Goal: Transaction & Acquisition: Purchase product/service

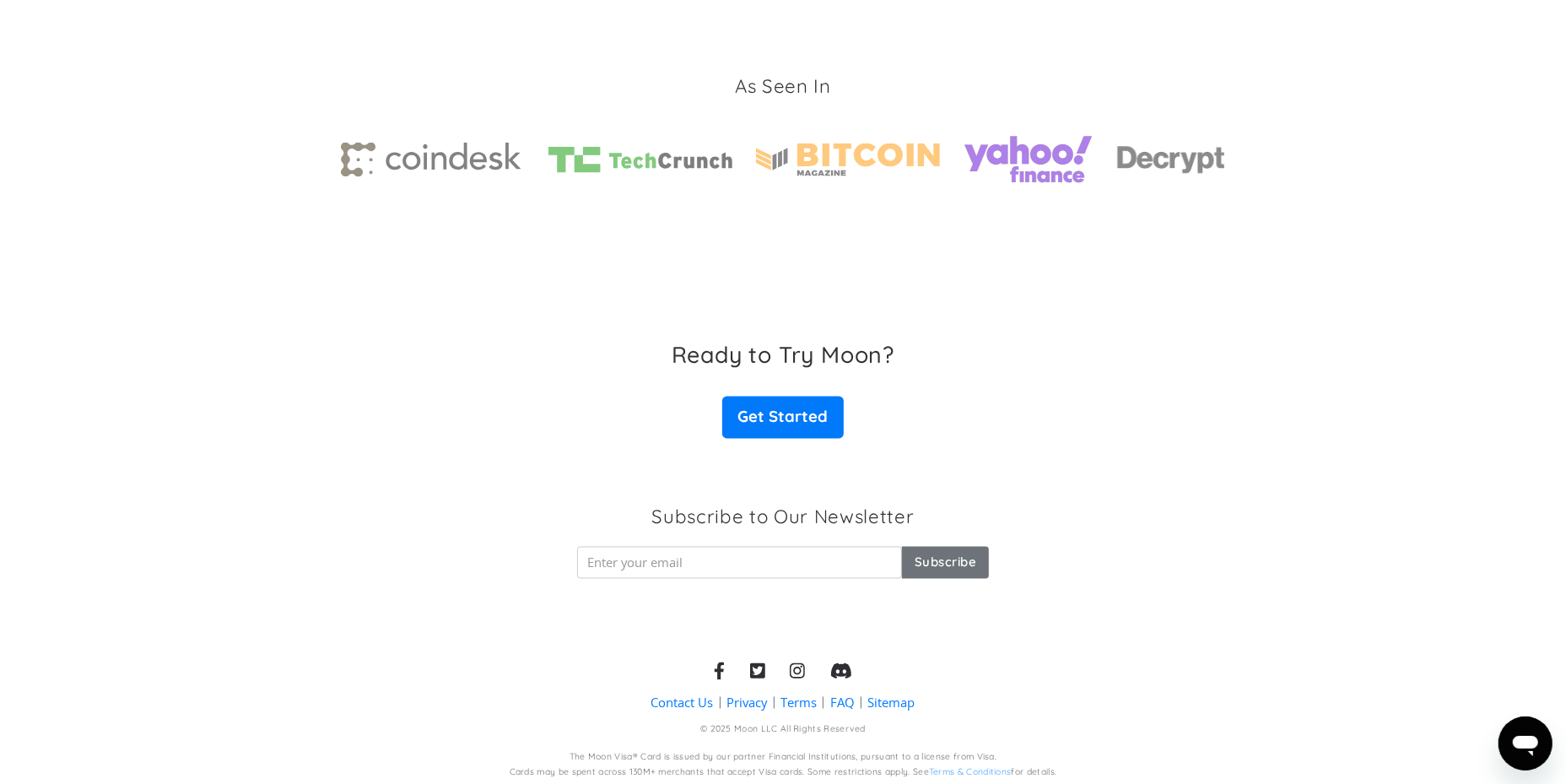
scroll to position [2520, 0]
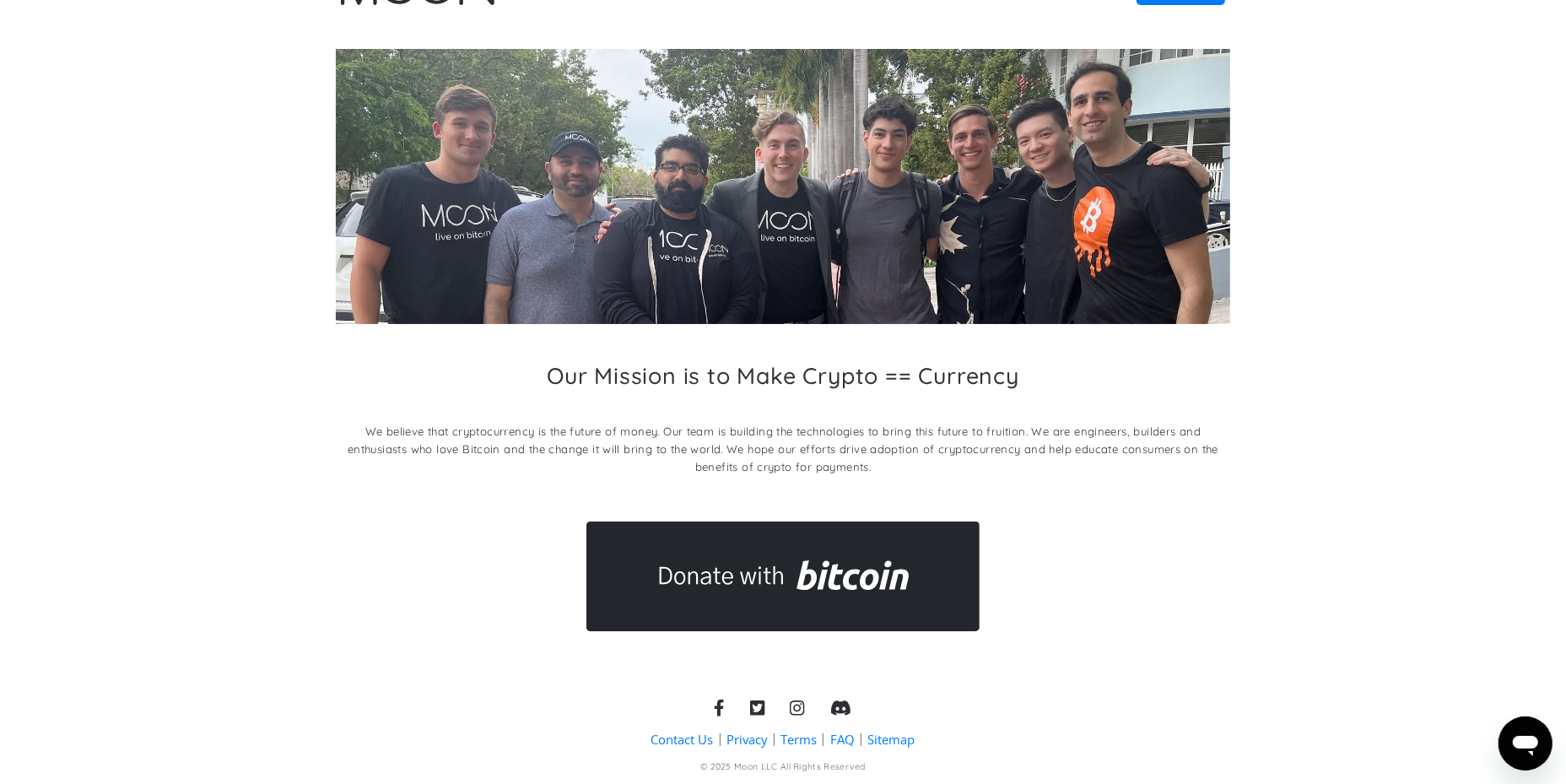
scroll to position [92, 0]
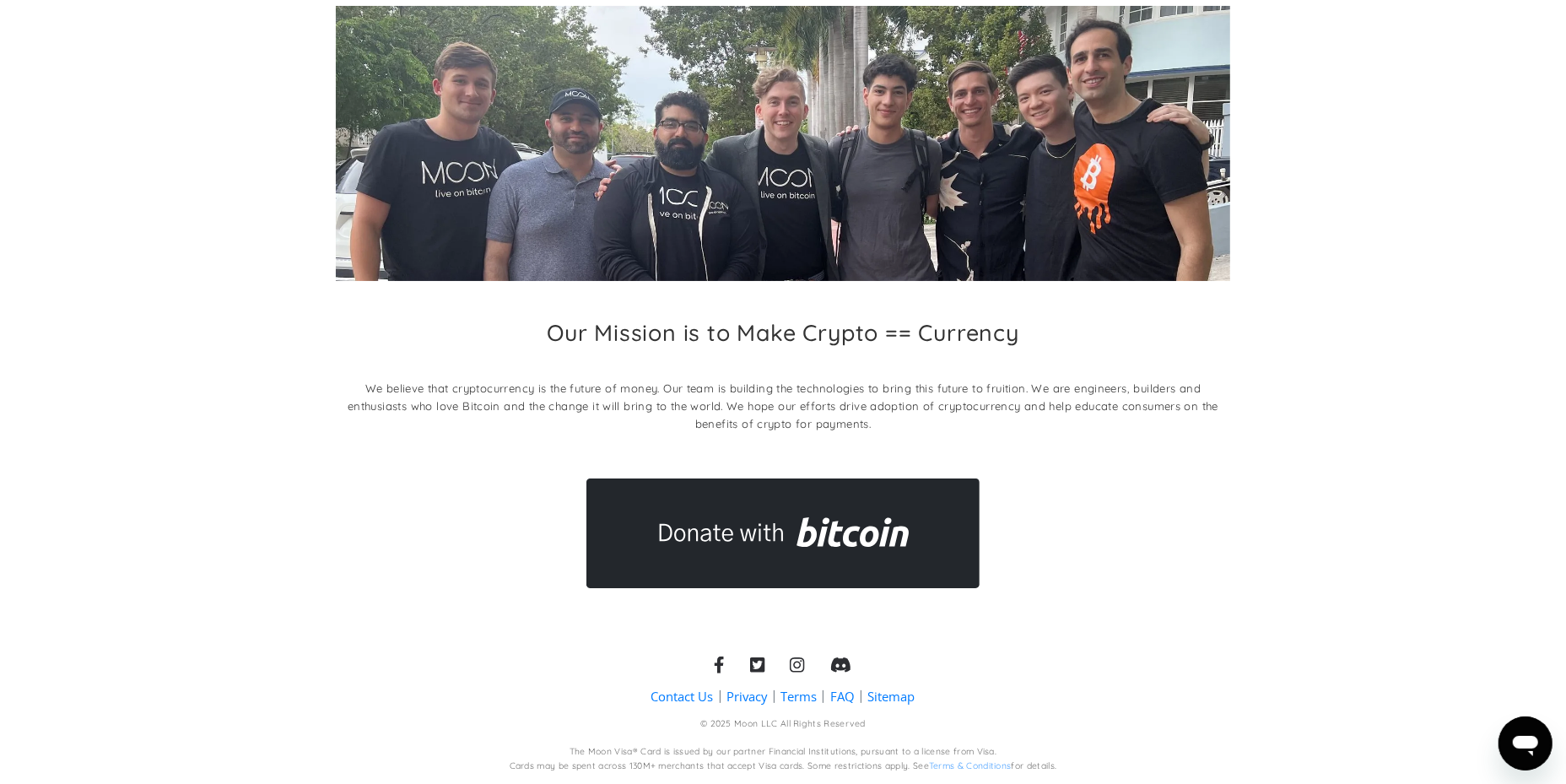
click at [836, 694] on link "FAQ" at bounding box center [842, 696] width 24 height 18
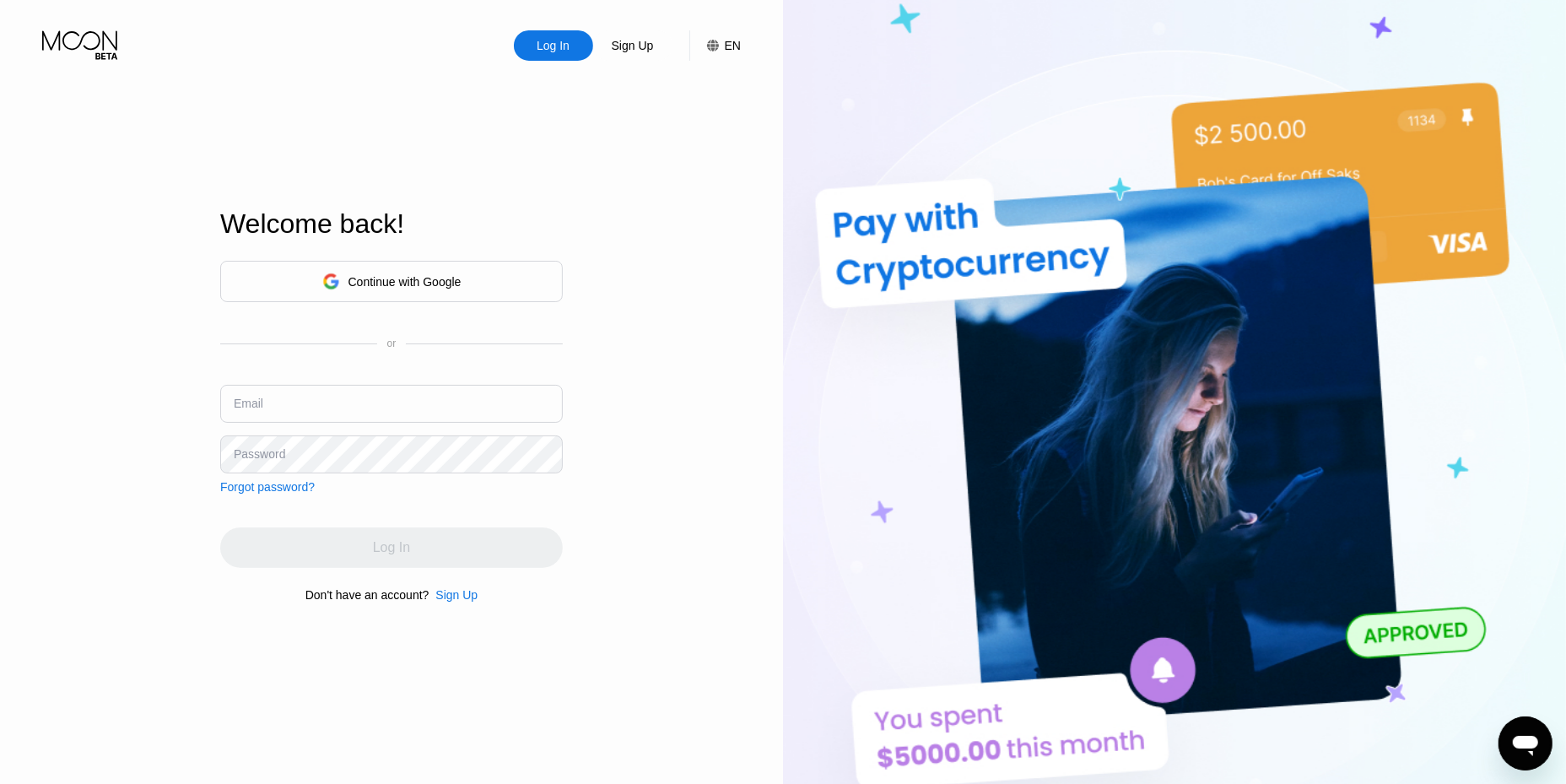
click at [498, 276] on div "Continue with Google" at bounding box center [391, 281] width 343 height 41
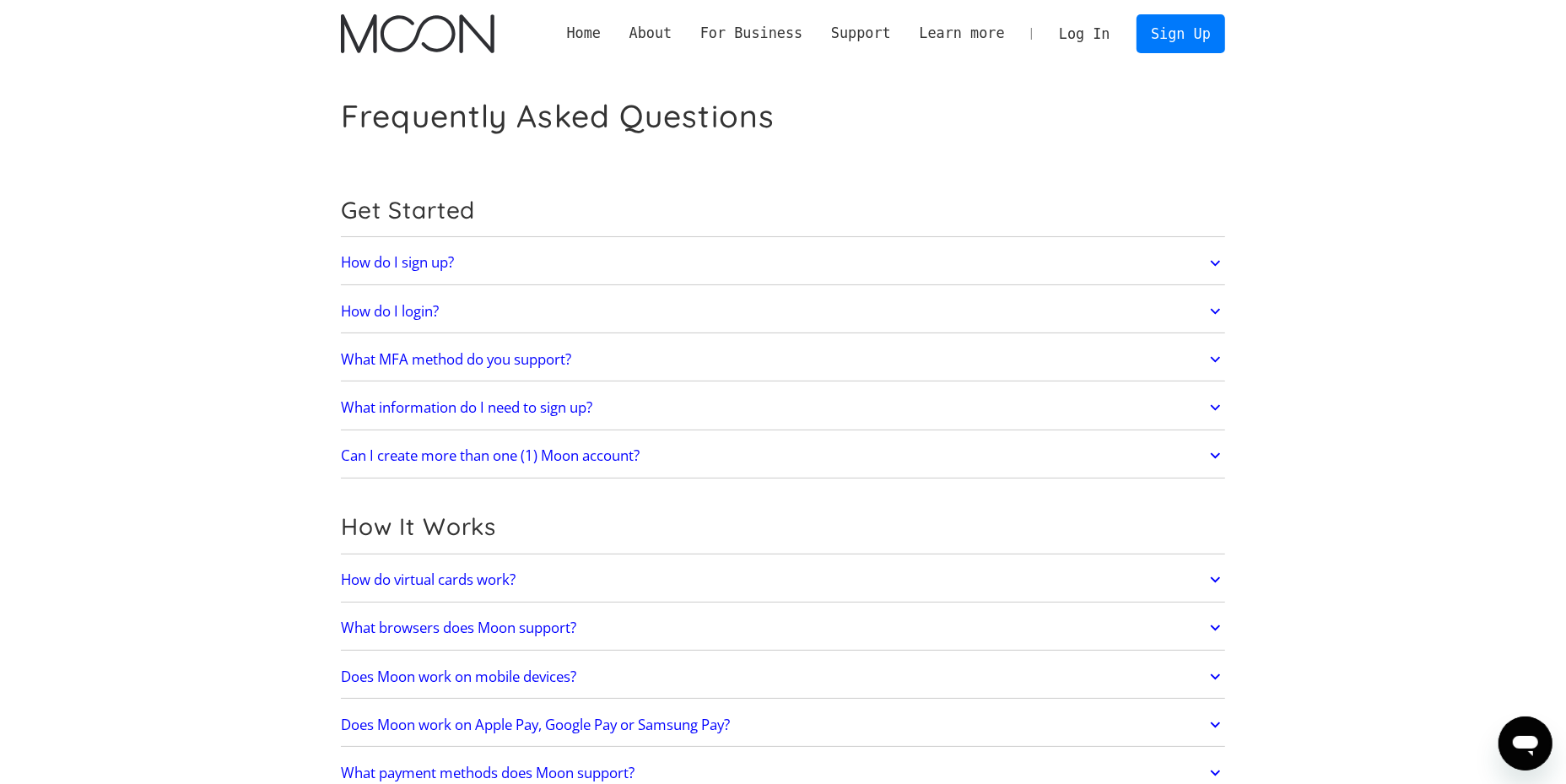
click at [1222, 263] on icon at bounding box center [1215, 262] width 19 height 30
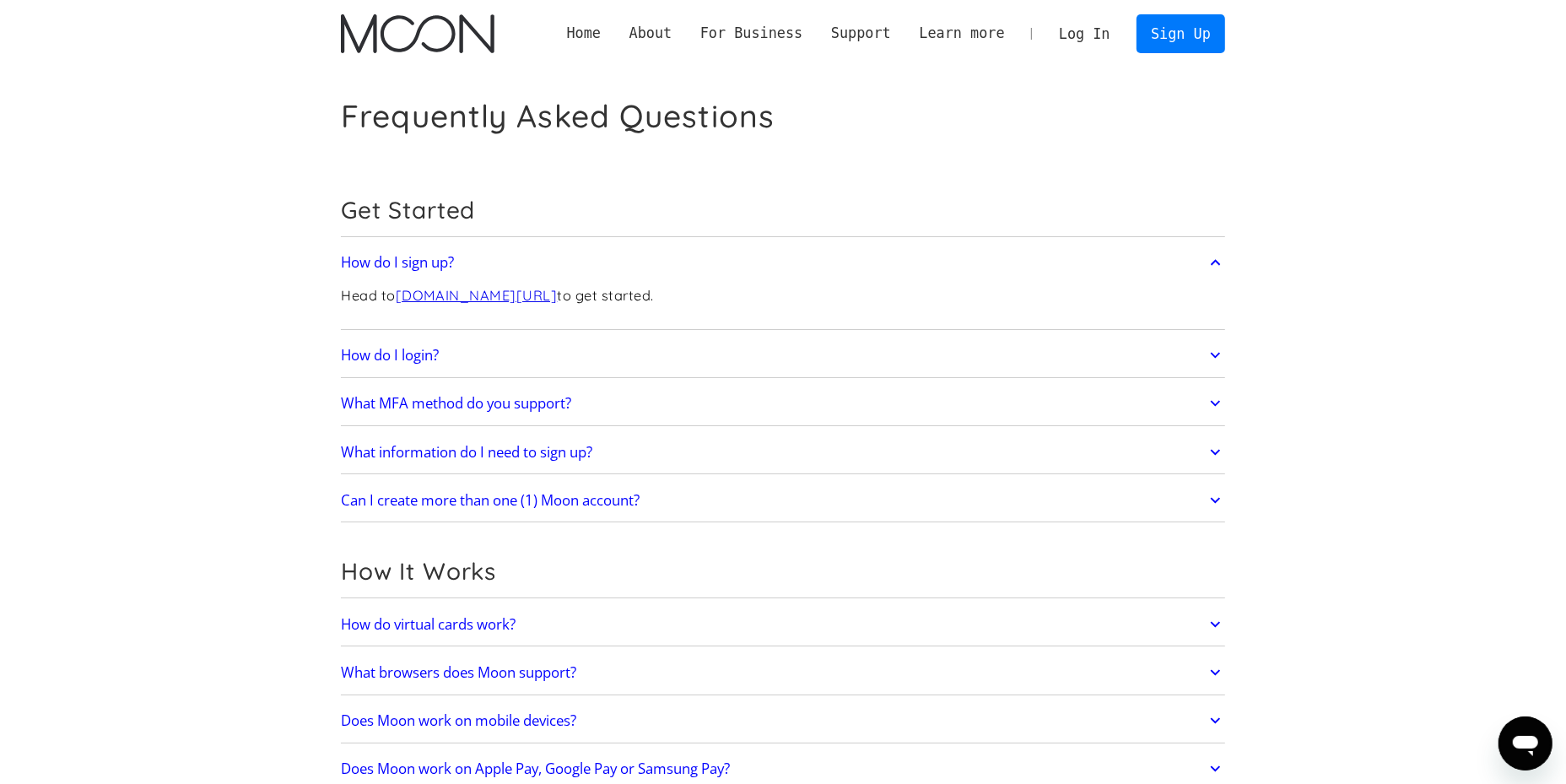
click at [1208, 403] on icon at bounding box center [1215, 402] width 19 height 30
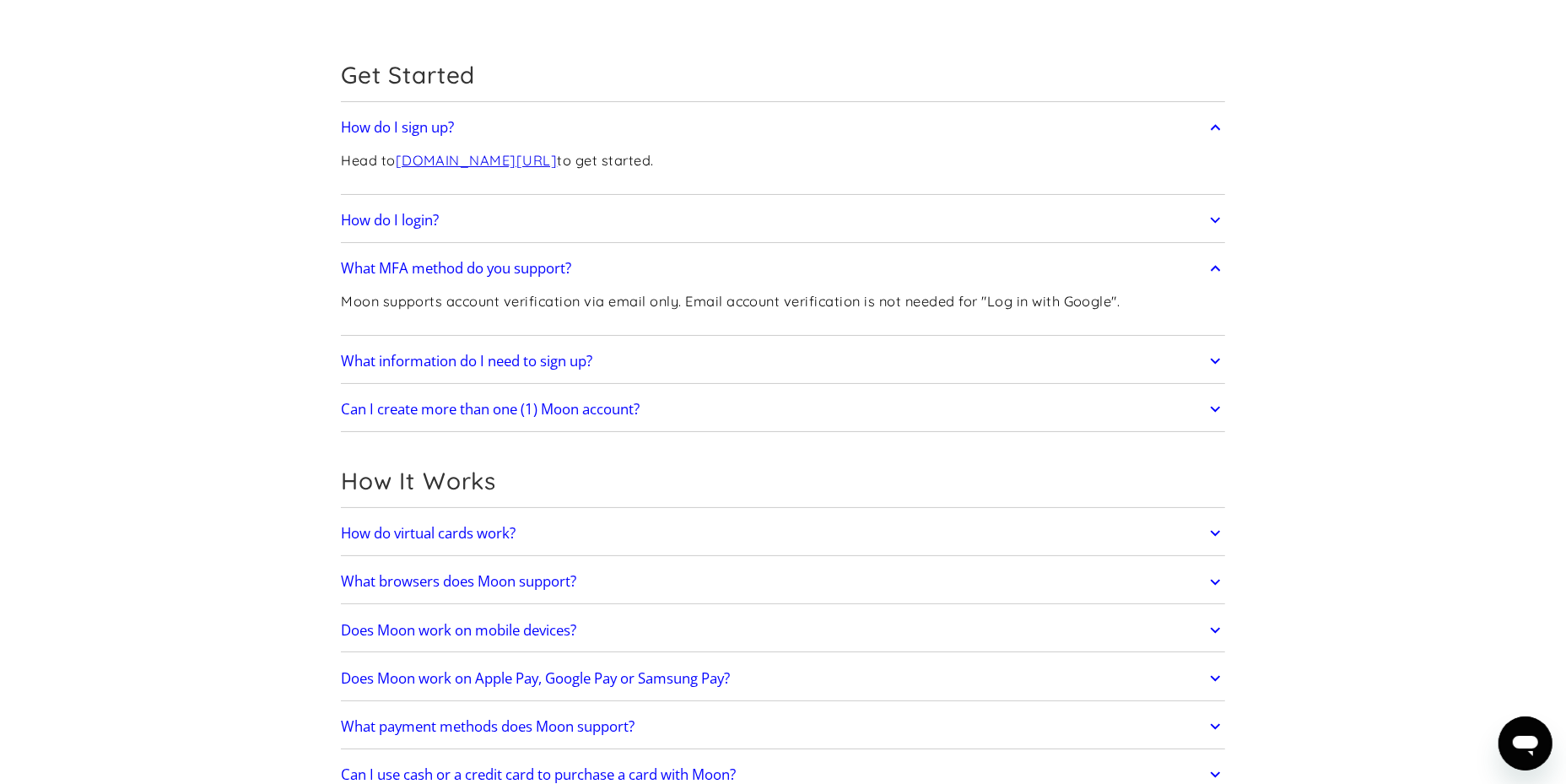
scroll to position [164, 0]
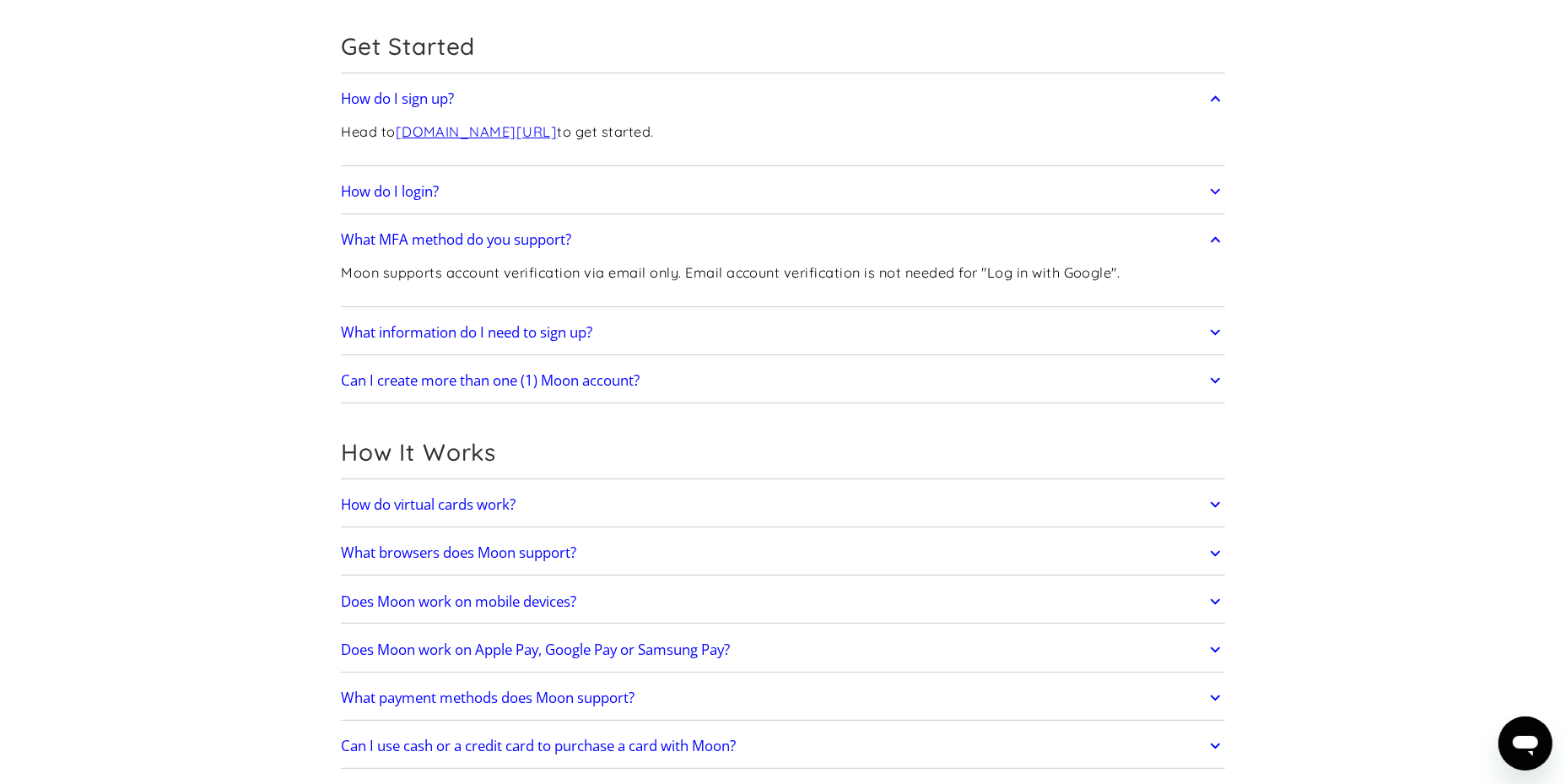
click at [1222, 193] on icon at bounding box center [1215, 191] width 19 height 30
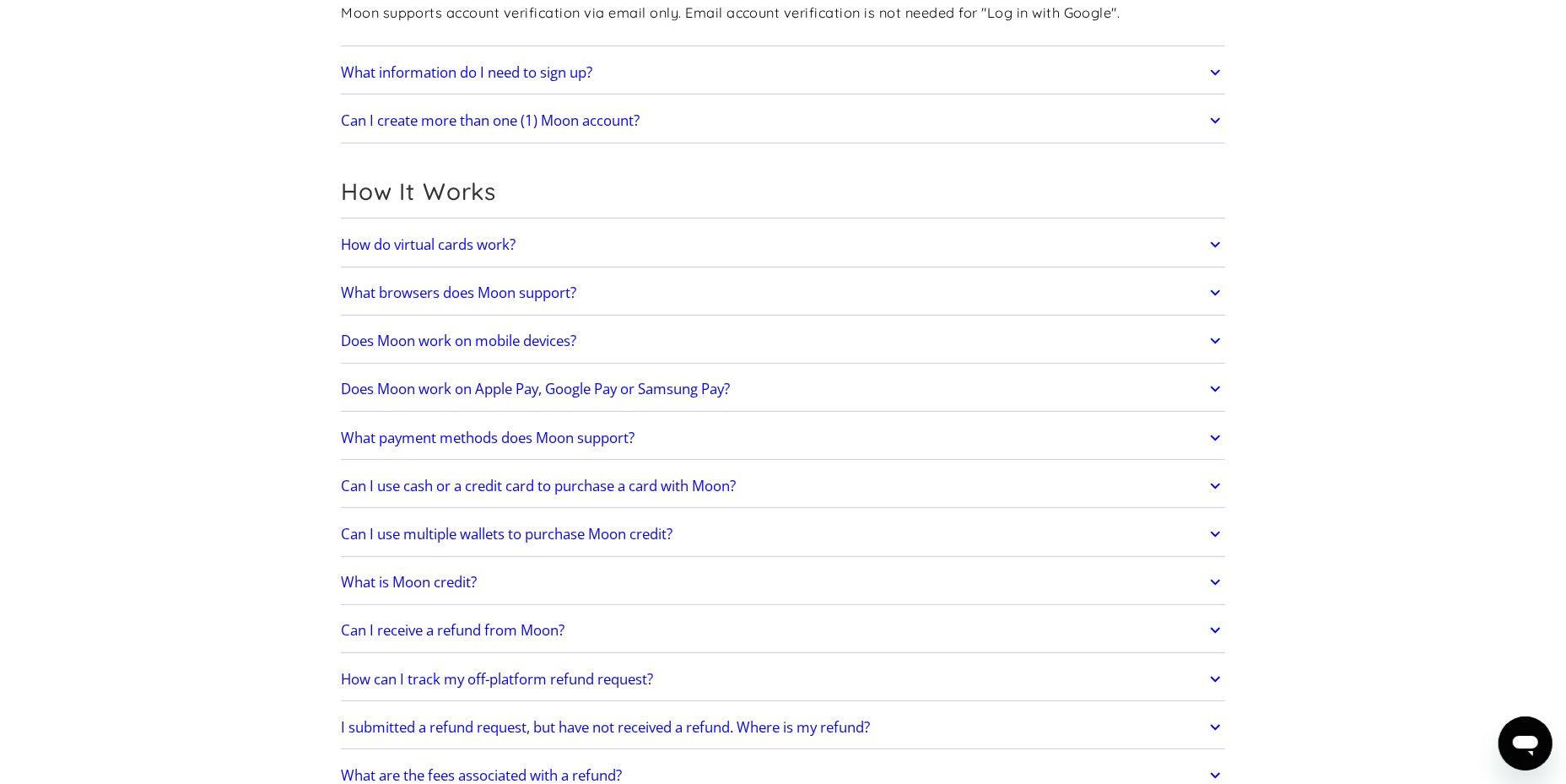
scroll to position [493, 0]
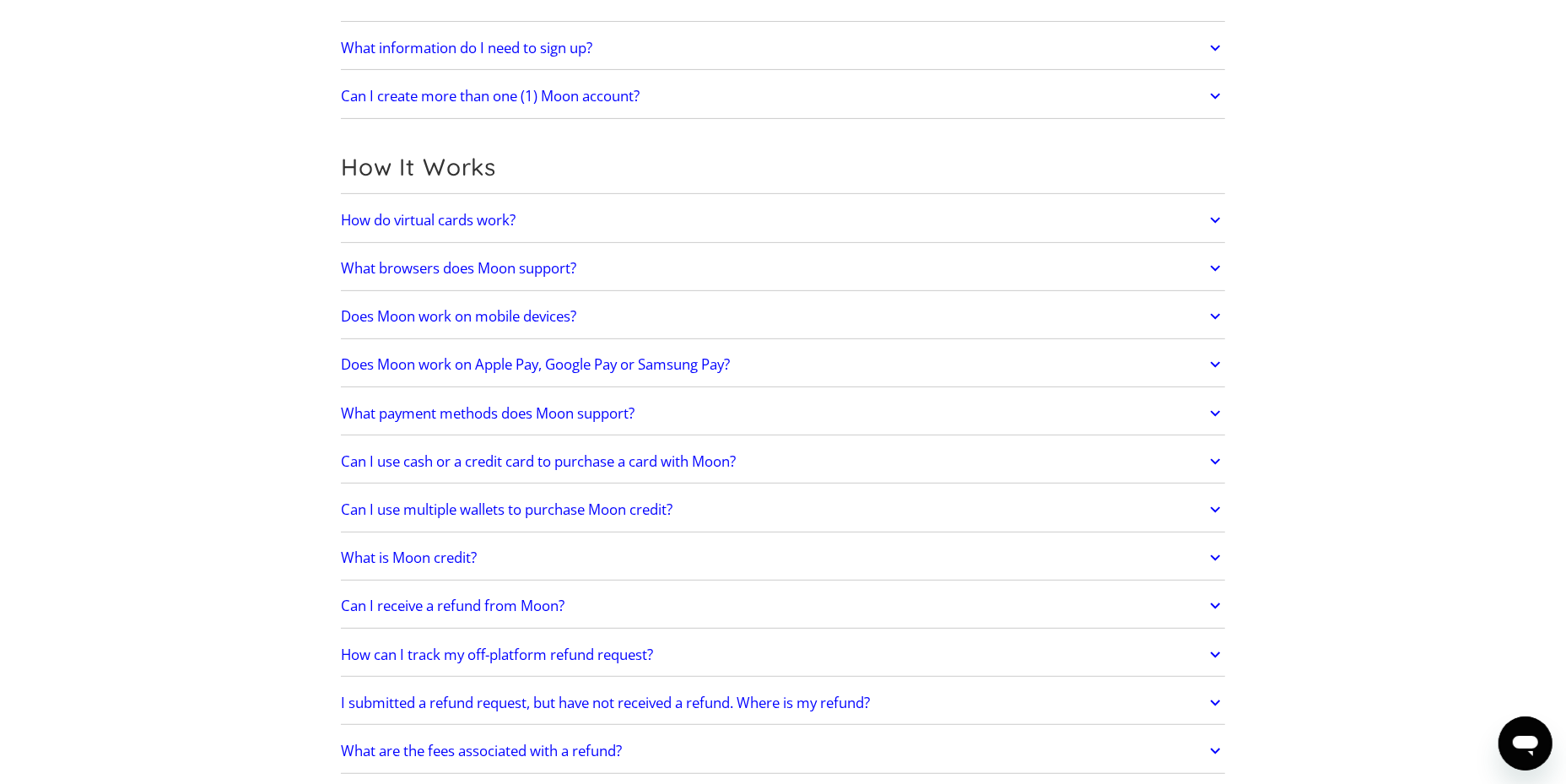
click at [1206, 215] on icon at bounding box center [1215, 219] width 19 height 30
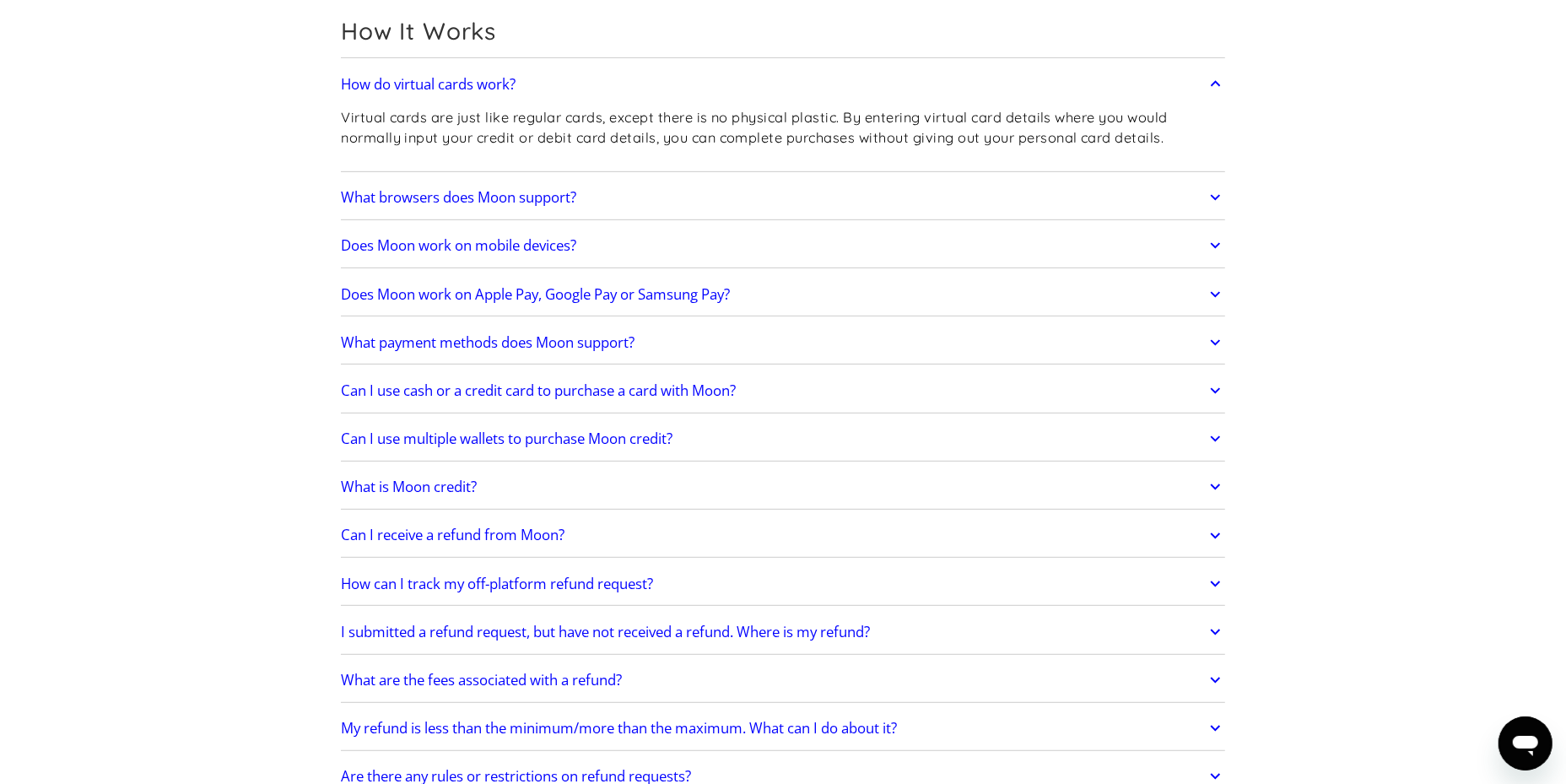
scroll to position [657, 0]
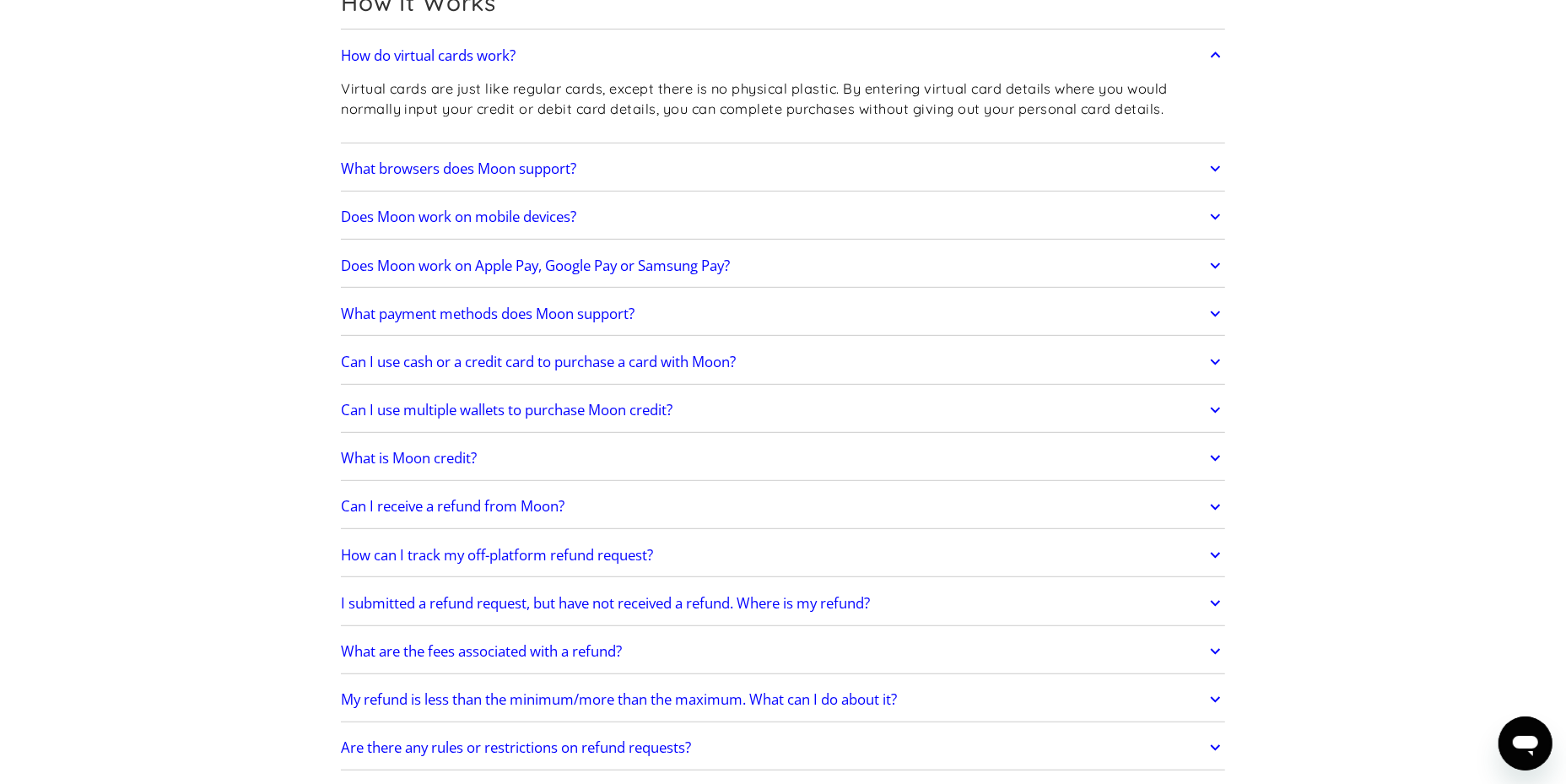
click at [1213, 266] on icon at bounding box center [1215, 265] width 19 height 30
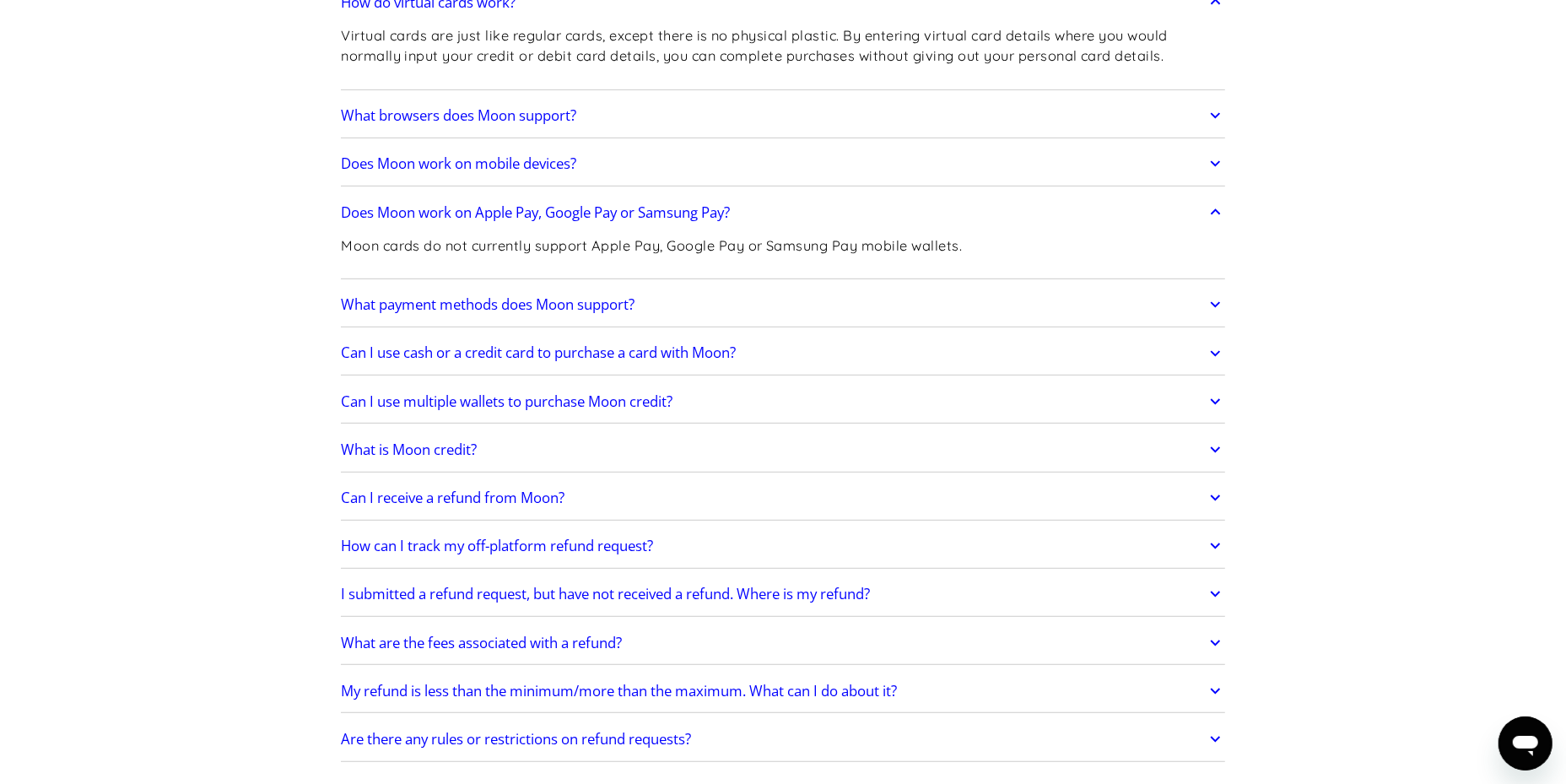
scroll to position [739, 0]
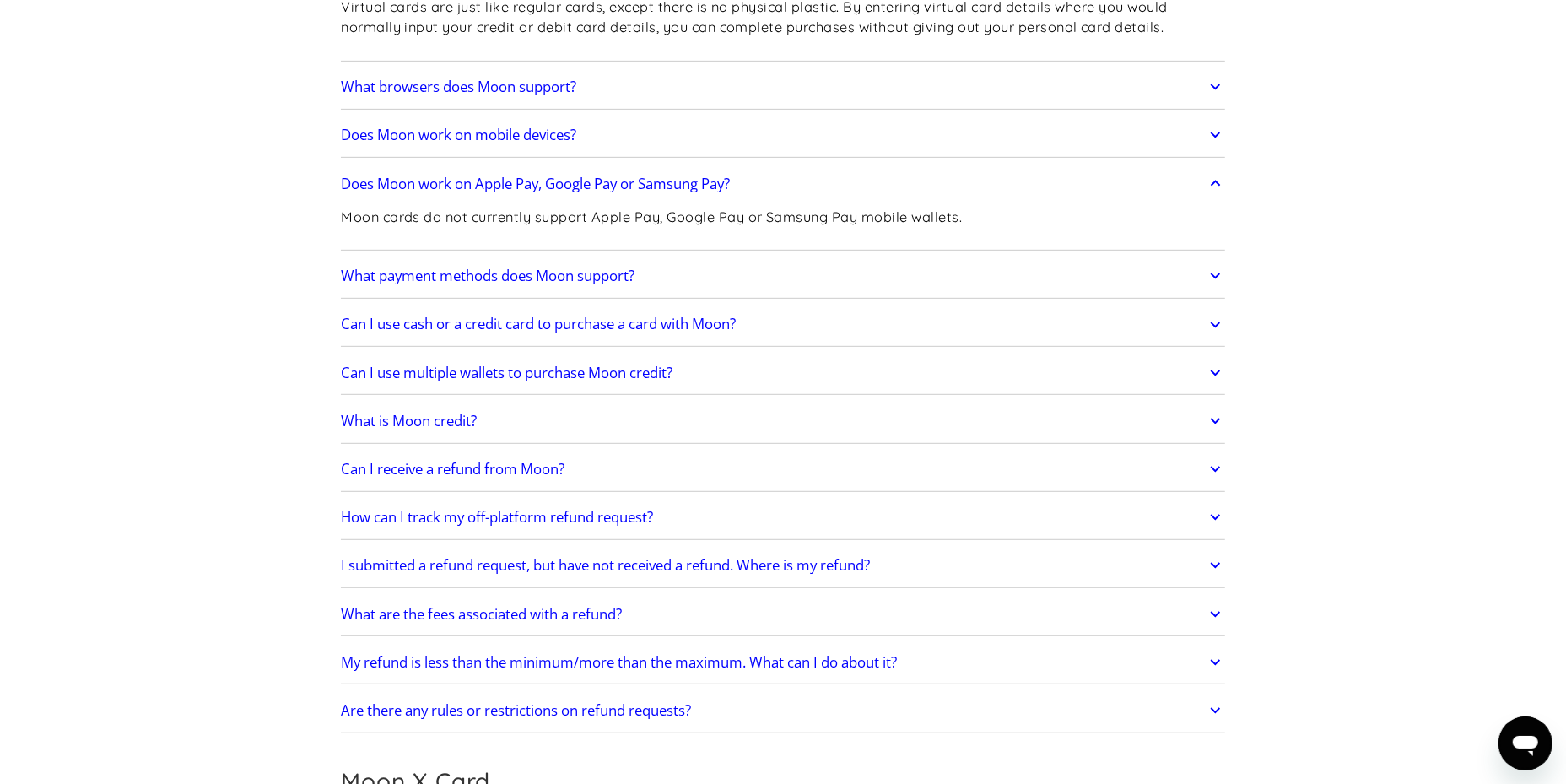
click at [1195, 267] on link "What payment methods does Moon support?" at bounding box center [783, 275] width 884 height 35
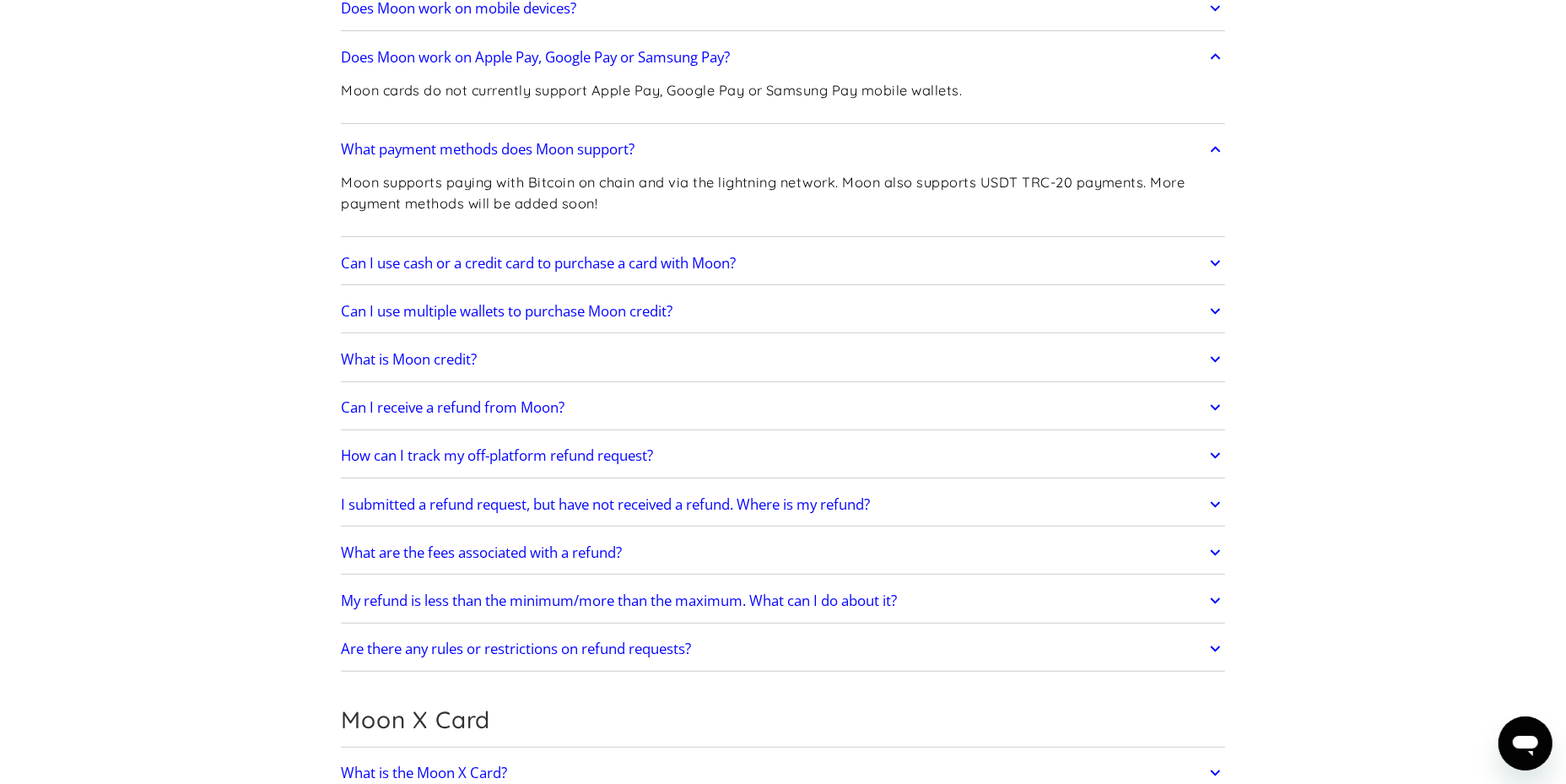
scroll to position [903, 0]
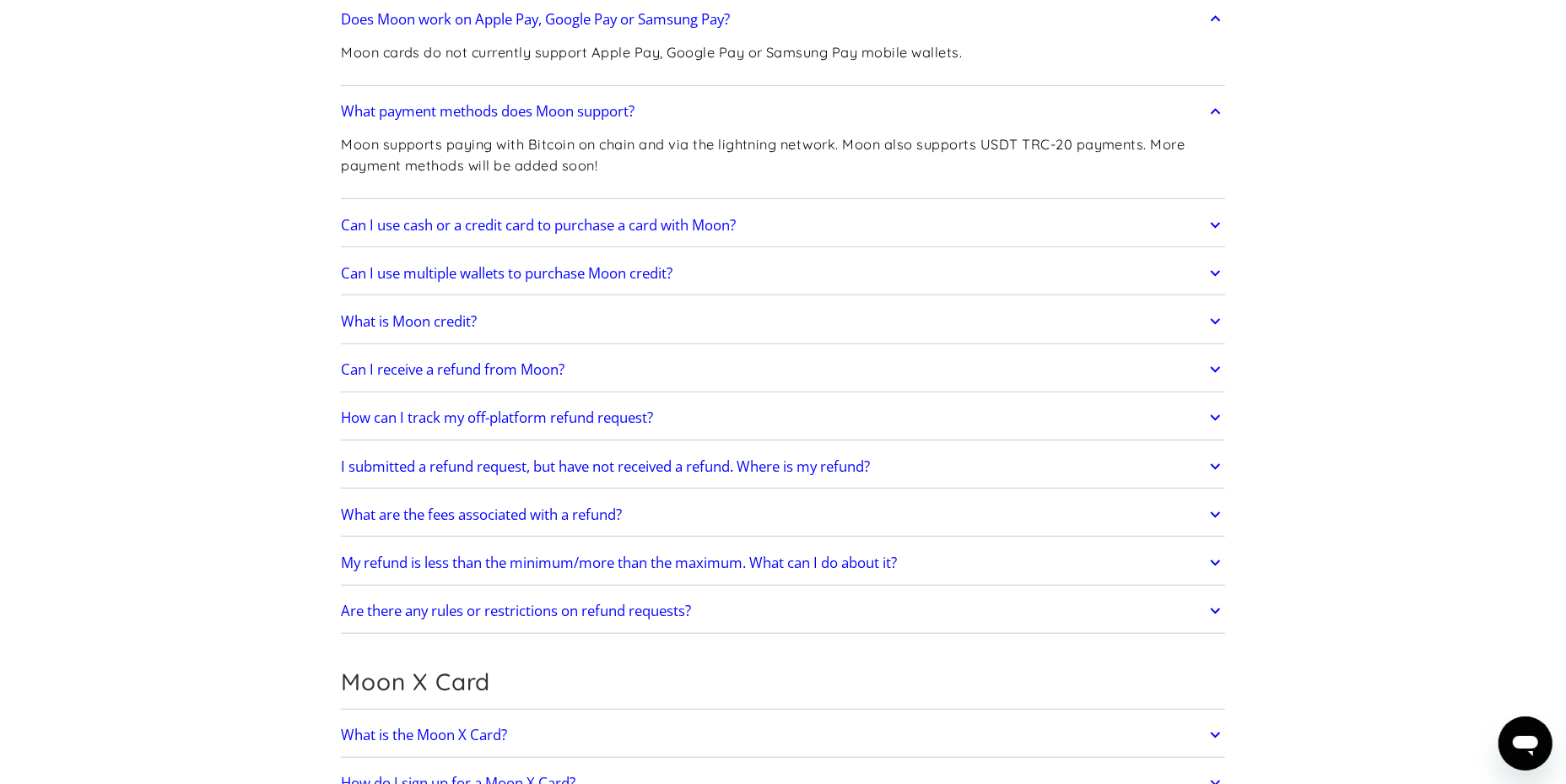
click at [1214, 224] on icon at bounding box center [1215, 224] width 10 height 6
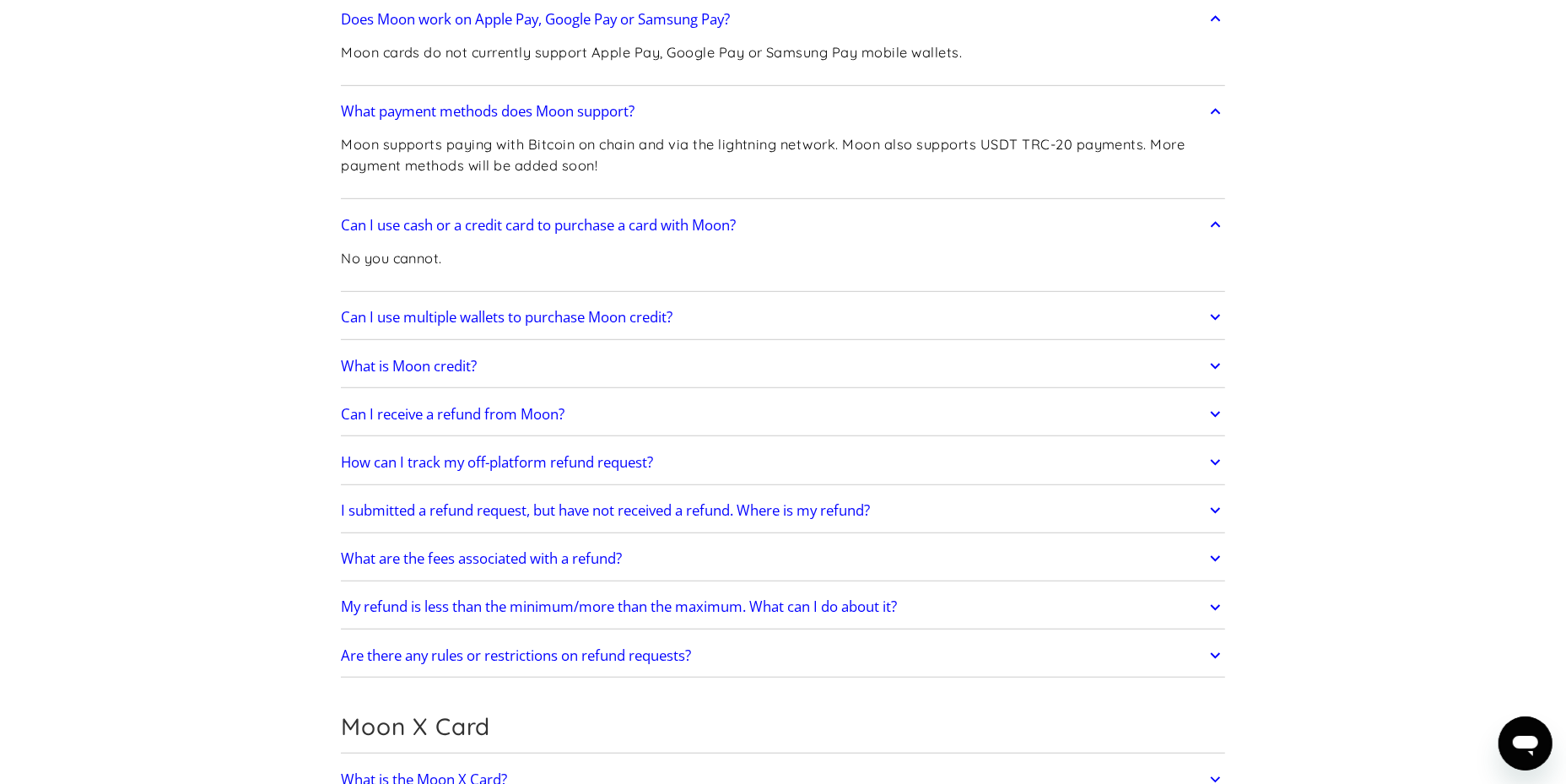
click at [1163, 296] on div "Can I use multiple wallets to purchase Moon credit? This depends on your paymen…" at bounding box center [783, 318] width 884 height 44
click at [1219, 313] on icon at bounding box center [1215, 317] width 19 height 30
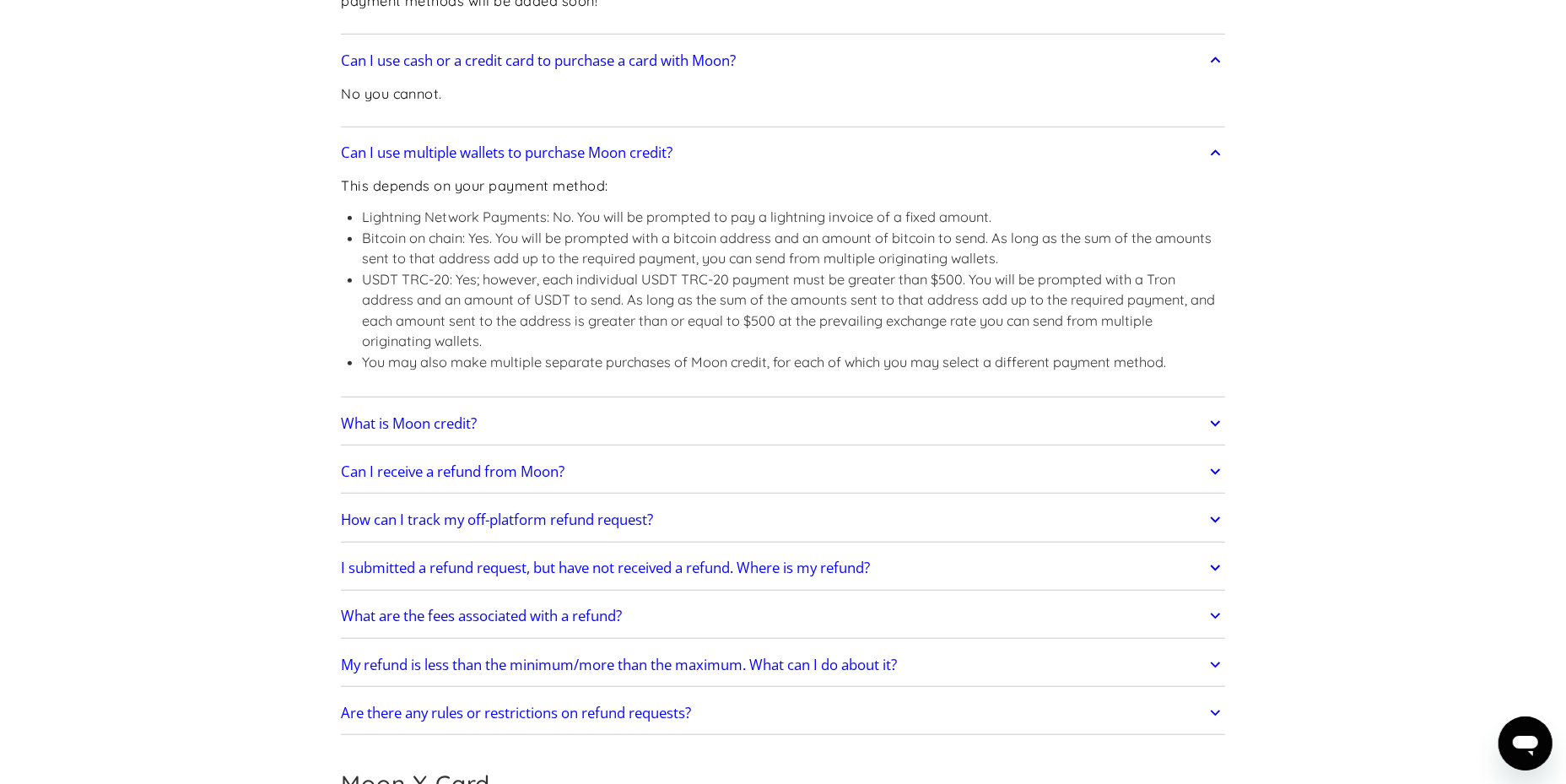
scroll to position [1233, 0]
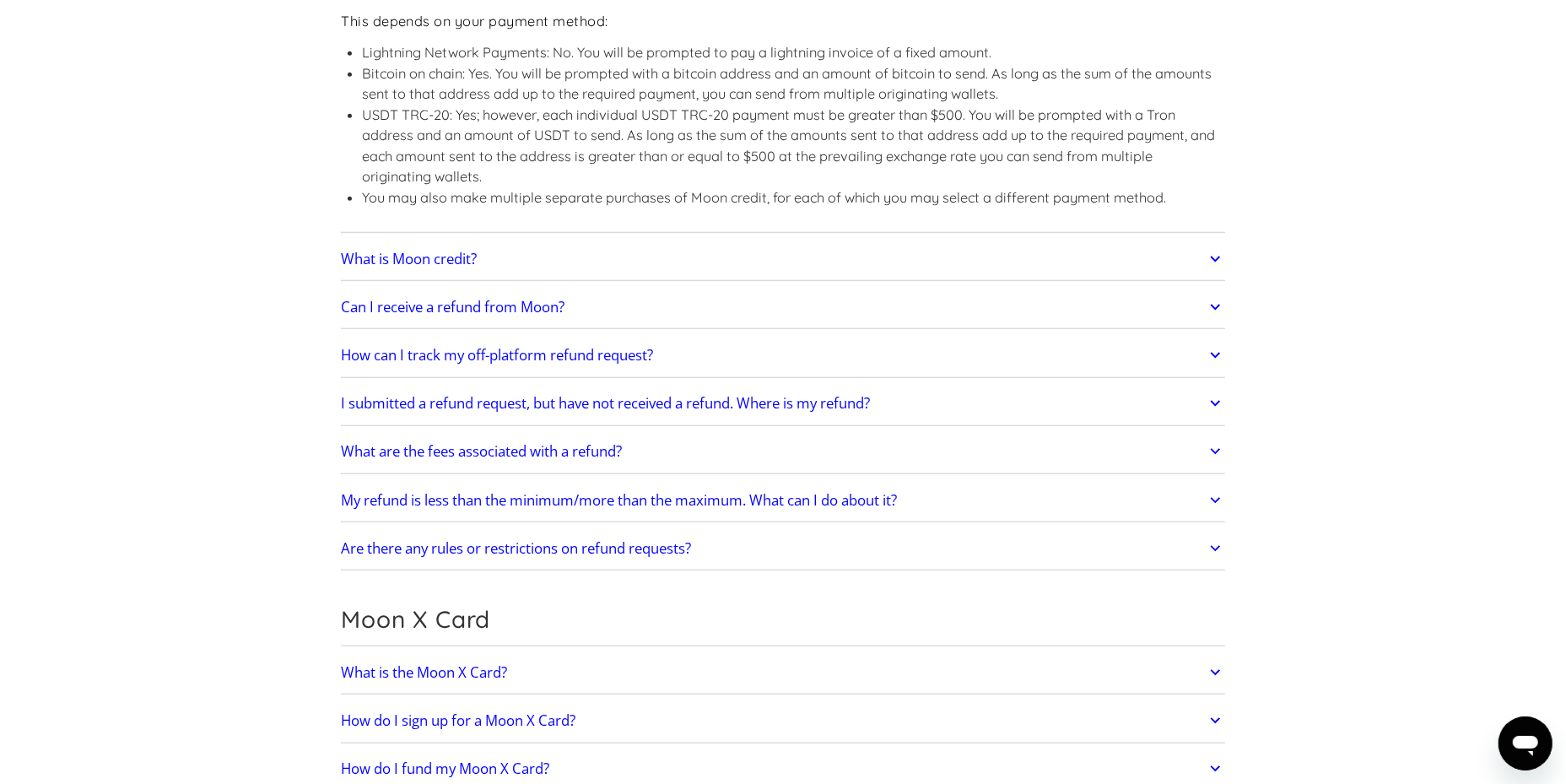
drag, startPoint x: 1201, startPoint y: 252, endPoint x: 1212, endPoint y: 256, distance: 11.7
click at [1202, 253] on link "What is Moon credit?" at bounding box center [783, 258] width 884 height 35
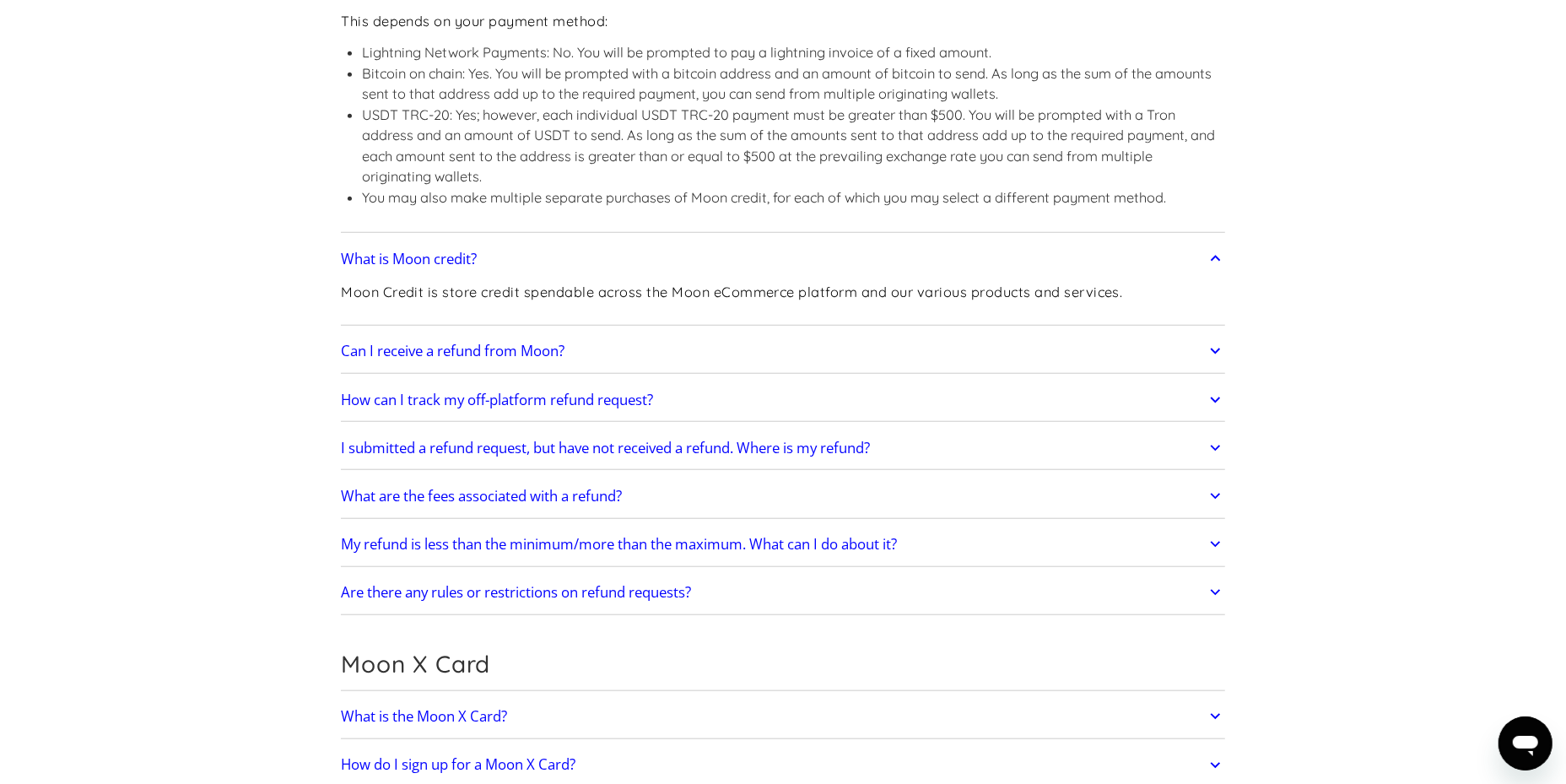
scroll to position [1315, 0]
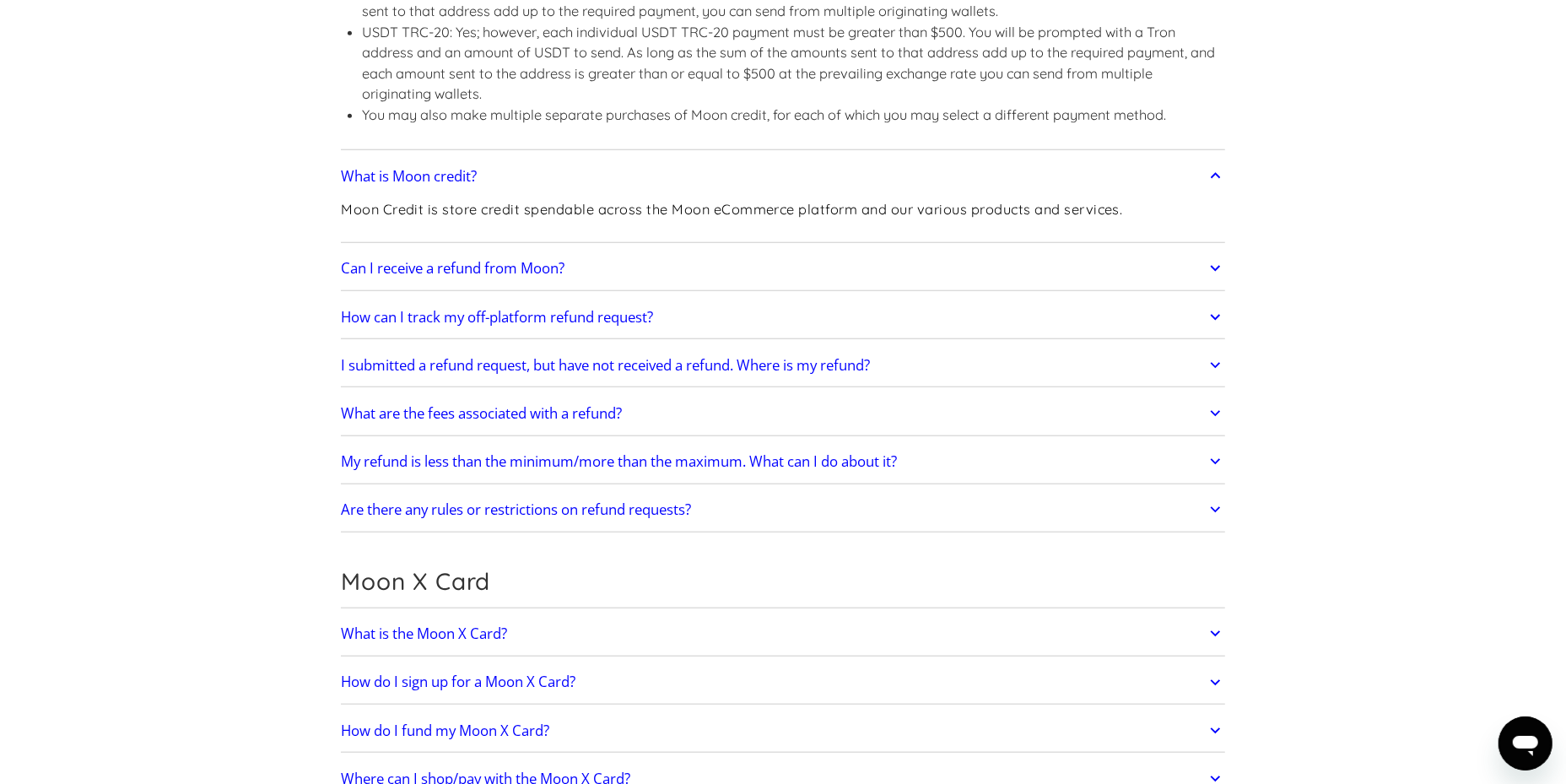
click at [1213, 264] on icon at bounding box center [1215, 268] width 19 height 30
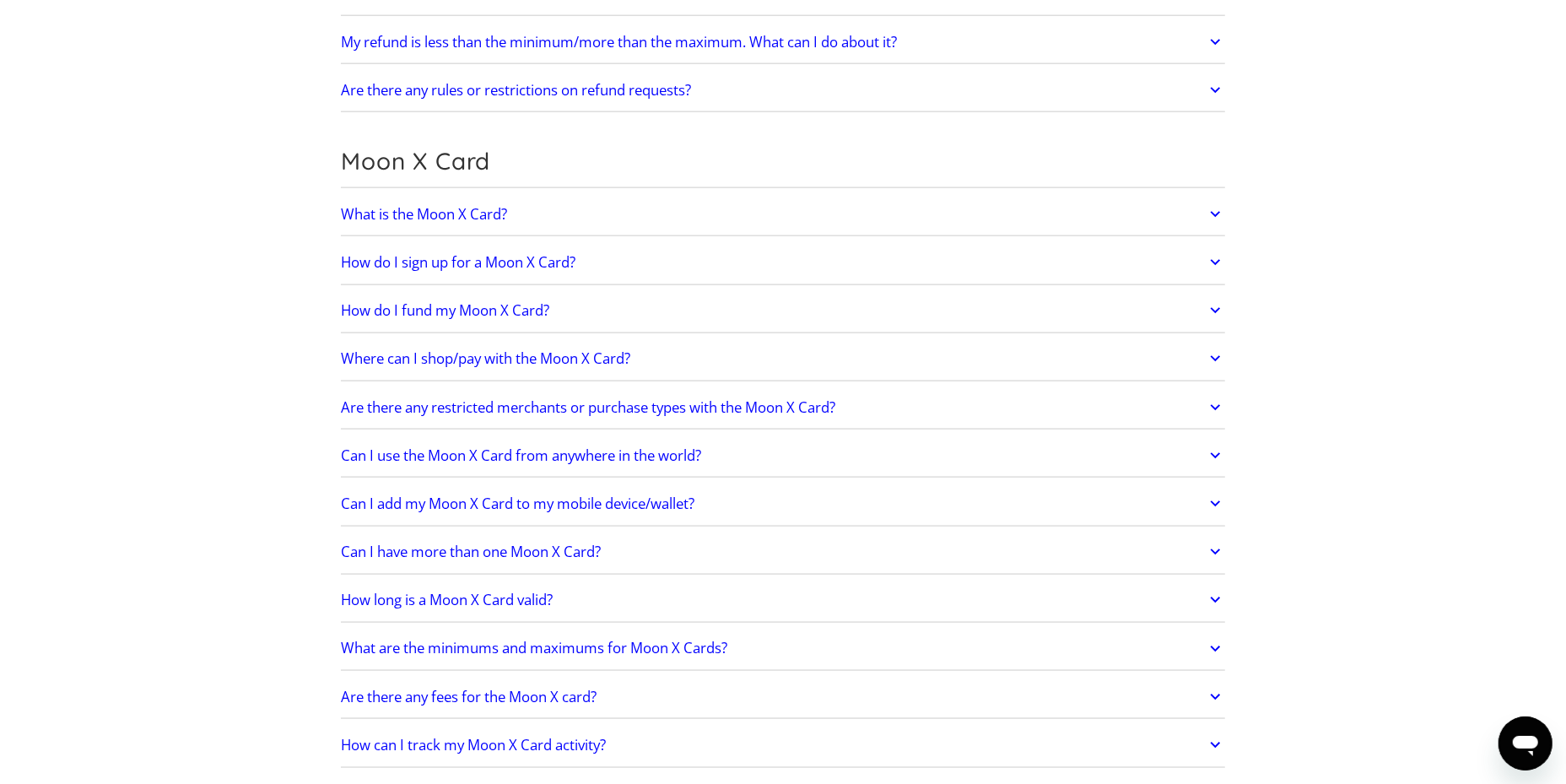
scroll to position [1972, 0]
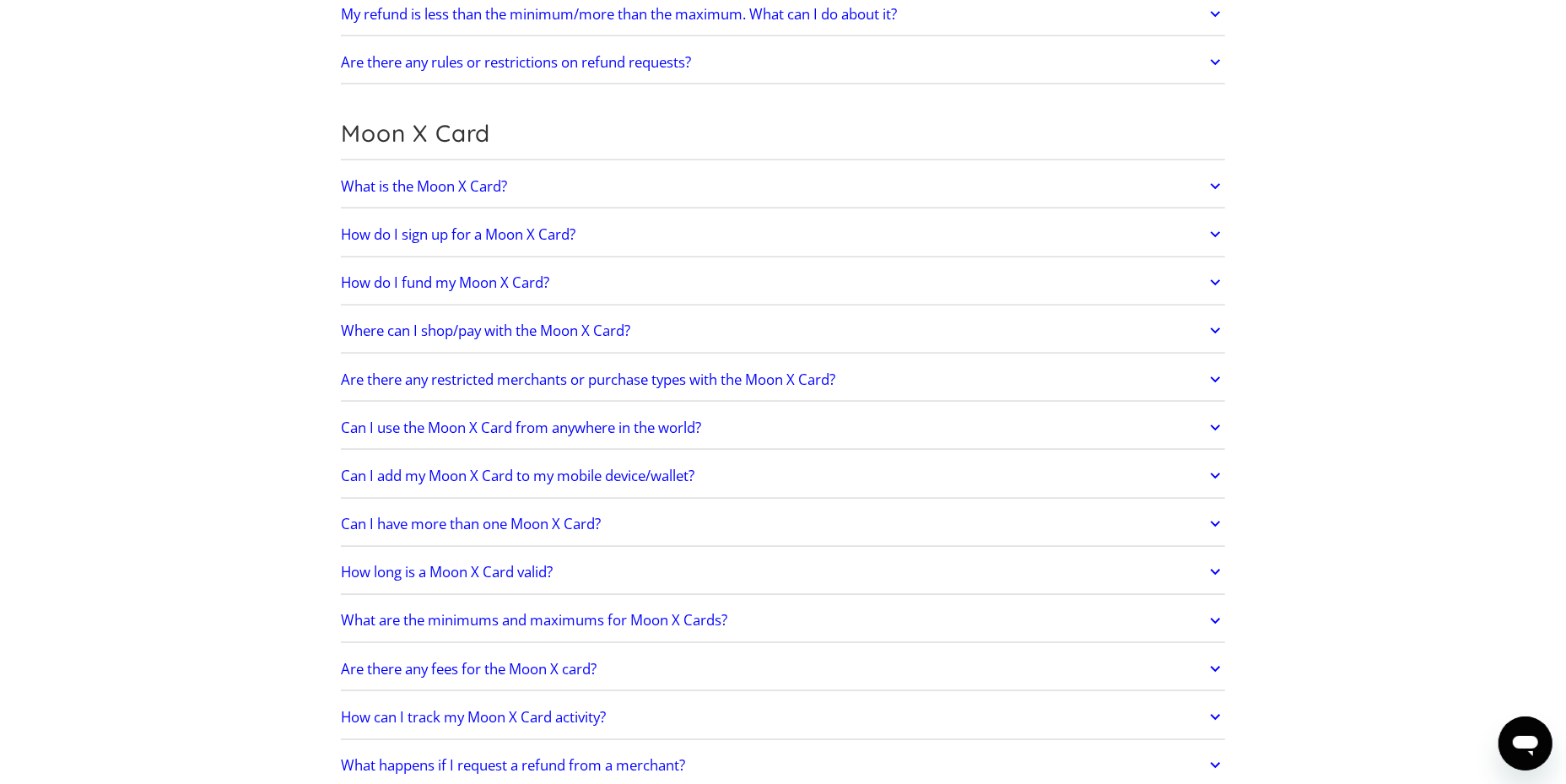
click at [1212, 185] on icon at bounding box center [1215, 186] width 19 height 30
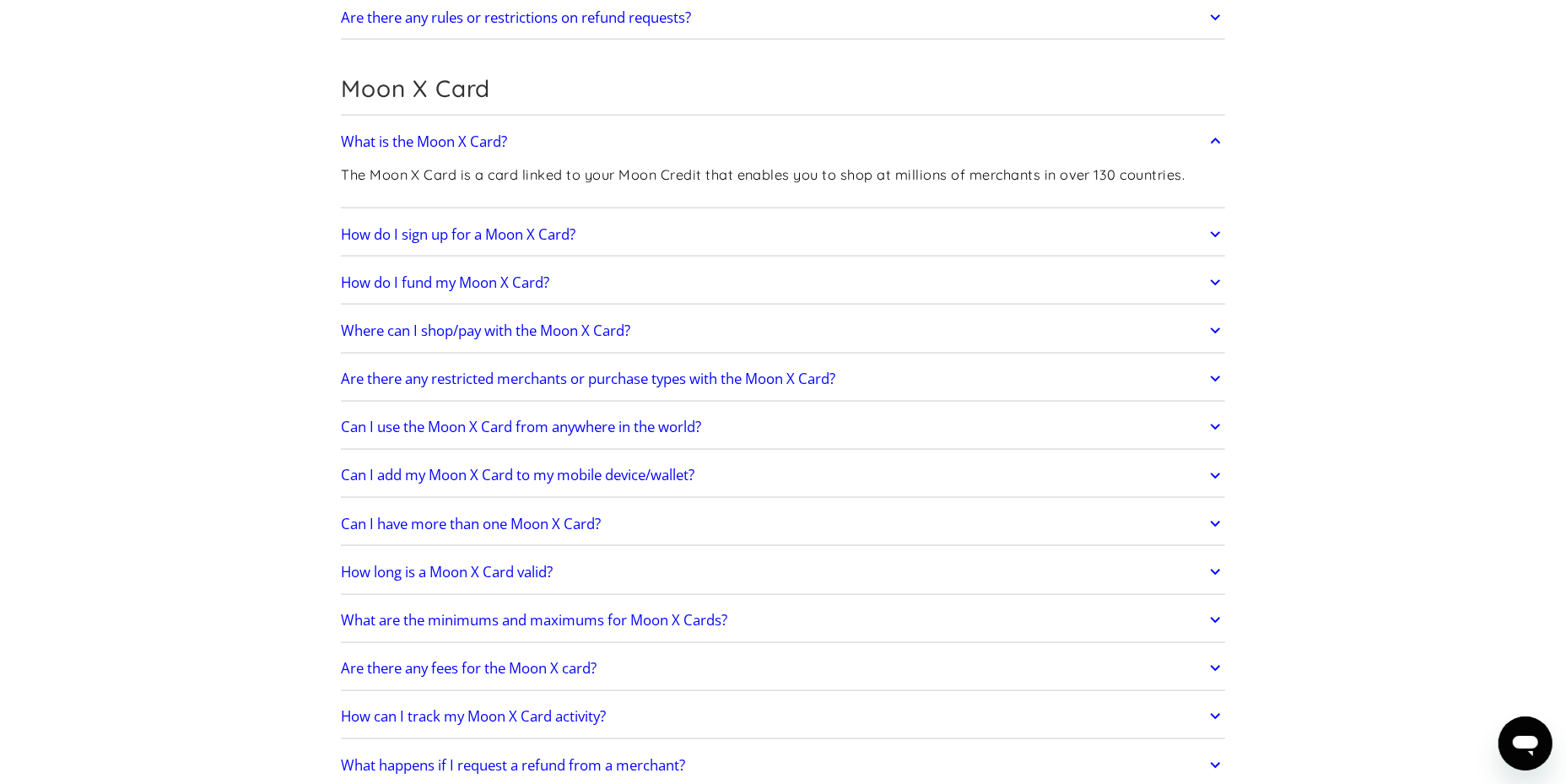
scroll to position [2055, 0]
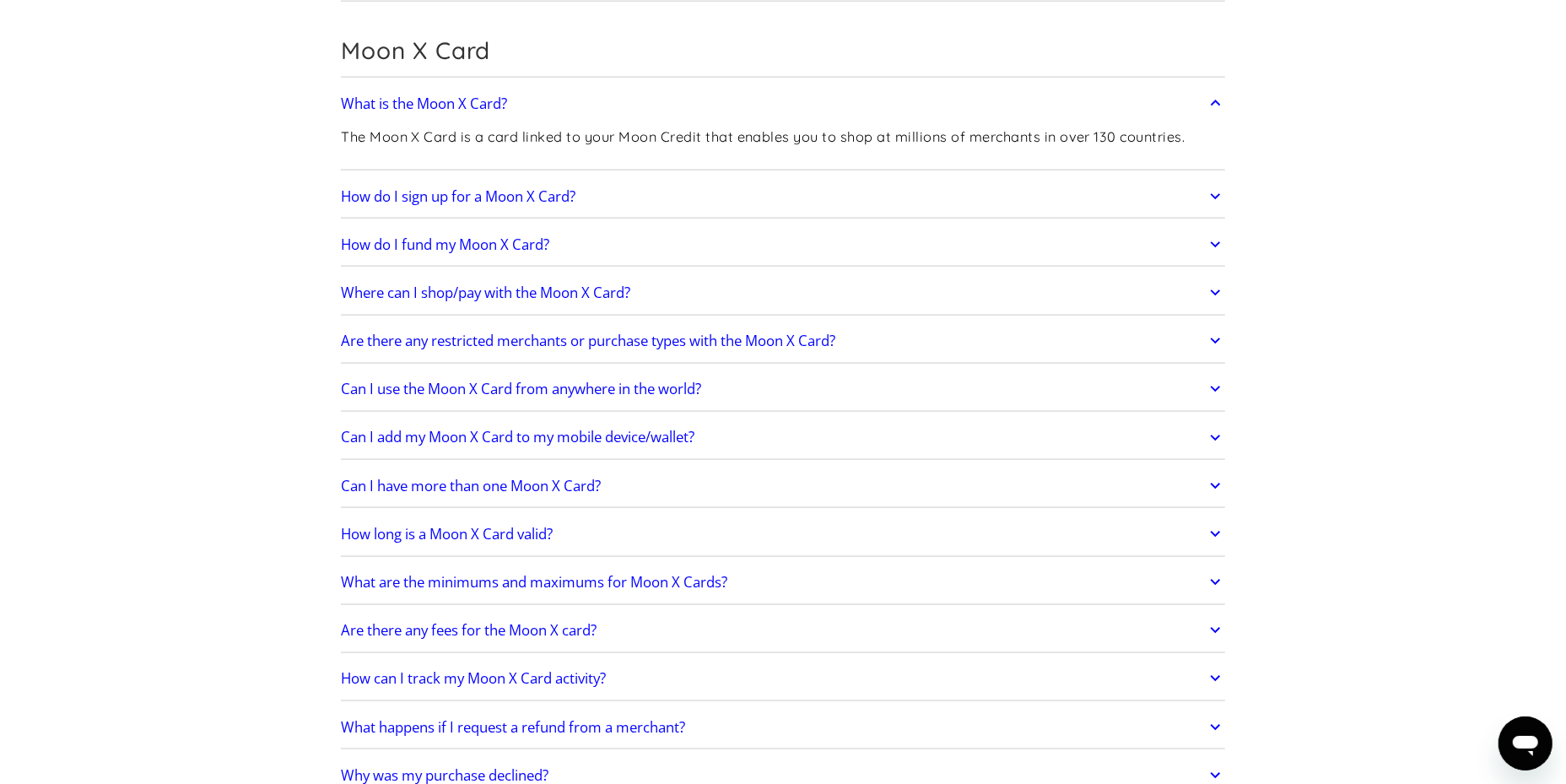
click at [1200, 288] on link "Where can I shop/pay with the Moon X Card?" at bounding box center [783, 293] width 884 height 35
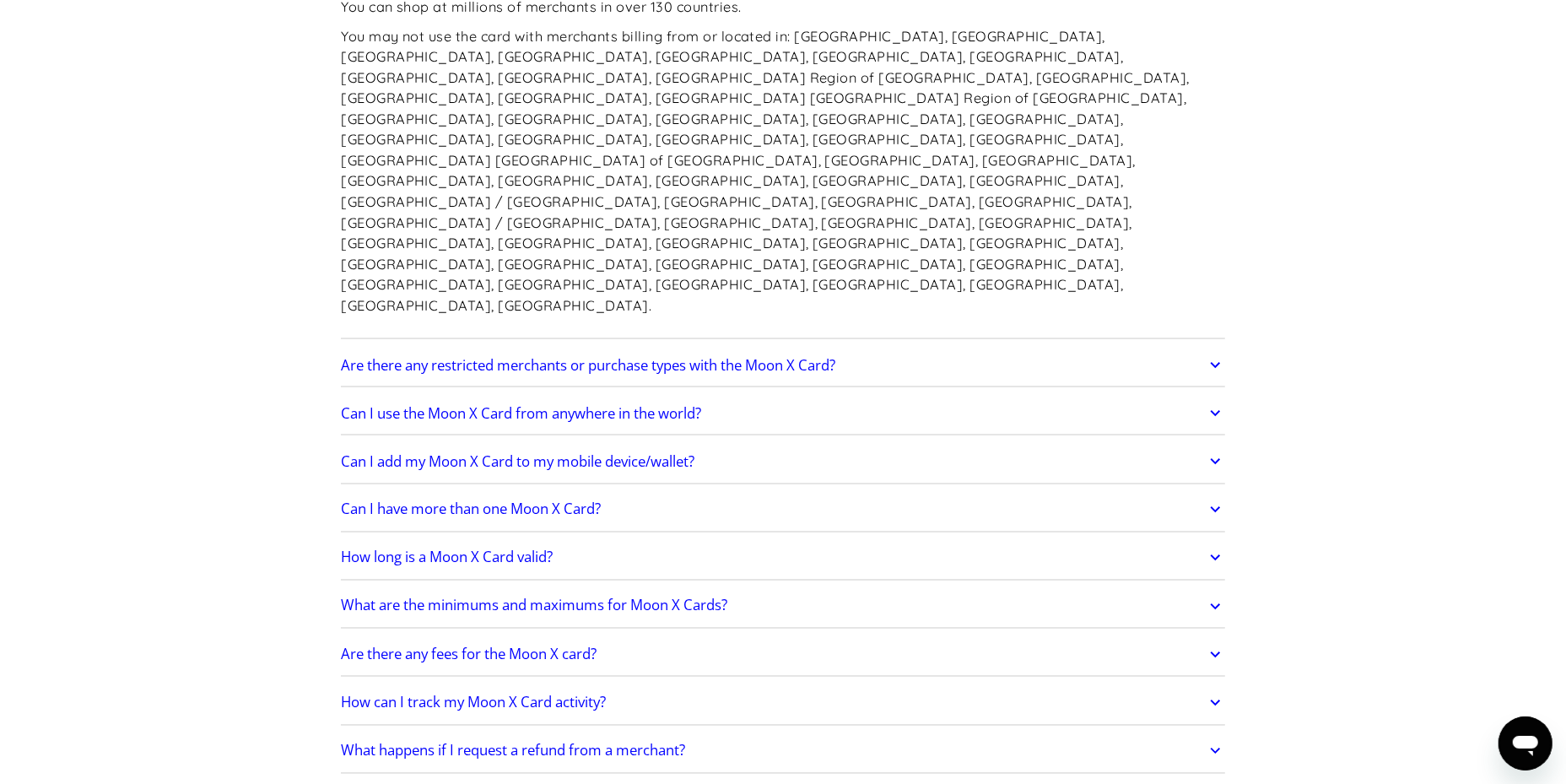
scroll to position [2383, 0]
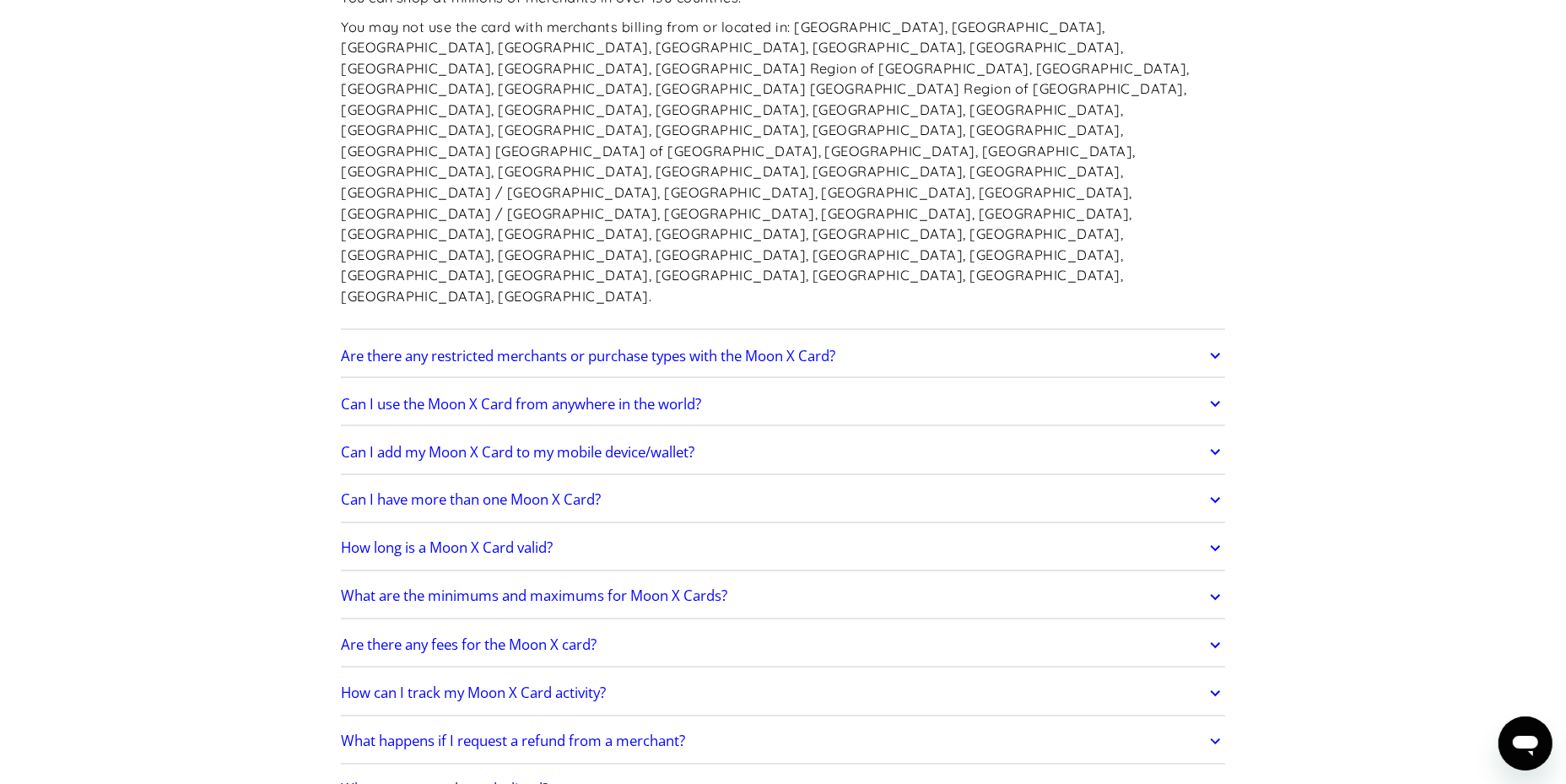
click at [1215, 582] on icon at bounding box center [1215, 597] width 19 height 30
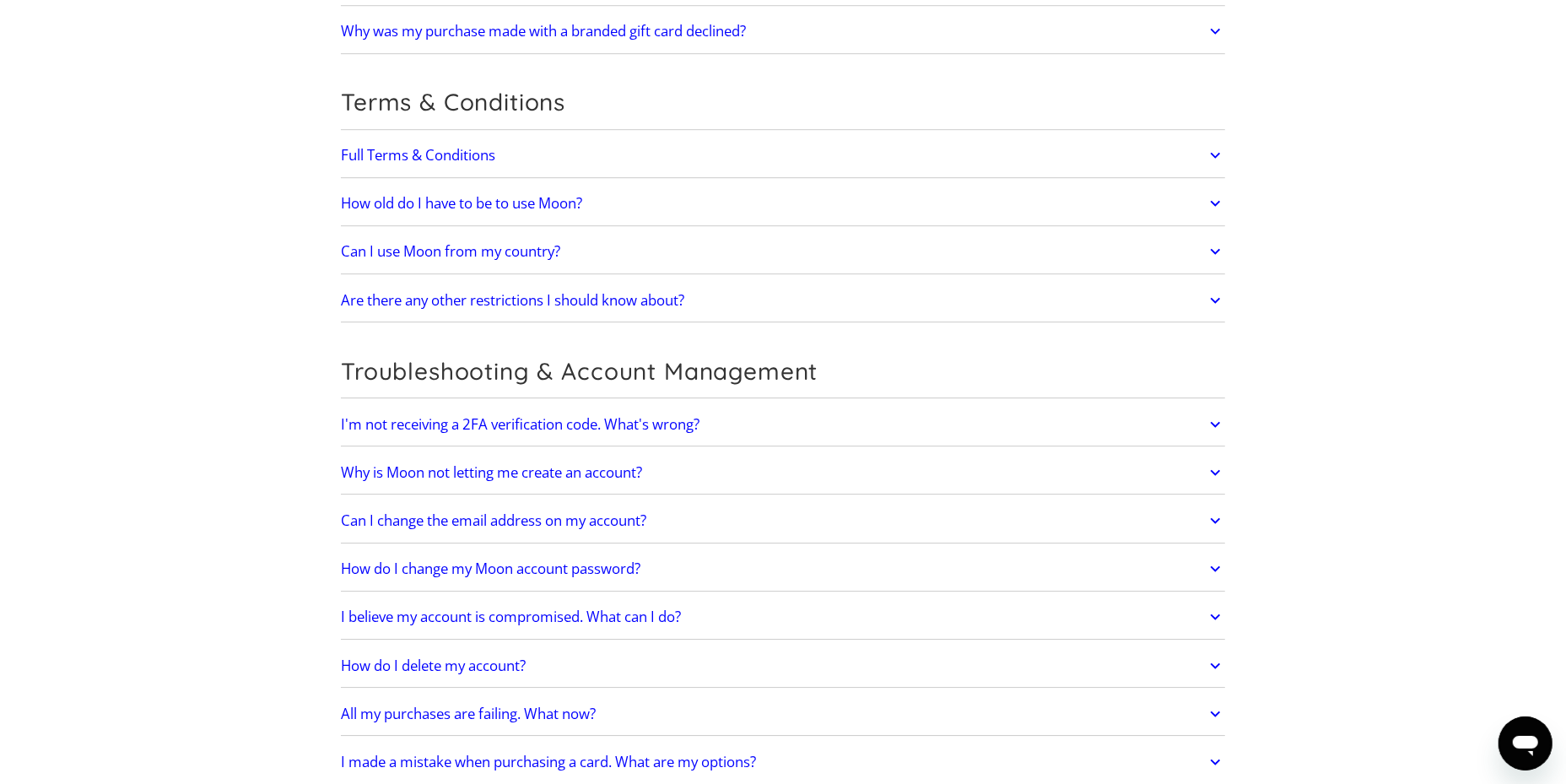
scroll to position [4603, 0]
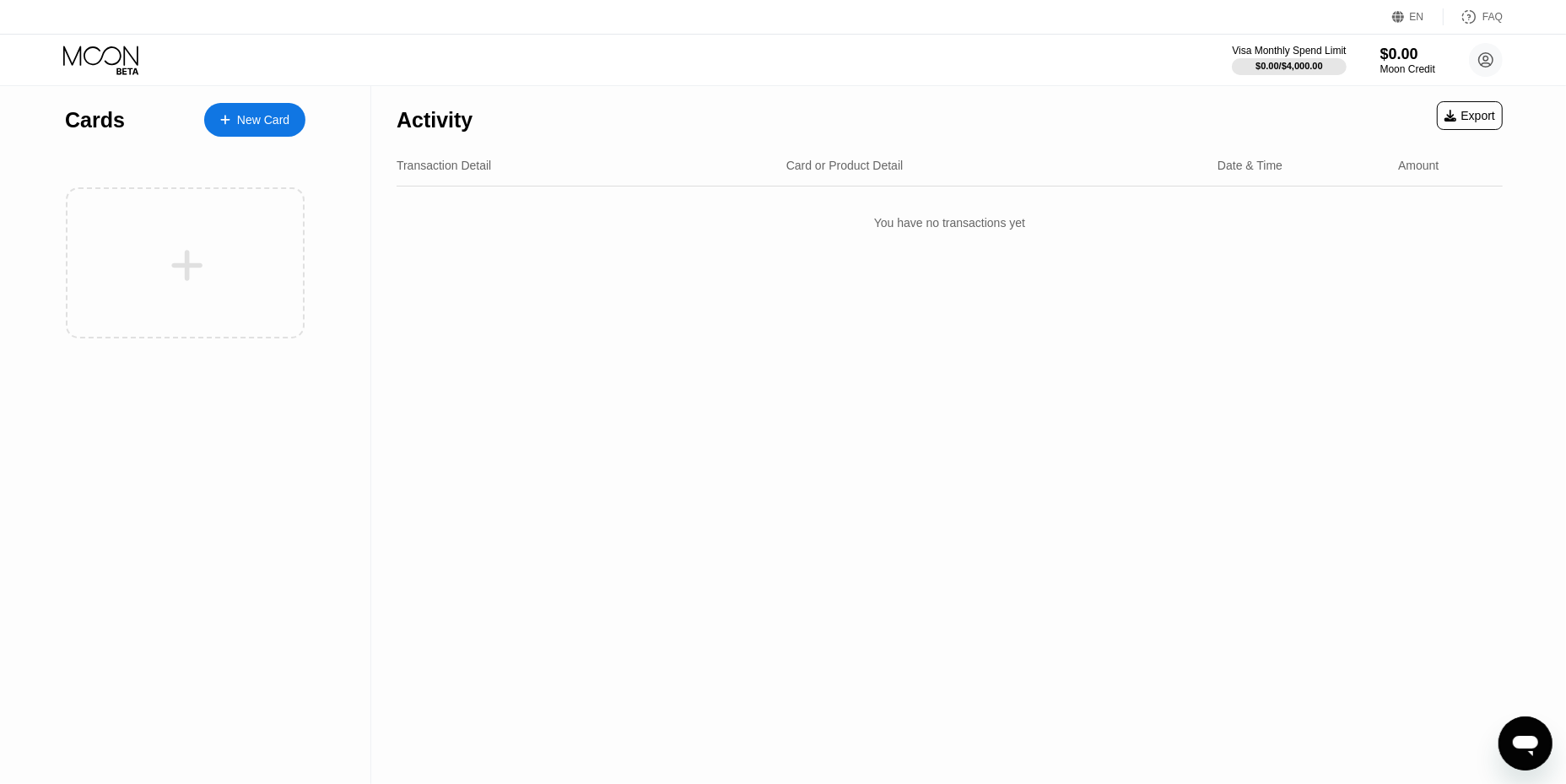
click at [1418, 13] on div "EN" at bounding box center [1417, 17] width 15 height 12
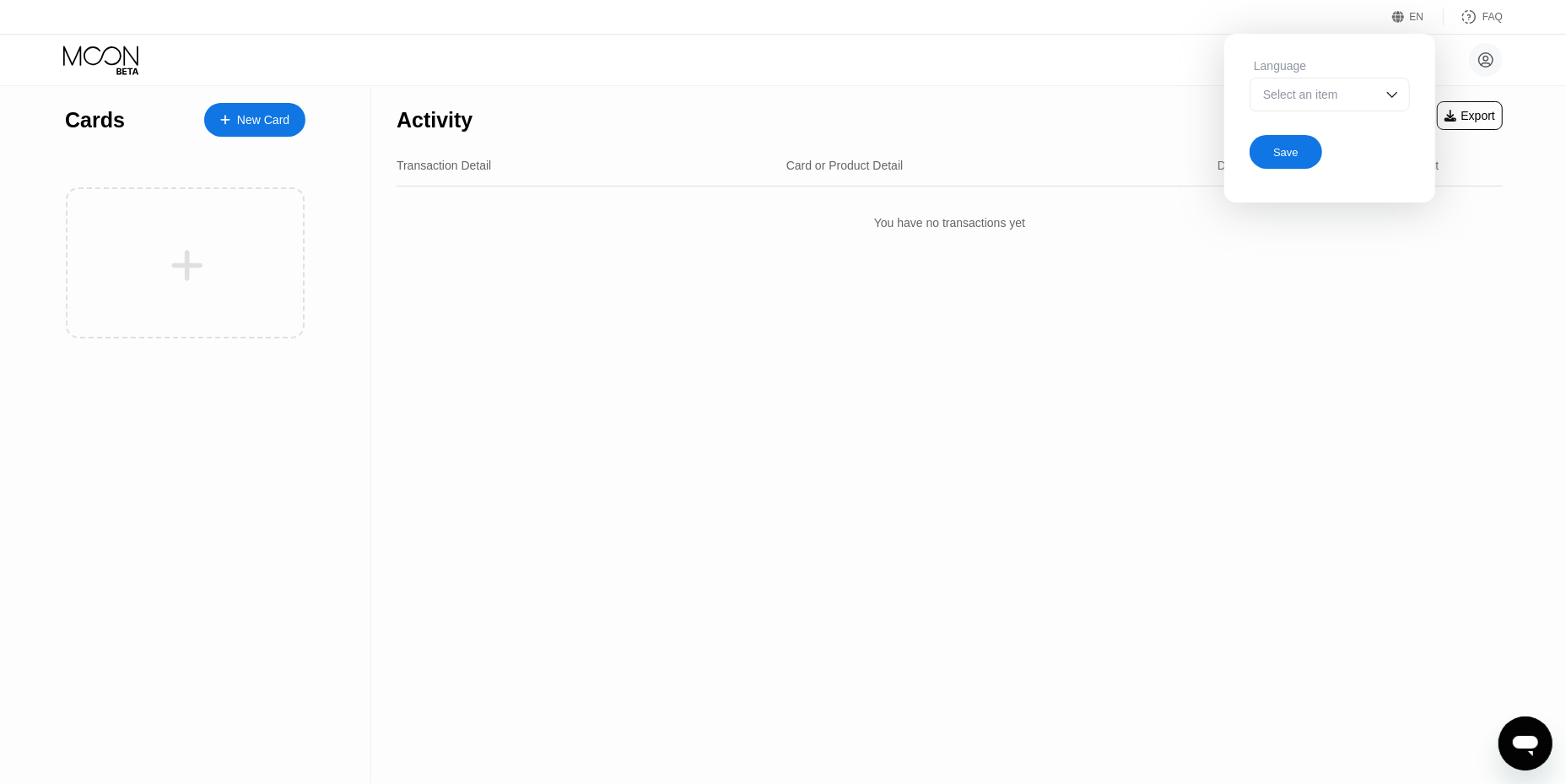
click at [1382, 96] on div "Select an item" at bounding box center [1330, 94] width 161 height 34
click at [1382, 94] on div "Select an item" at bounding box center [1330, 94] width 161 height 34
click at [1307, 93] on div "Select an item" at bounding box center [1317, 95] width 117 height 14
click at [1390, 96] on img at bounding box center [1392, 95] width 17 height 17
click at [1521, 57] on div "Hoang Minh hoangminhdanghuu@gmail.com  Home Settings Support Careers About Us …" at bounding box center [783, 60] width 1566 height 51
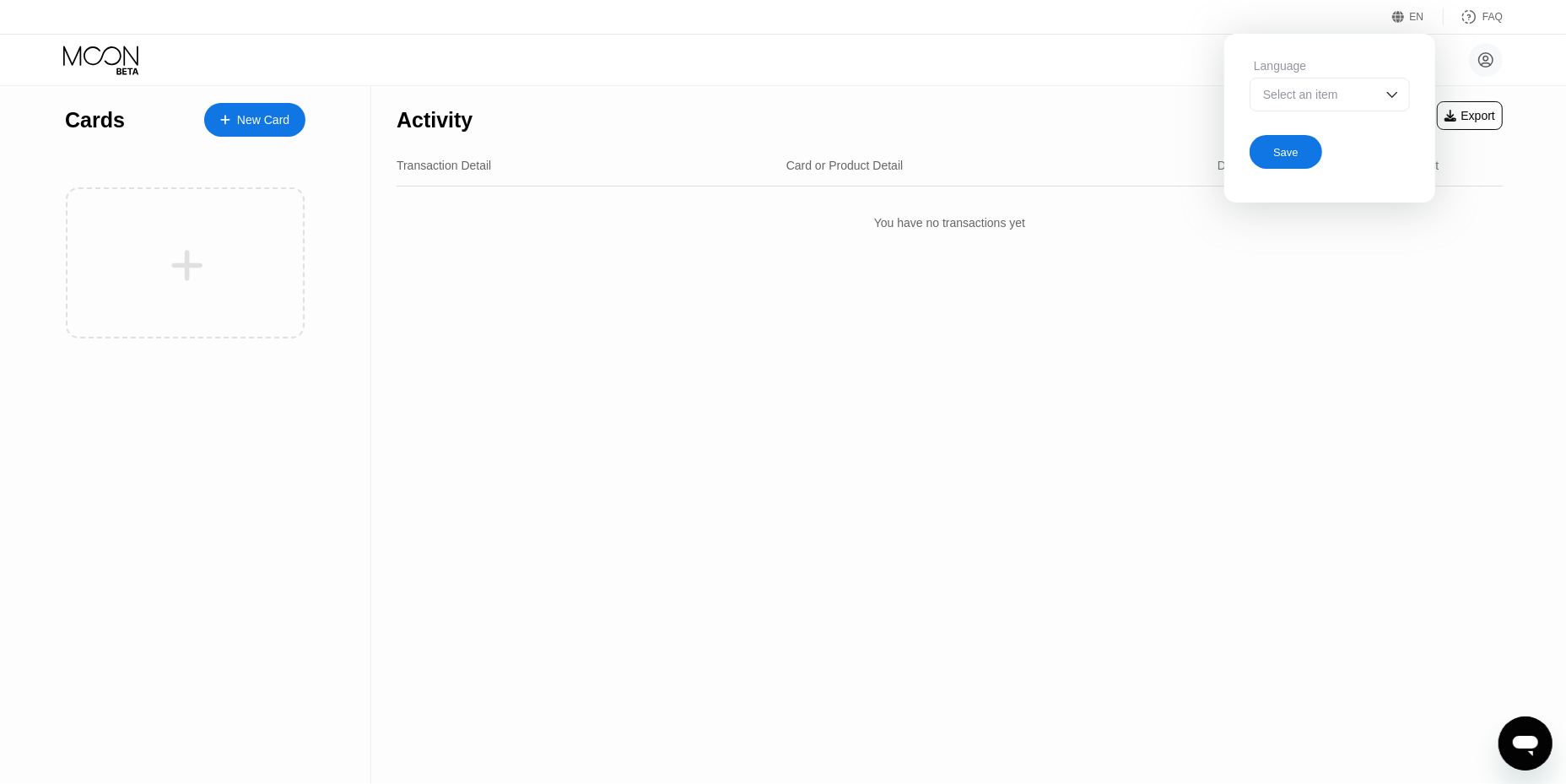
click at [1171, 55] on div "Hoang Minh hoangminhdanghuu@gmail.com  Home Settings Support Careers About Us …" at bounding box center [783, 60] width 1566 height 51
drag, startPoint x: 1068, startPoint y: 56, endPoint x: 1178, endPoint y: 41, distance: 111.0
click at [1069, 55] on div "Hoang Minh hoangminhdanghuu@gmail.com  Home Settings Support Careers About Us …" at bounding box center [783, 60] width 1566 height 51
click at [1479, 60] on circle at bounding box center [1486, 60] width 34 height 34
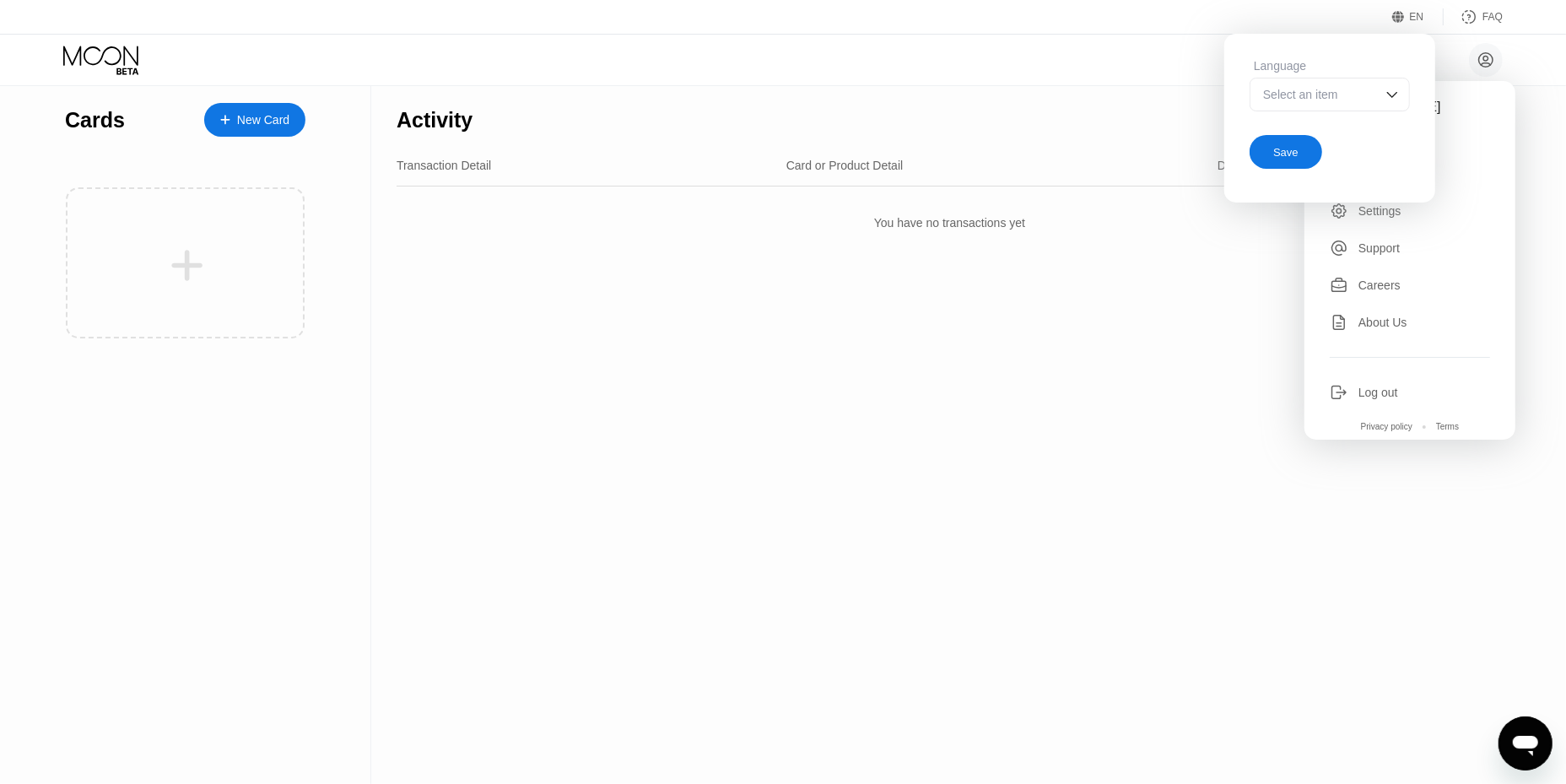
drag, startPoint x: 729, startPoint y: 67, endPoint x: 478, endPoint y: 44, distance: 252.1
click at [727, 66] on div "Hoang Minh hoangminhdanghuu@gmail.com  Home Settings Support Careers About Us …" at bounding box center [783, 60] width 1566 height 51
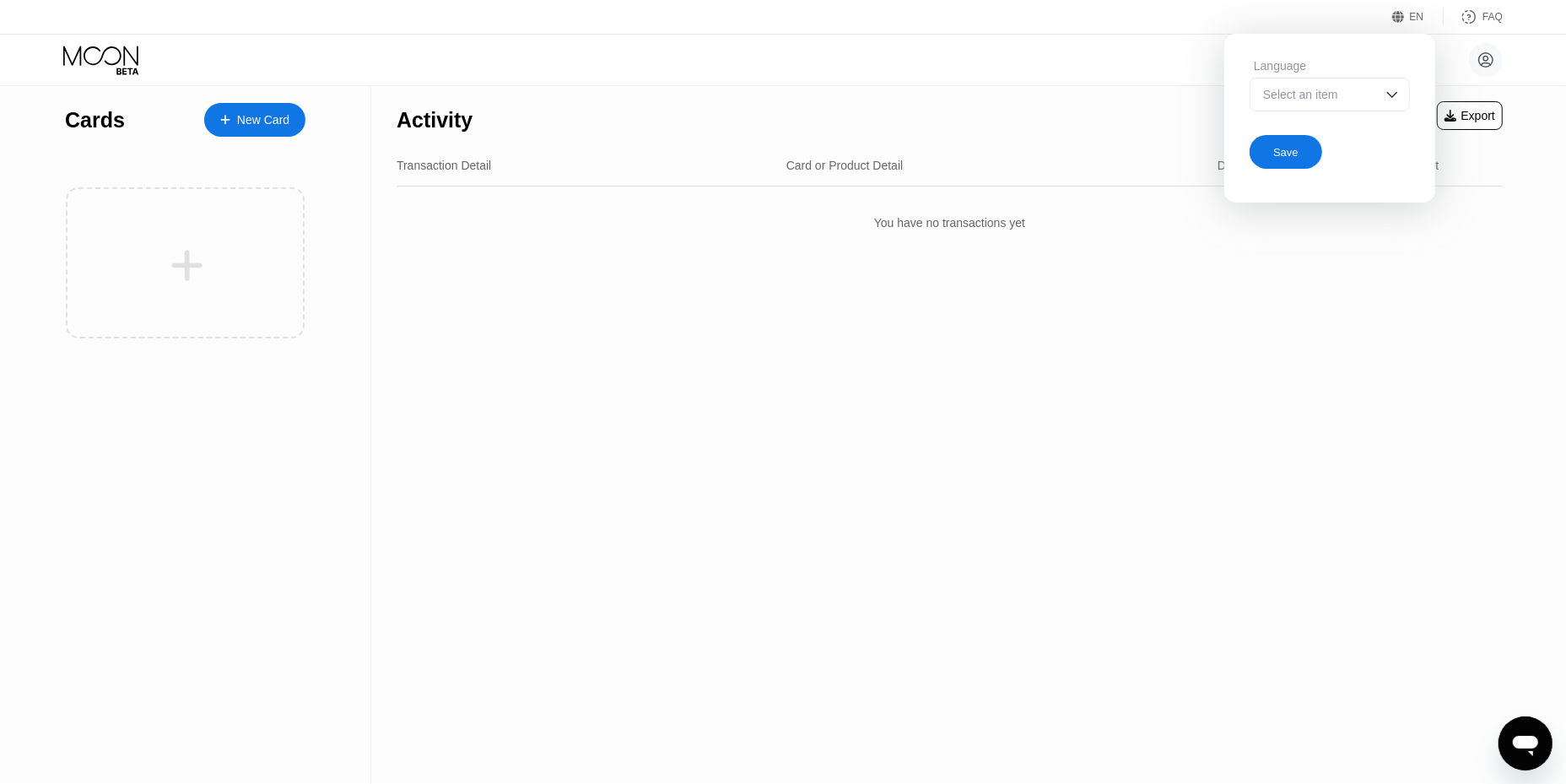
drag, startPoint x: 829, startPoint y: 124, endPoint x: 760, endPoint y: 109, distance: 70.6
click at [828, 123] on div "Activity Export" at bounding box center [949, 116] width 1106 height 59
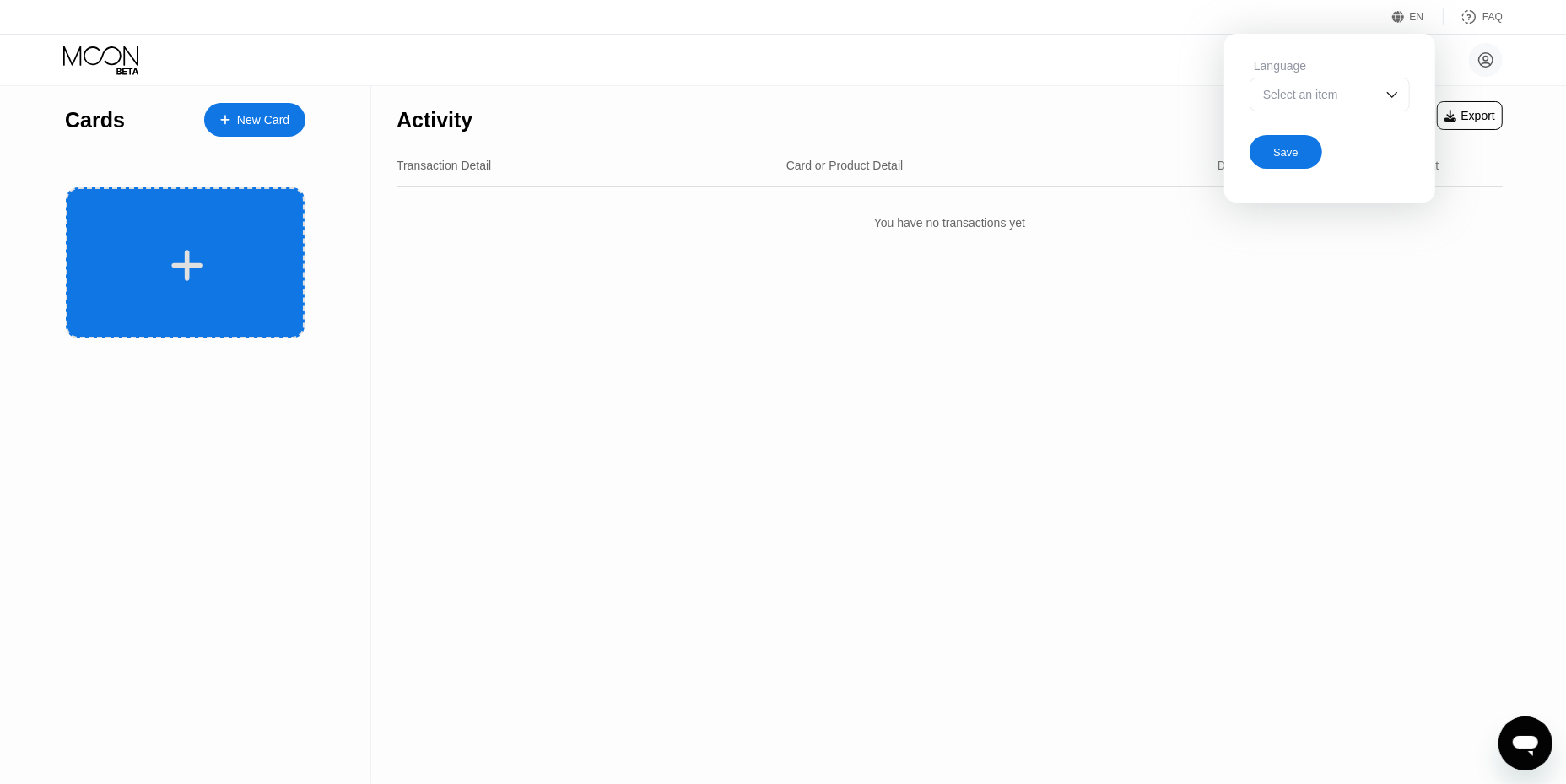
click at [213, 246] on div at bounding box center [187, 265] width 209 height 38
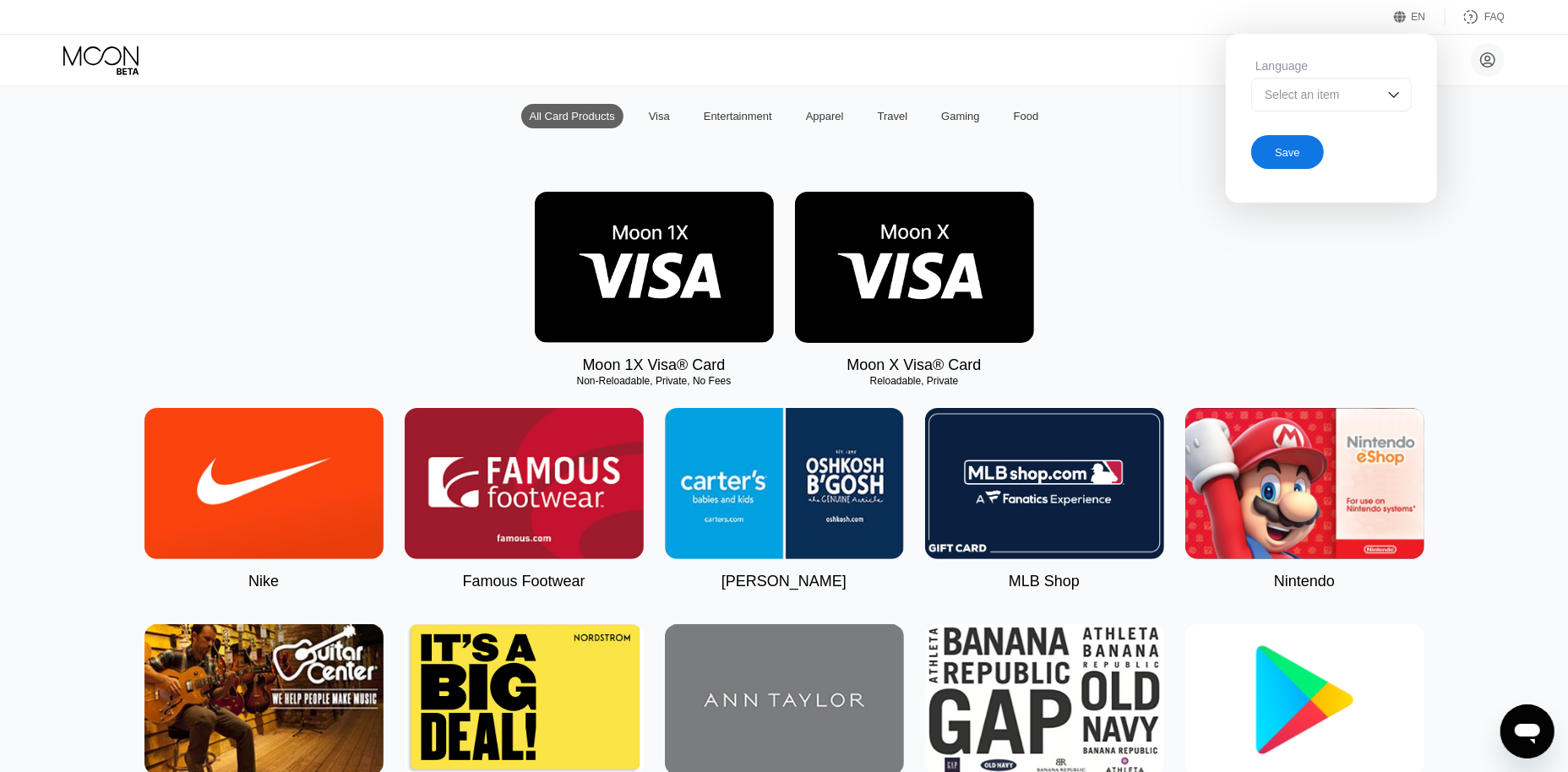
scroll to position [246, 0]
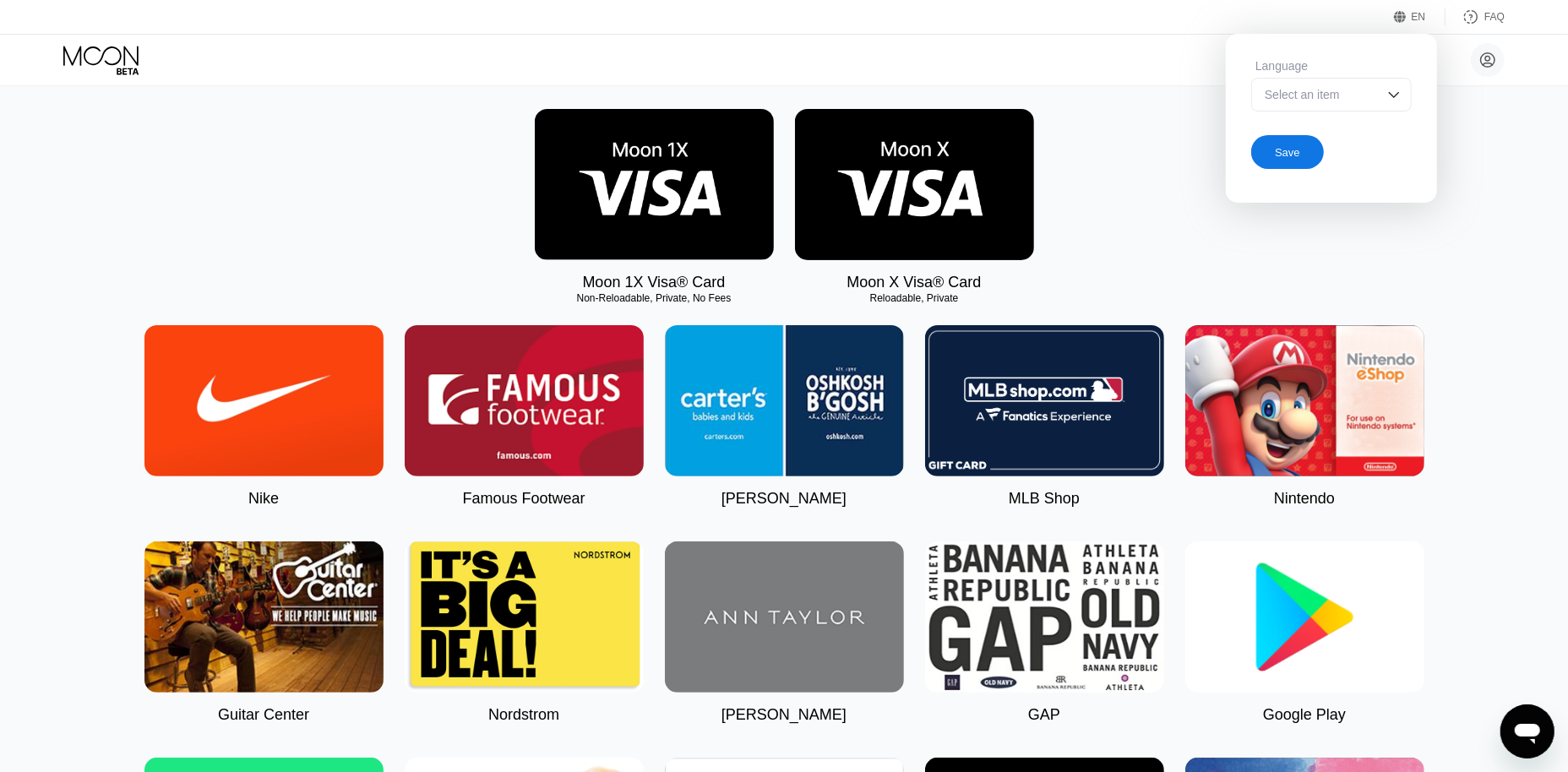
click at [313, 391] on img at bounding box center [264, 400] width 240 height 151
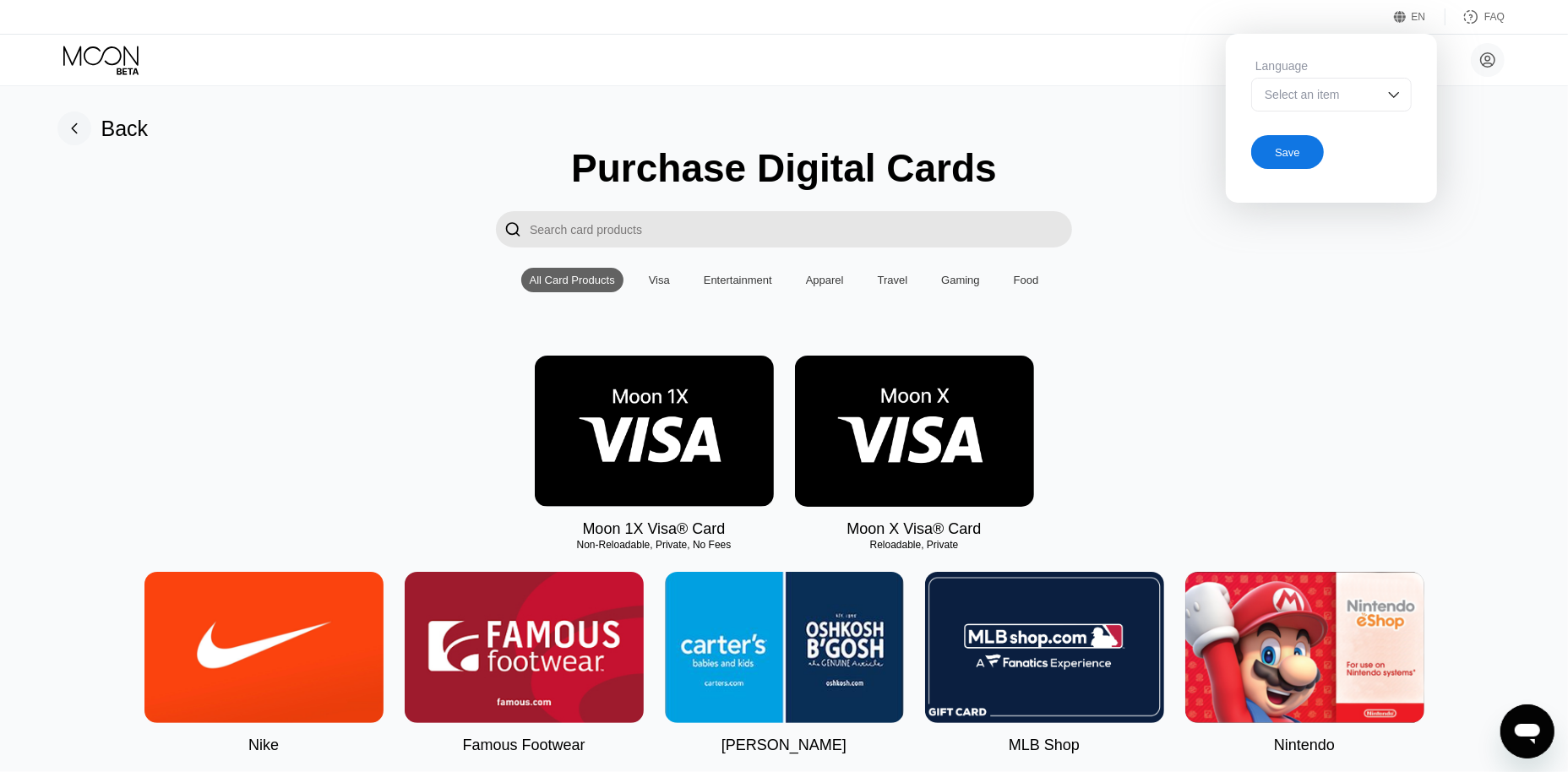
type input "0"
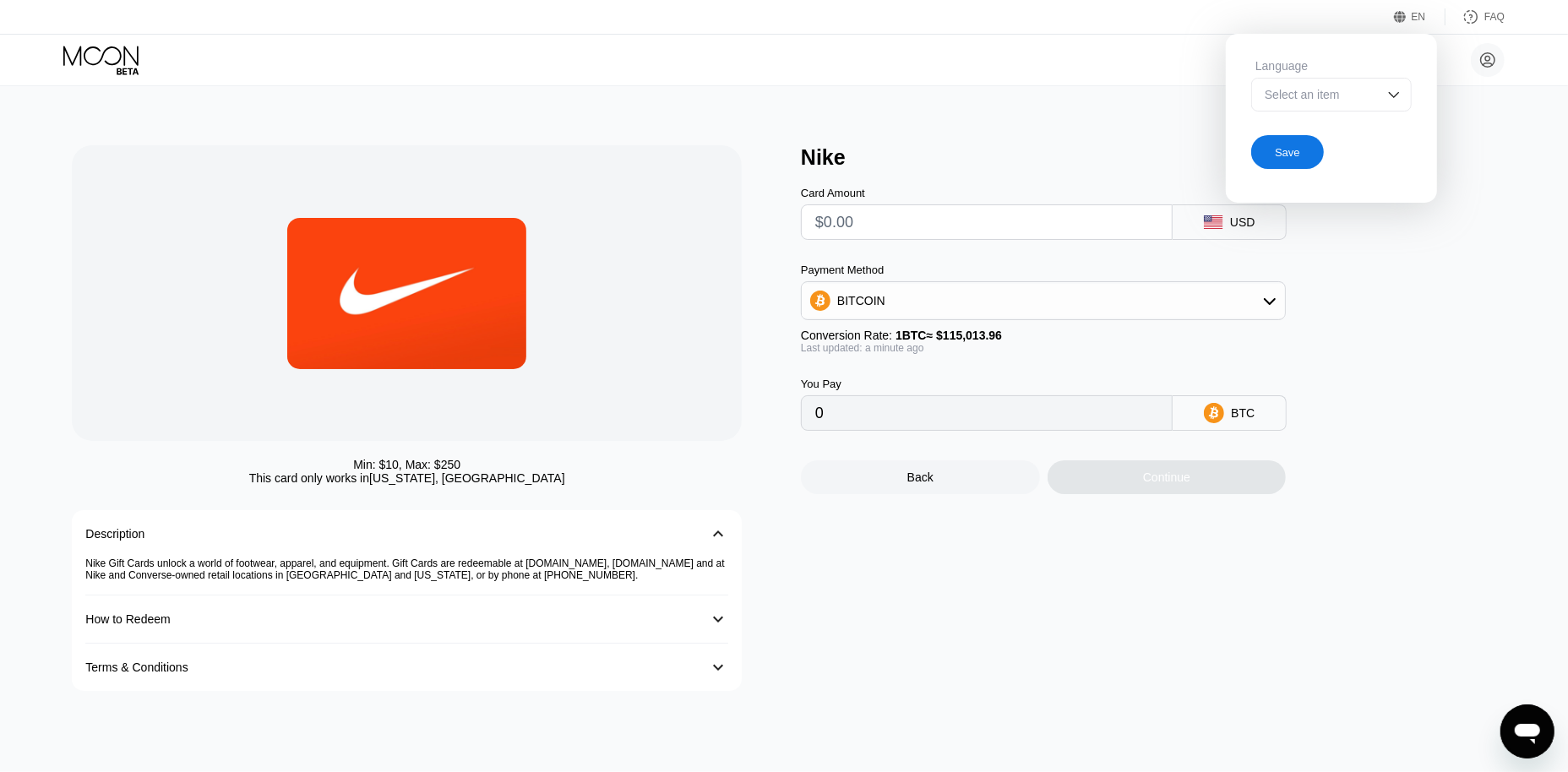
click at [1256, 306] on div "BITCOIN" at bounding box center [1043, 300] width 483 height 34
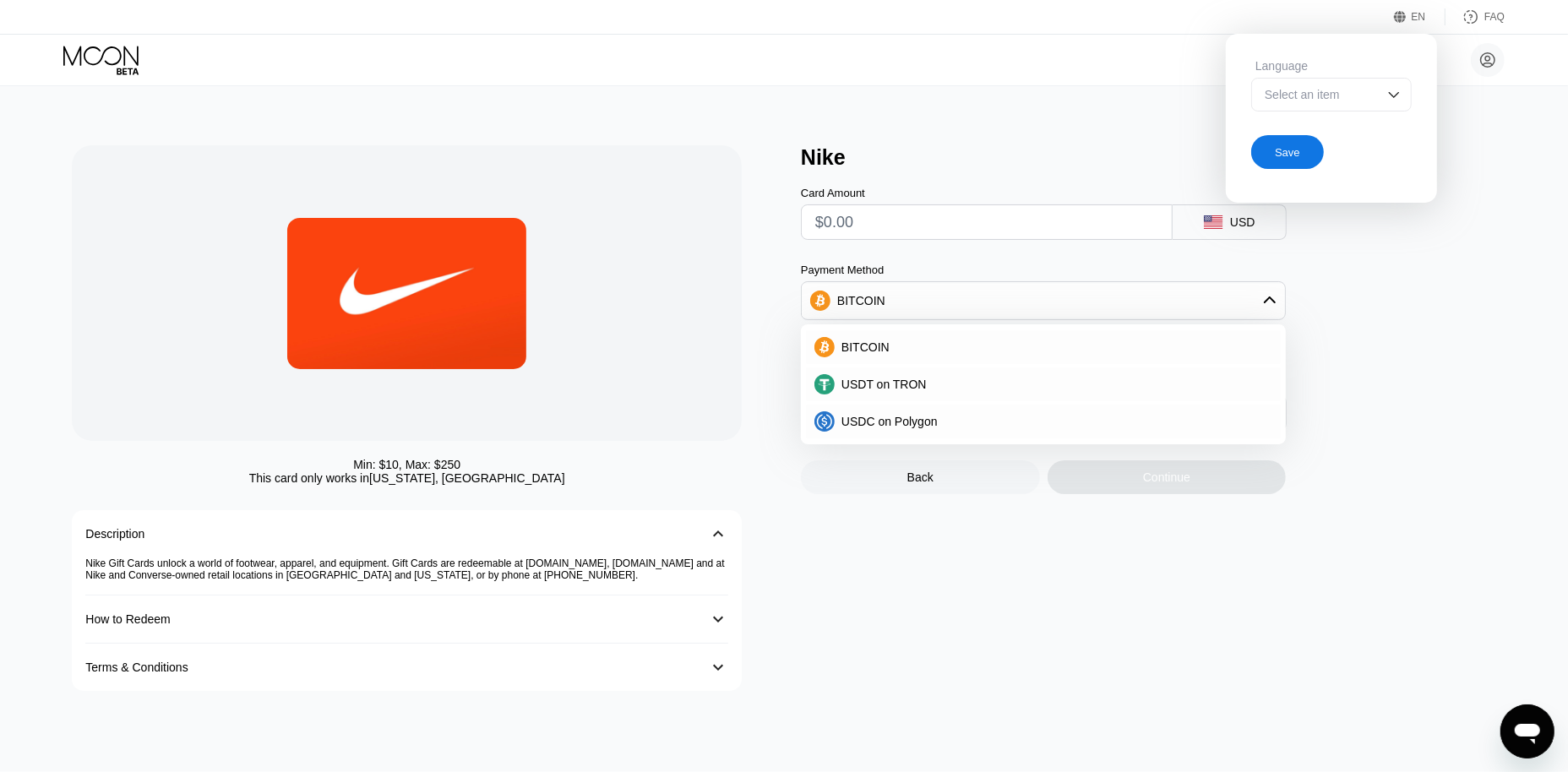
click at [1052, 239] on input "text" at bounding box center [987, 221] width 343 height 34
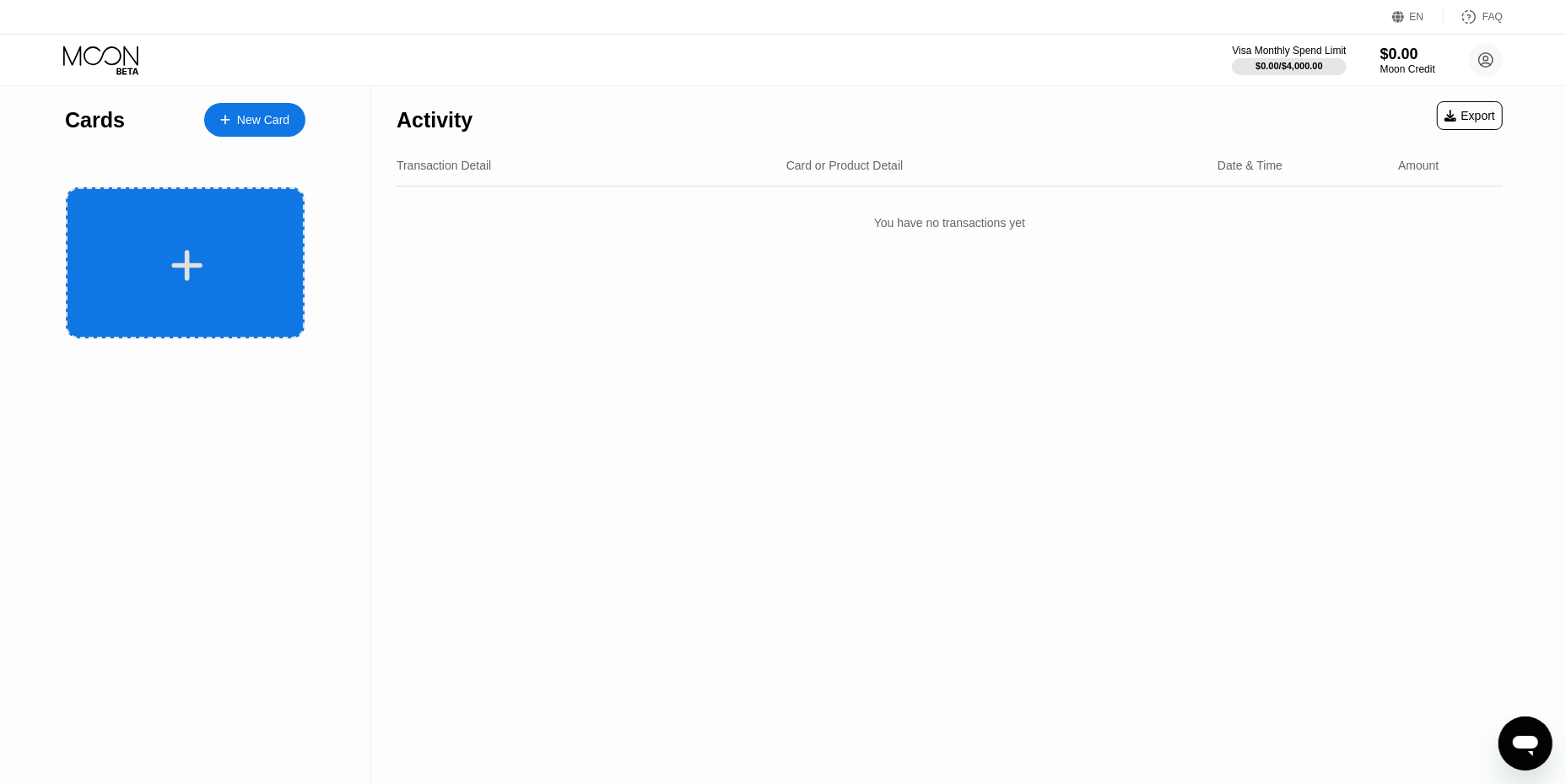
click at [210, 268] on div at bounding box center [187, 265] width 209 height 38
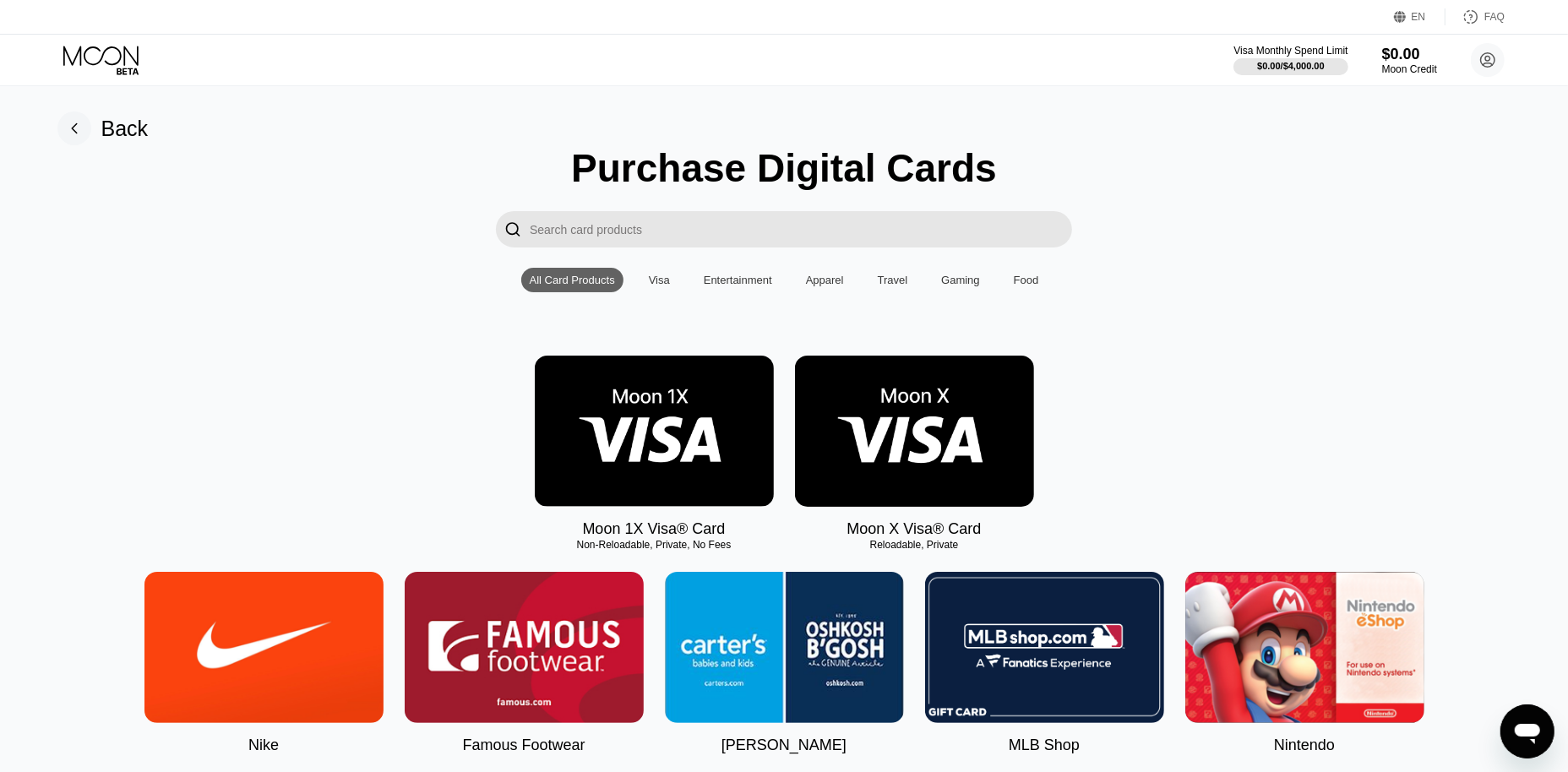
drag, startPoint x: 1499, startPoint y: 494, endPoint x: 1507, endPoint y: 239, distance: 255.1
click at [913, 436] on img at bounding box center [914, 431] width 240 height 151
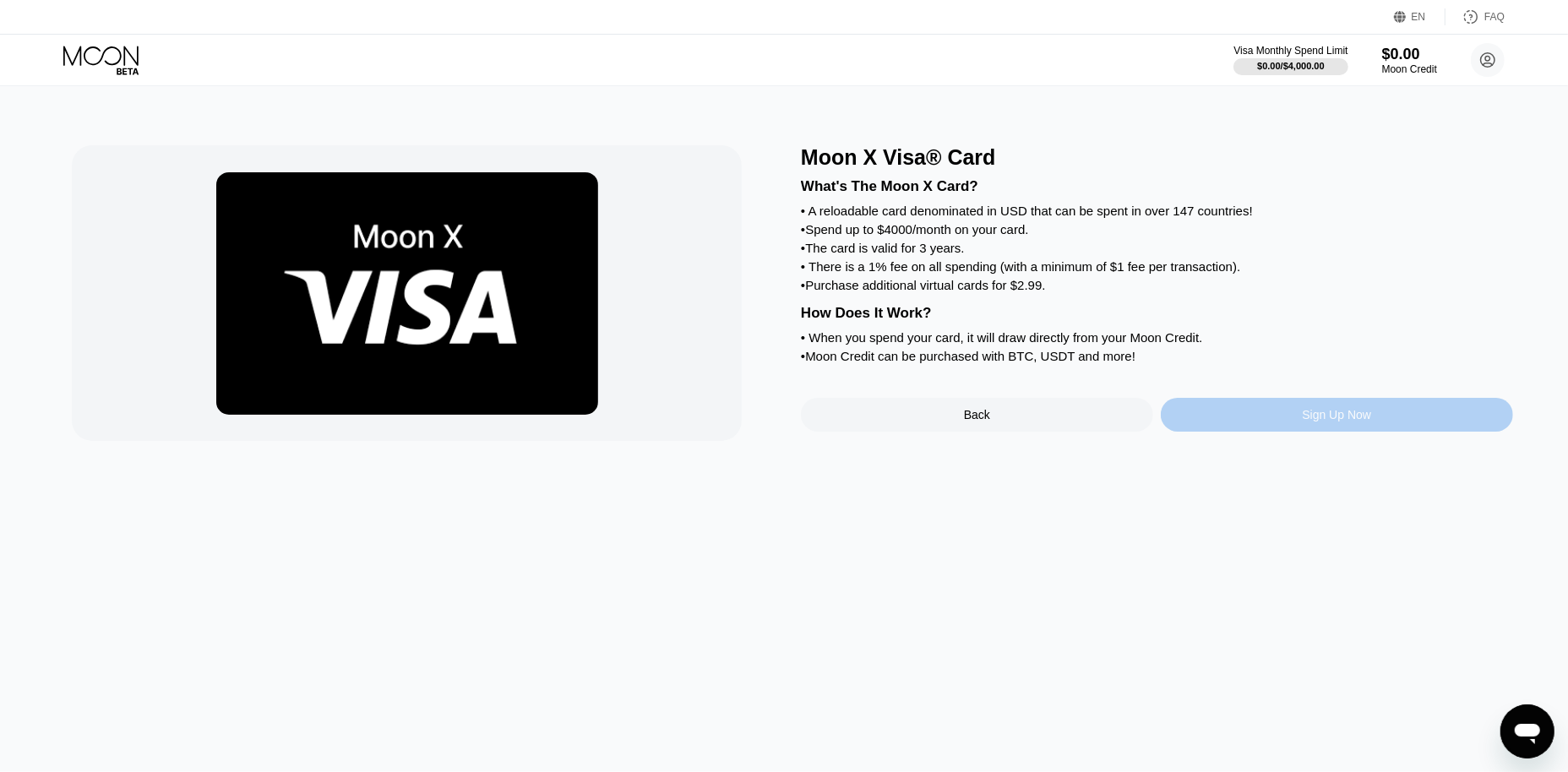
click at [1277, 431] on div "Sign Up Now" at bounding box center [1337, 414] width 352 height 34
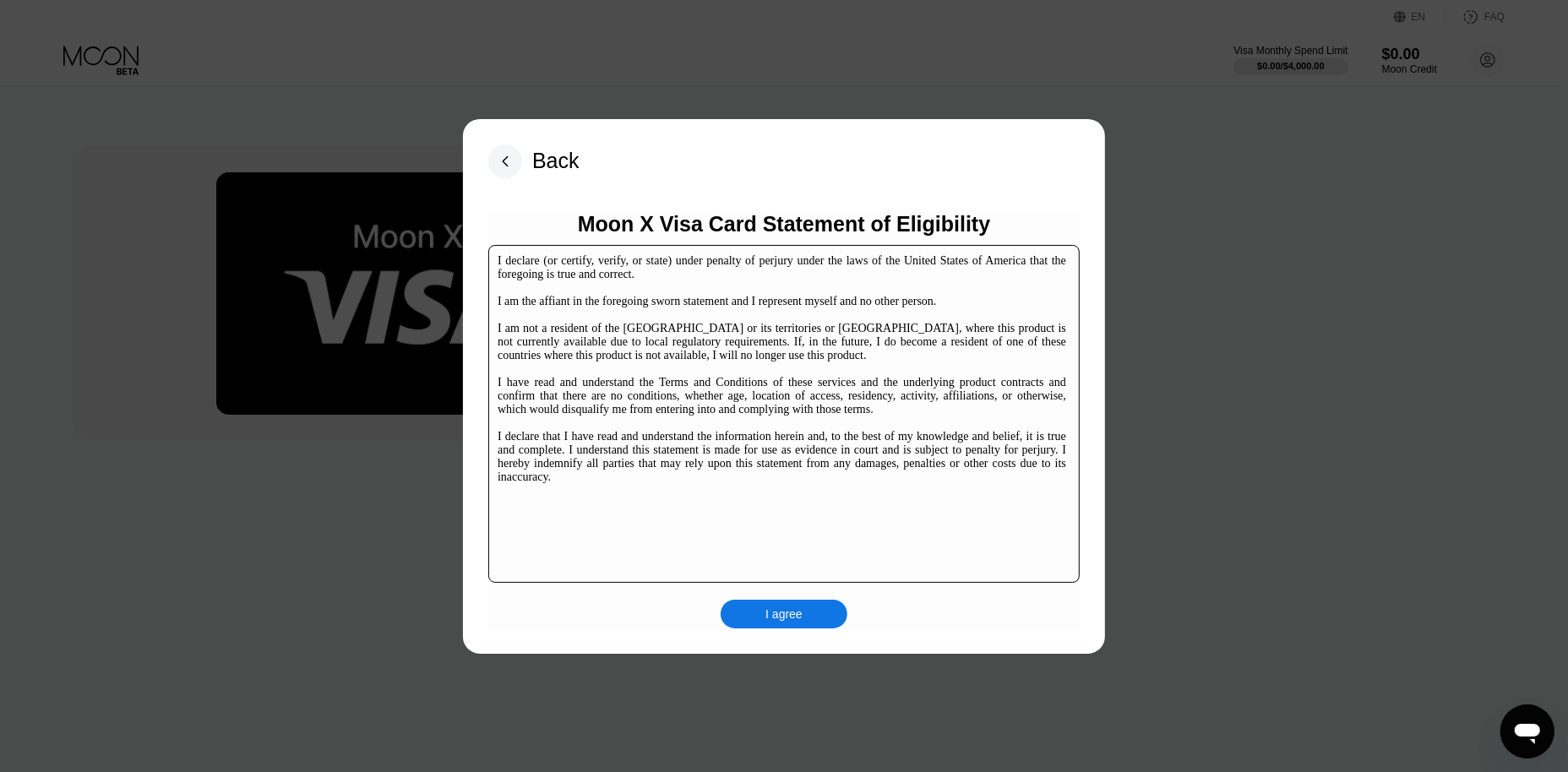
click at [813, 614] on div "I agree" at bounding box center [784, 614] width 127 height 29
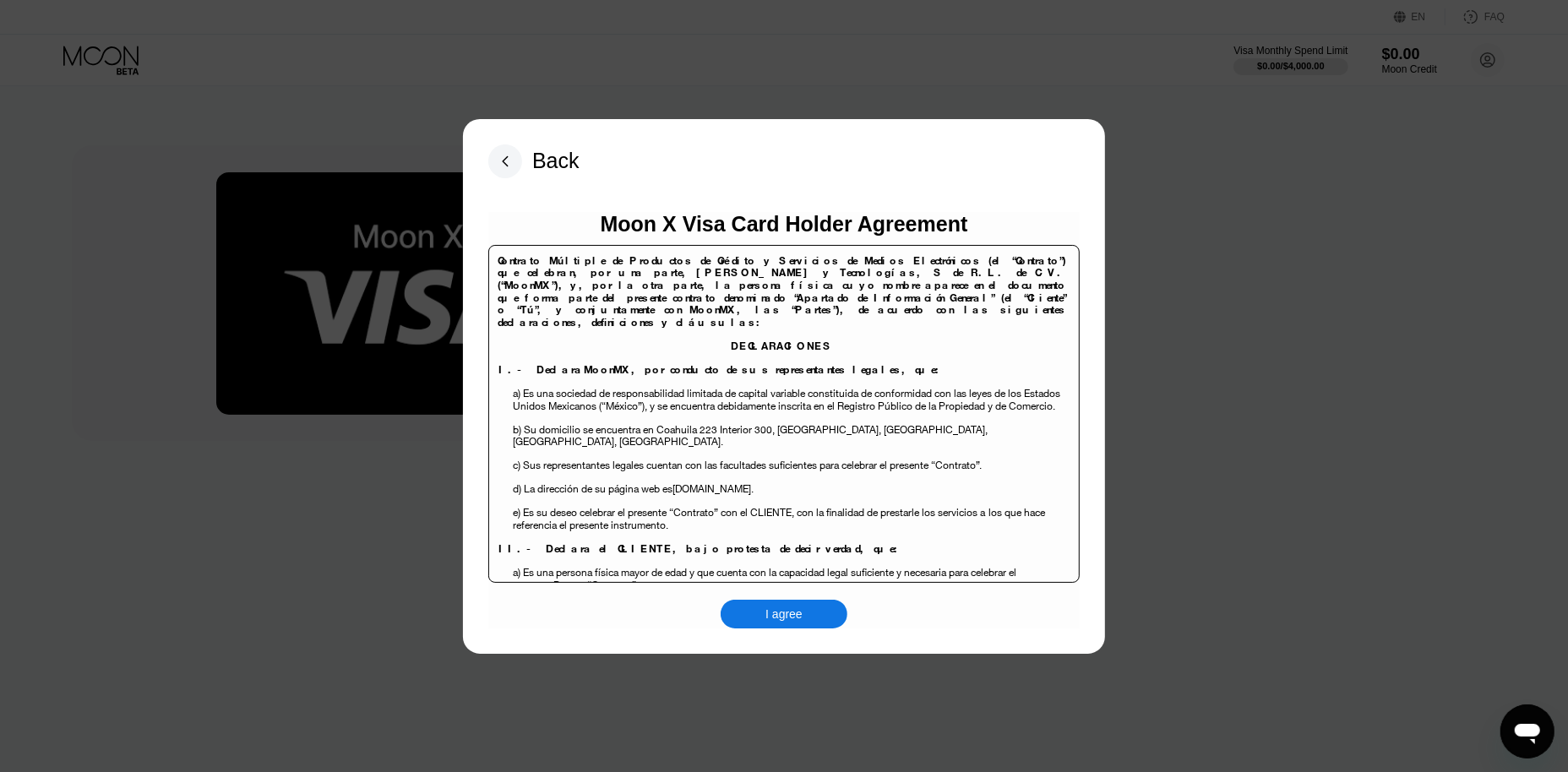
click at [827, 607] on div "I agree" at bounding box center [784, 614] width 127 height 29
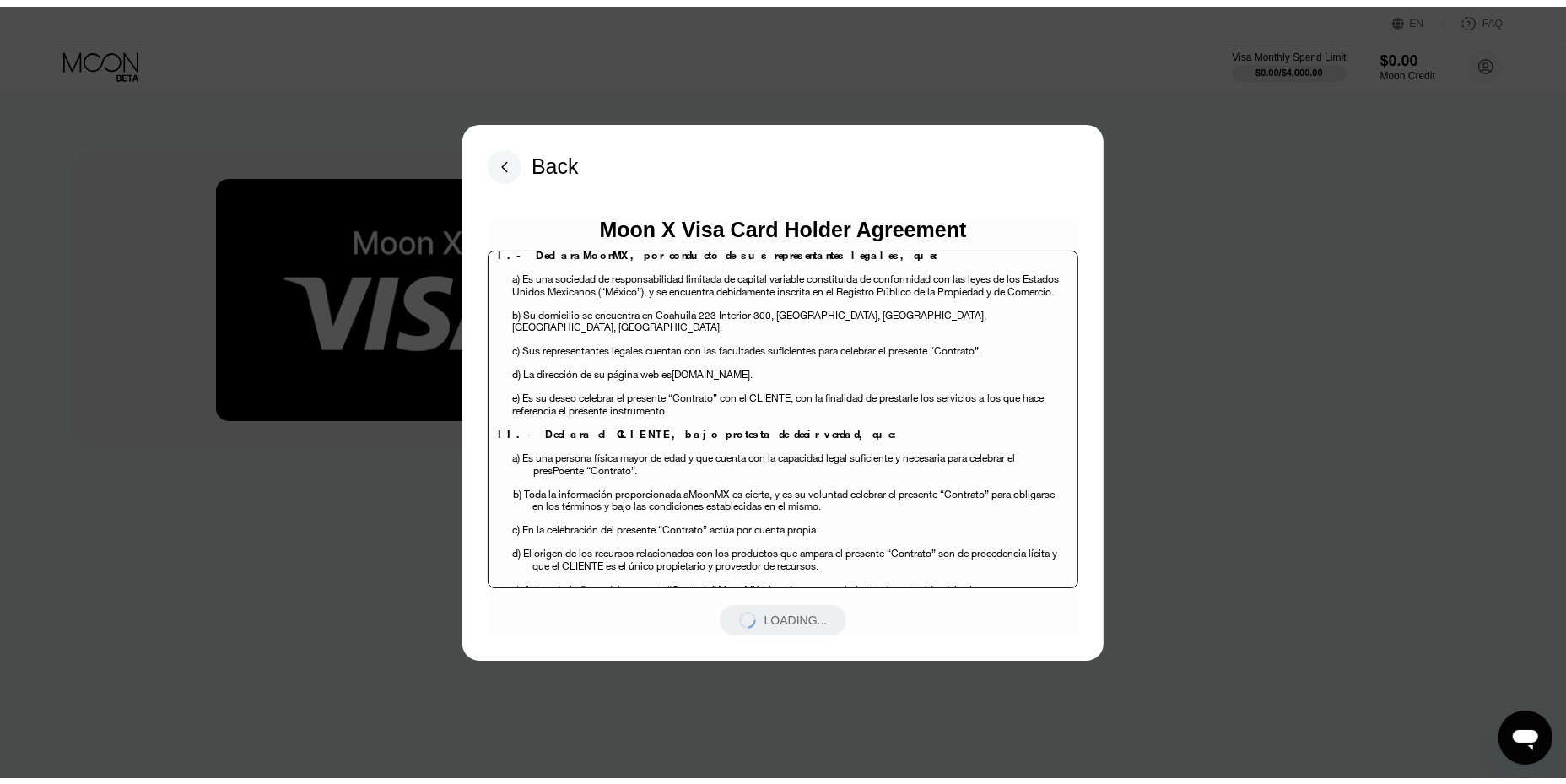
scroll to position [246, 0]
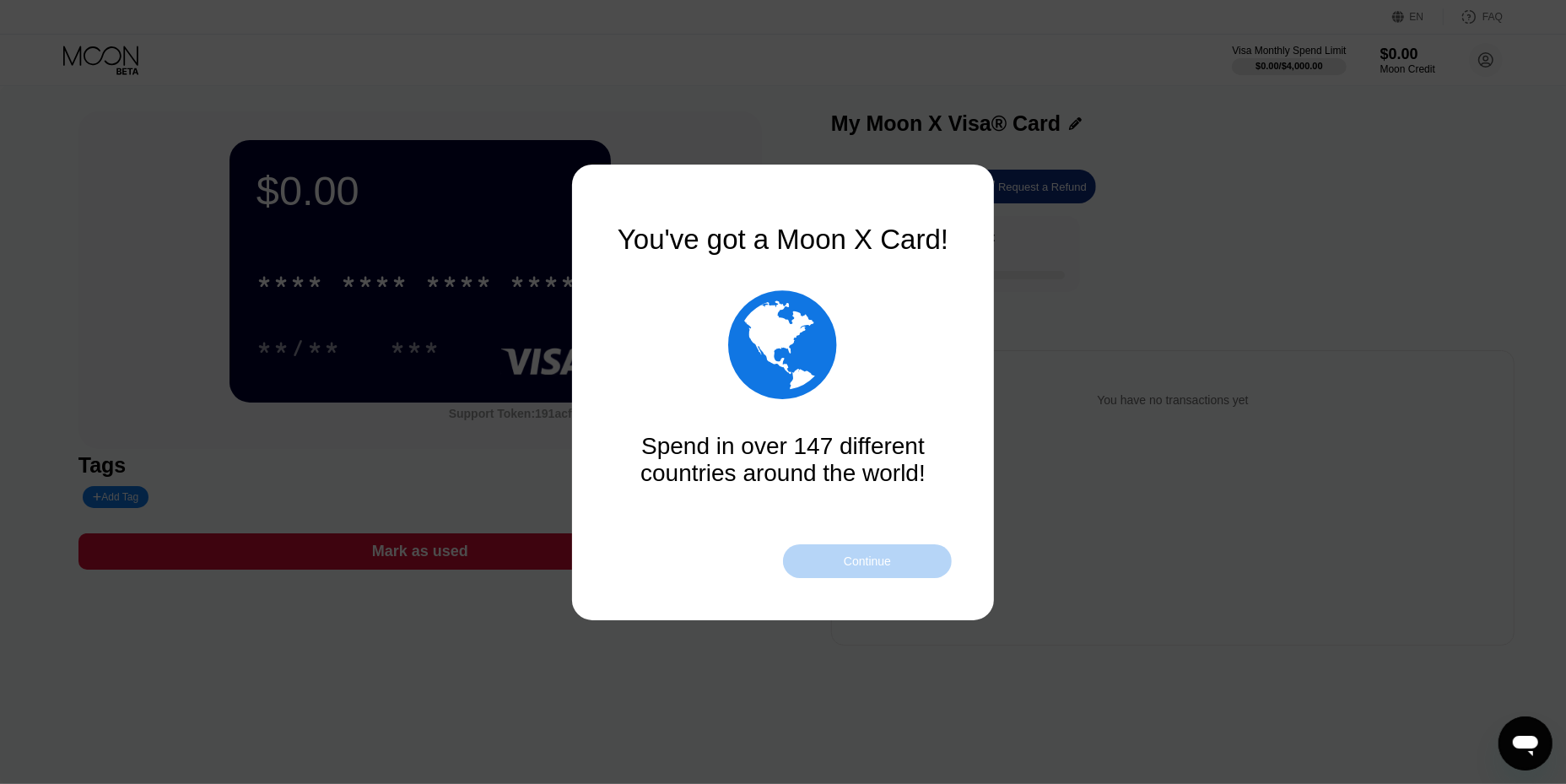
click at [900, 561] on div "Continue" at bounding box center [867, 560] width 168 height 34
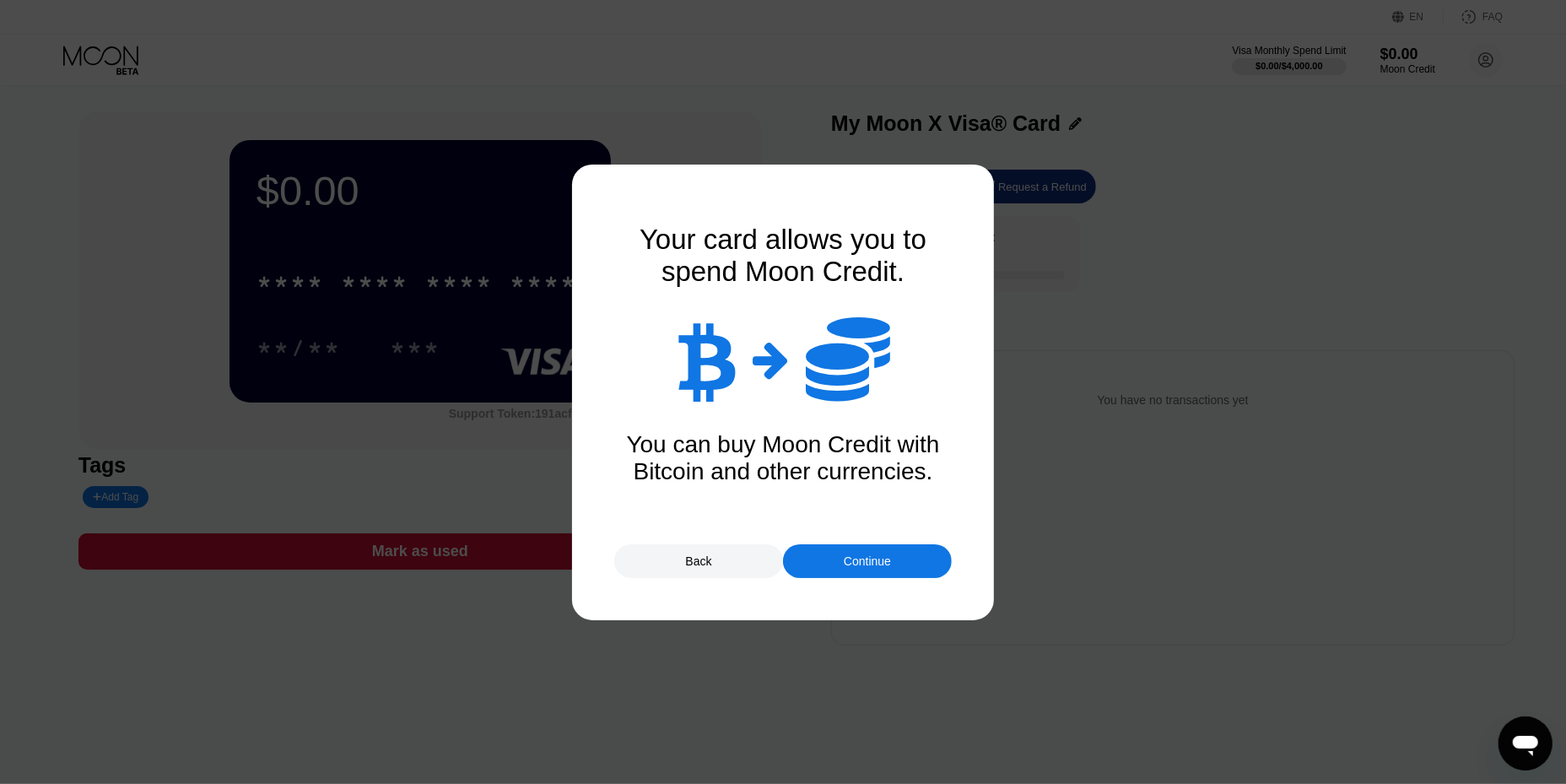
click at [903, 556] on div "Continue" at bounding box center [867, 560] width 168 height 34
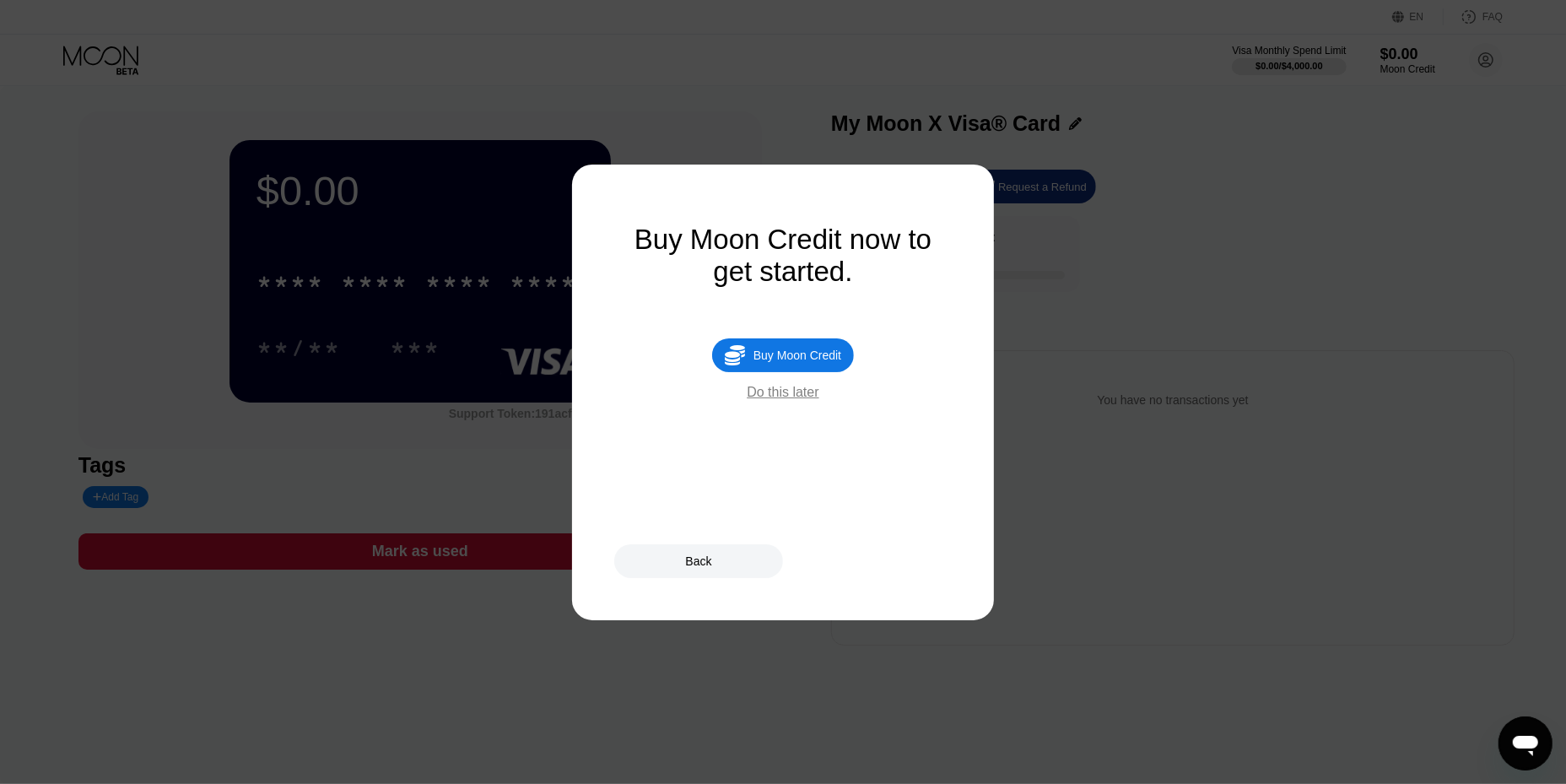
click at [802, 400] on div "Do this later" at bounding box center [783, 393] width 72 height 16
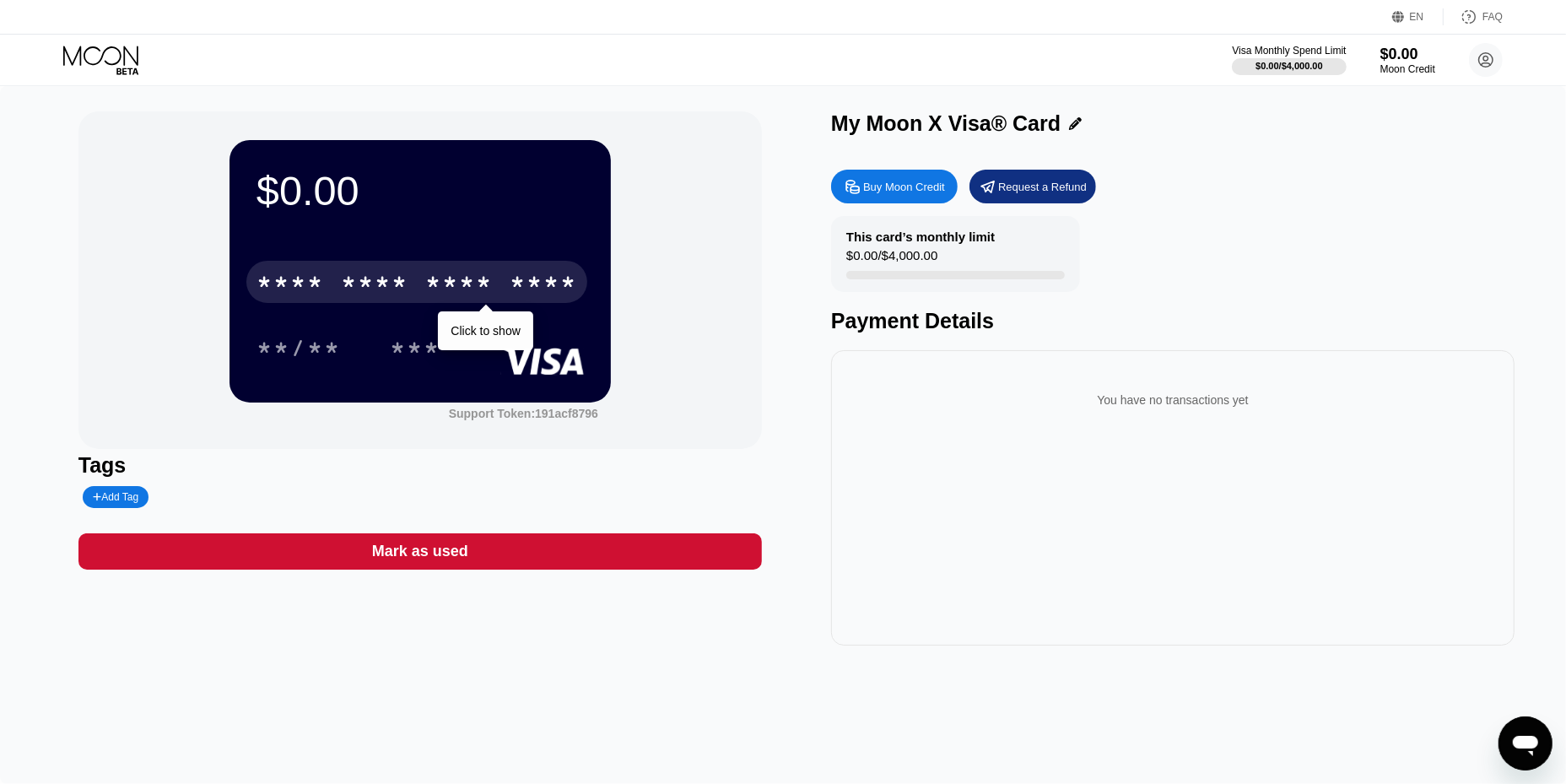
click at [504, 281] on div "* * * * * * * * * * * * ****" at bounding box center [416, 281] width 341 height 42
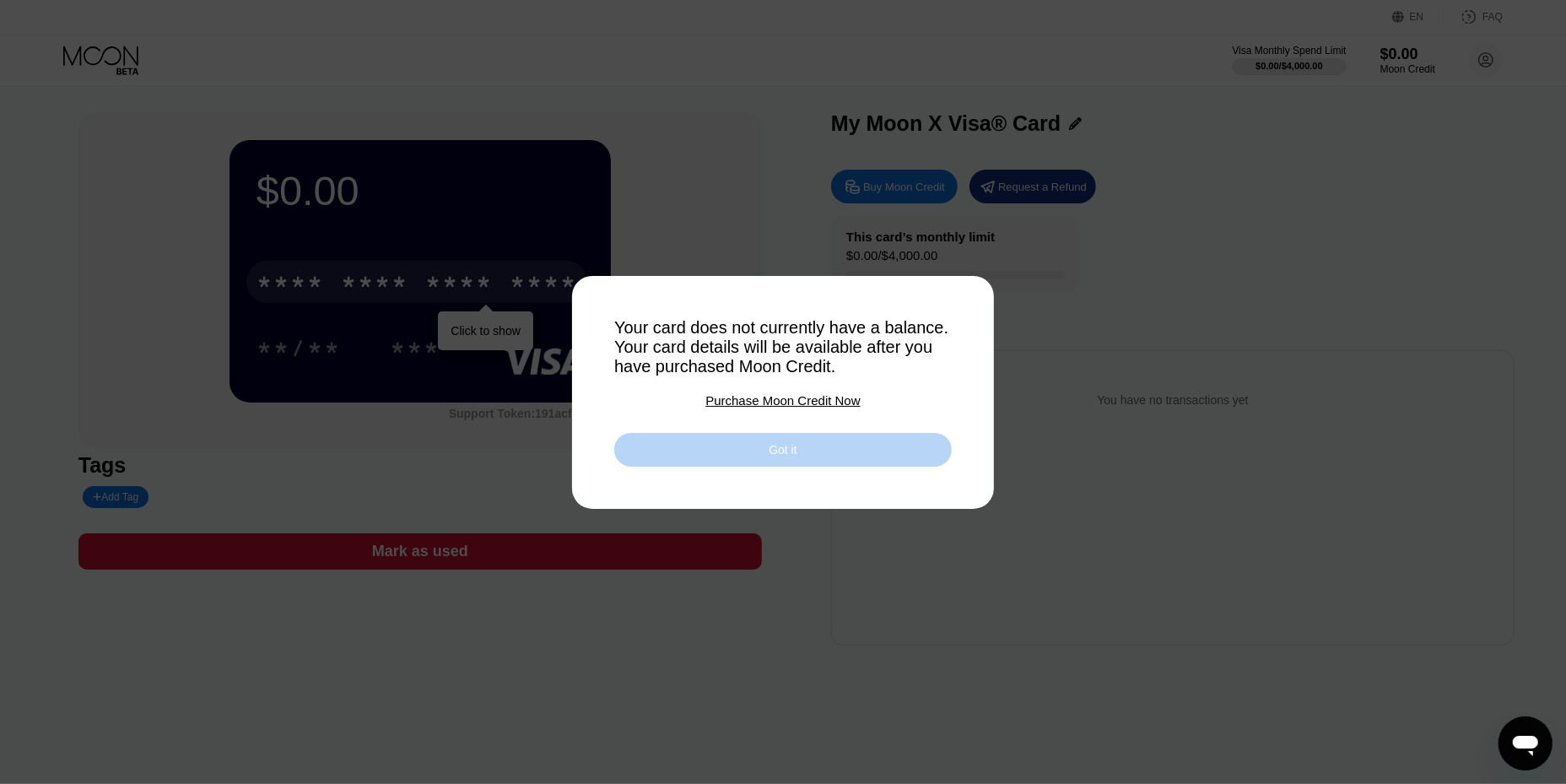
click at [847, 455] on div "Got it" at bounding box center [783, 449] width 338 height 34
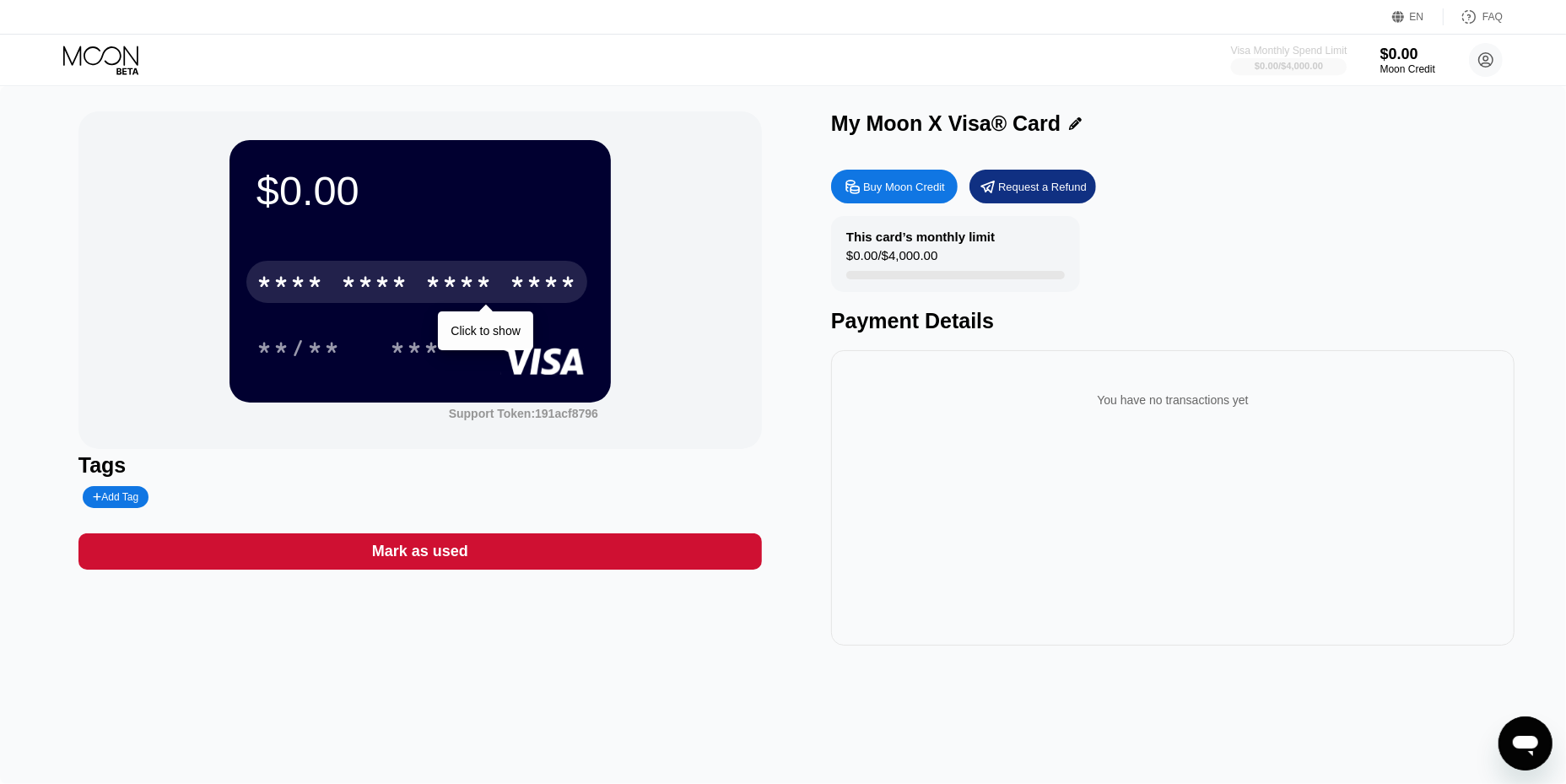
click at [1291, 67] on div "$0.00 / $4,000.00" at bounding box center [1289, 66] width 68 height 10
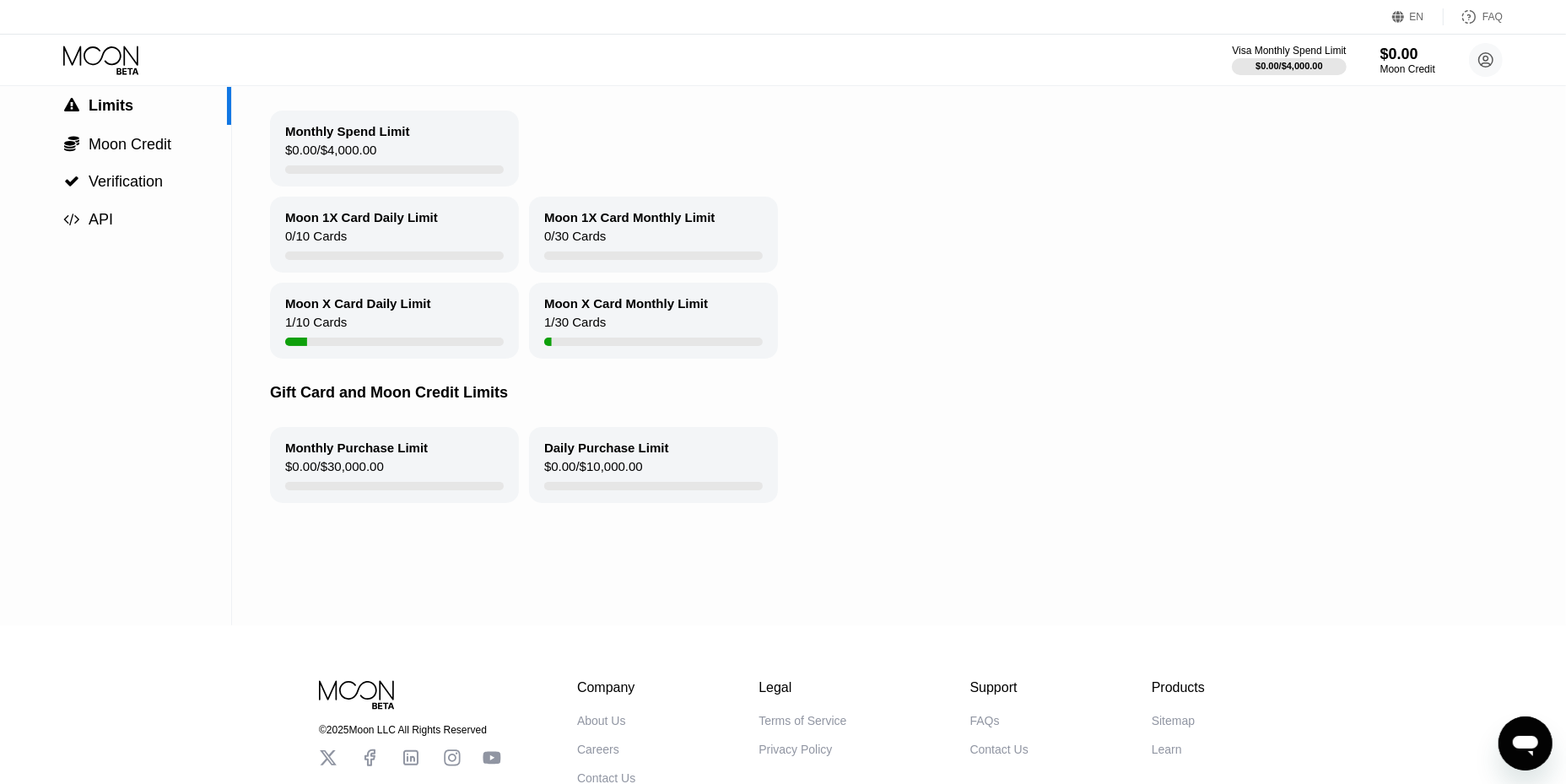
scroll to position [164, 0]
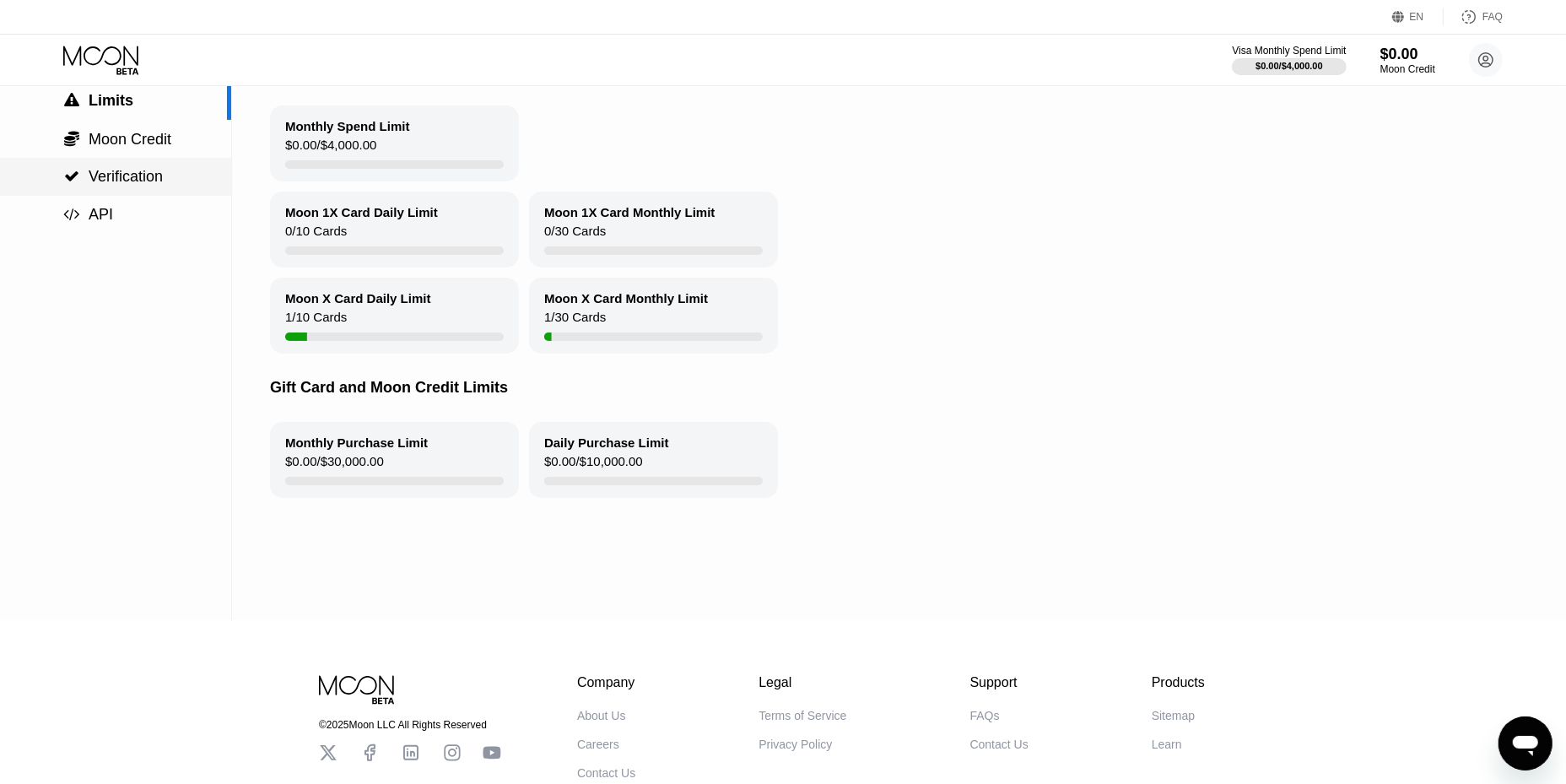
click at [139, 183] on span "Verification" at bounding box center [126, 176] width 74 height 17
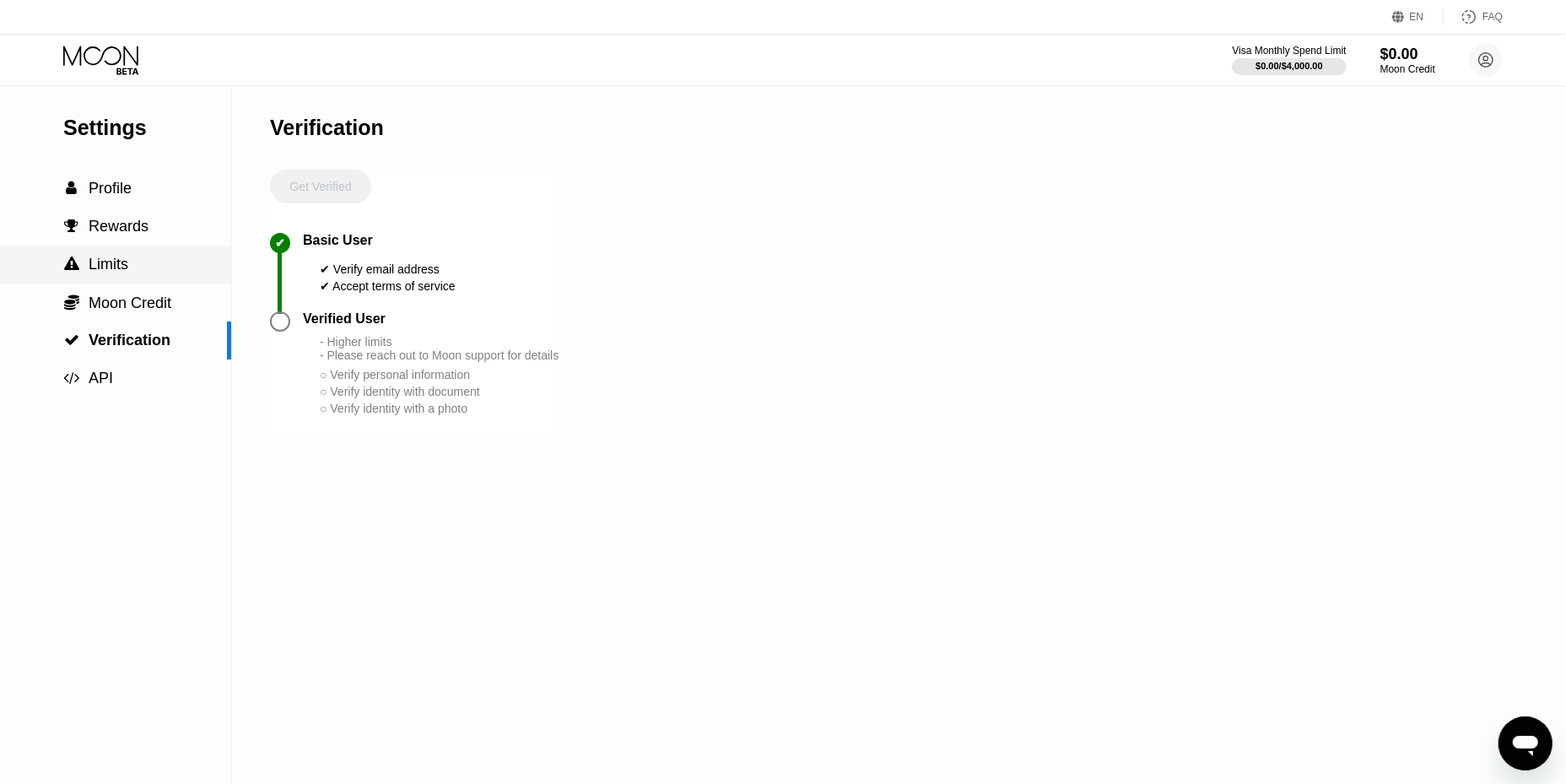
click at [129, 266] on div " Limits" at bounding box center [116, 264] width 231 height 18
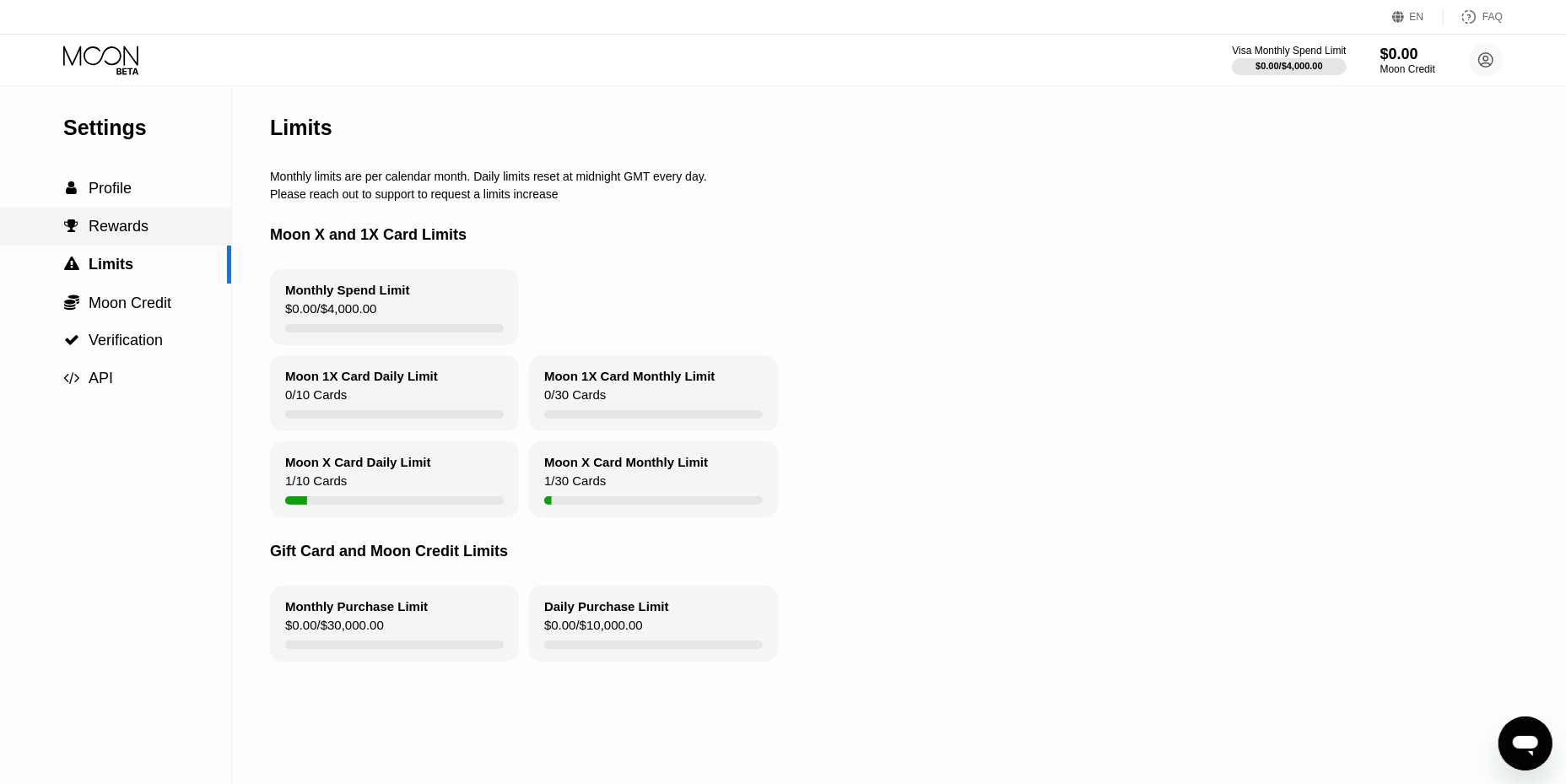
click at [146, 224] on div " Rewards" at bounding box center [116, 226] width 231 height 18
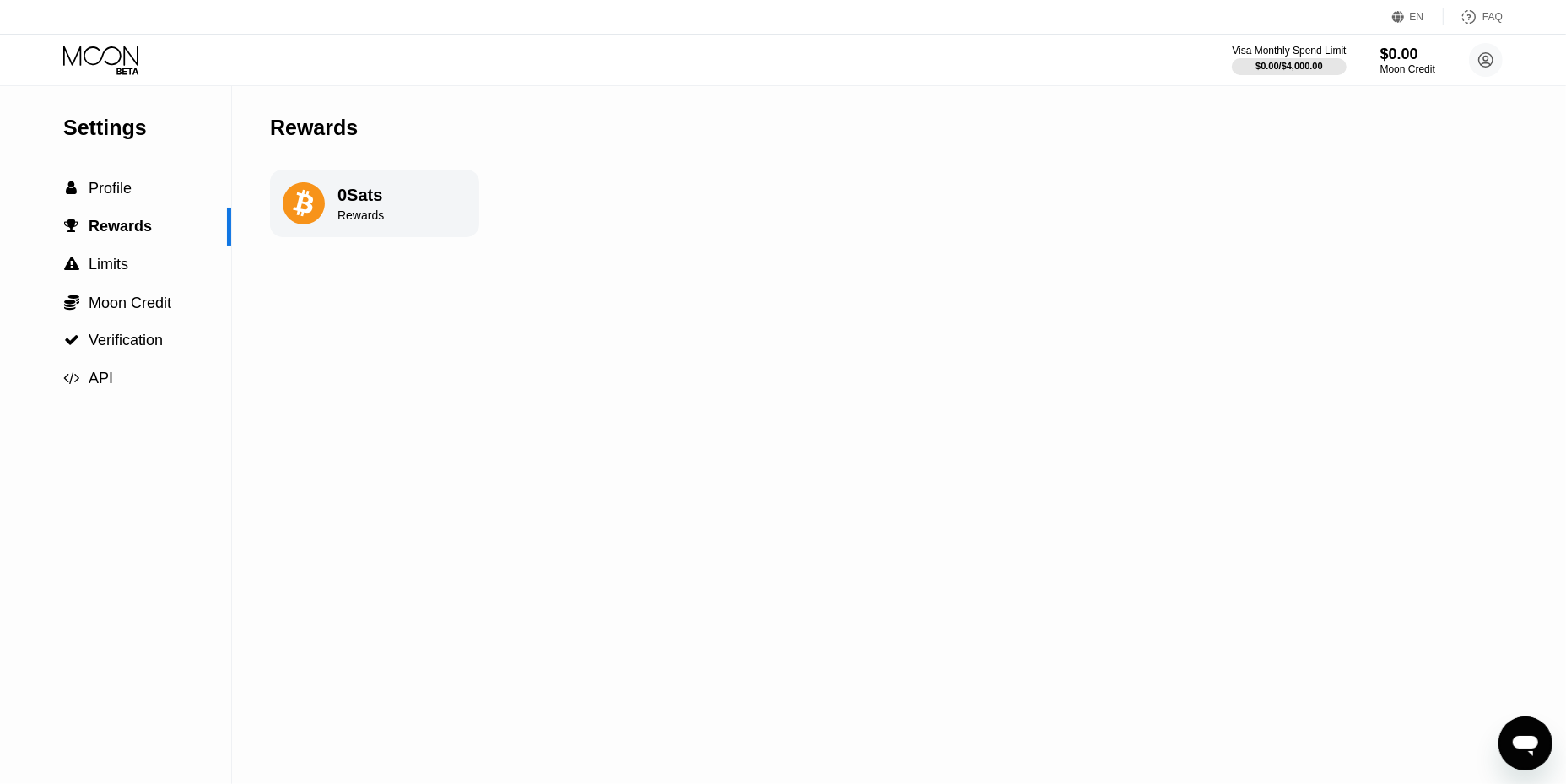
click at [342, 222] on div "Rewards" at bounding box center [361, 215] width 47 height 14
click at [135, 193] on div " Profile" at bounding box center [116, 188] width 231 height 18
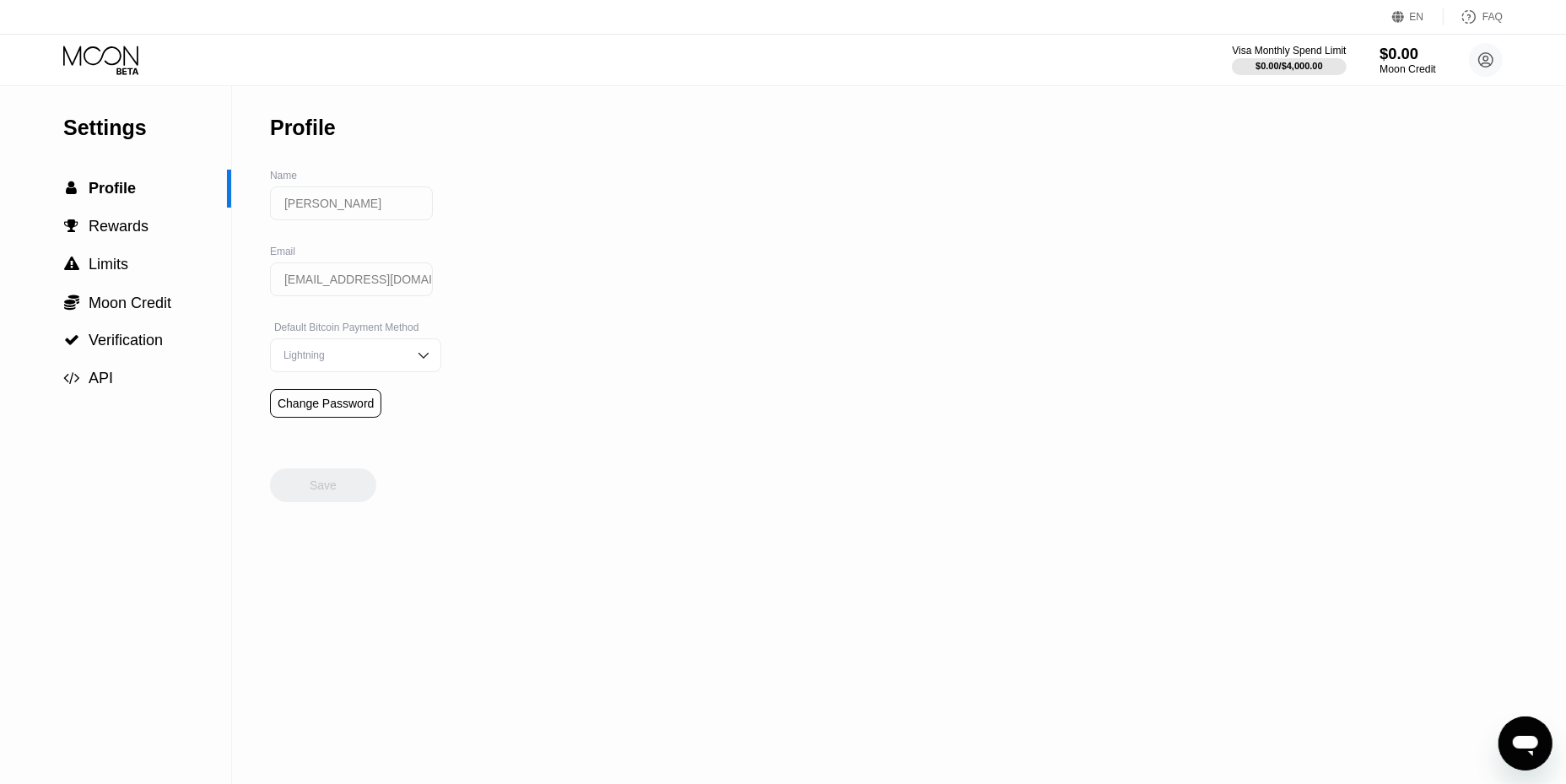
click at [1408, 58] on div "$0.00" at bounding box center [1408, 54] width 56 height 18
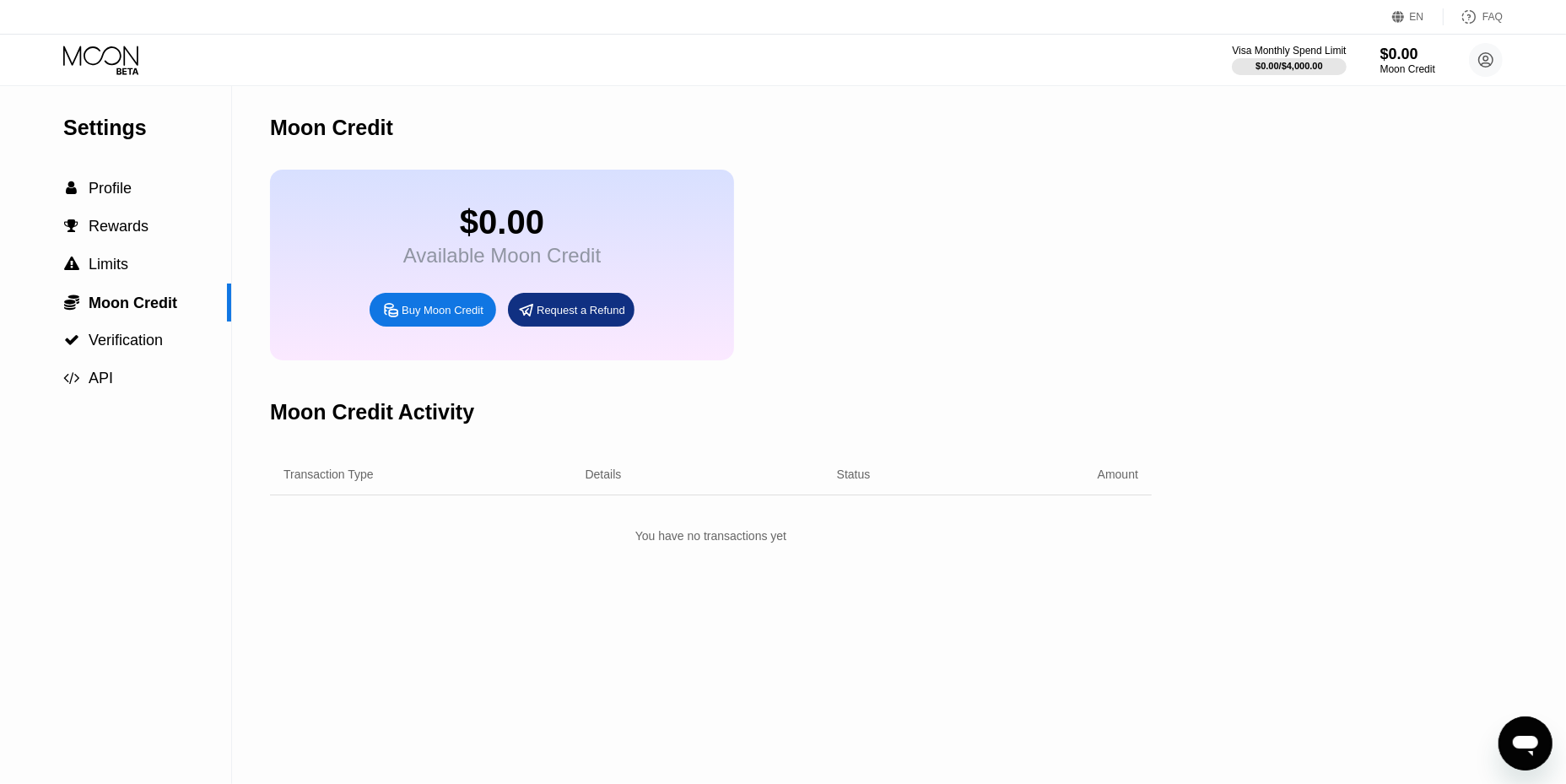
click at [421, 317] on div "Buy Moon Credit" at bounding box center [442, 310] width 82 height 15
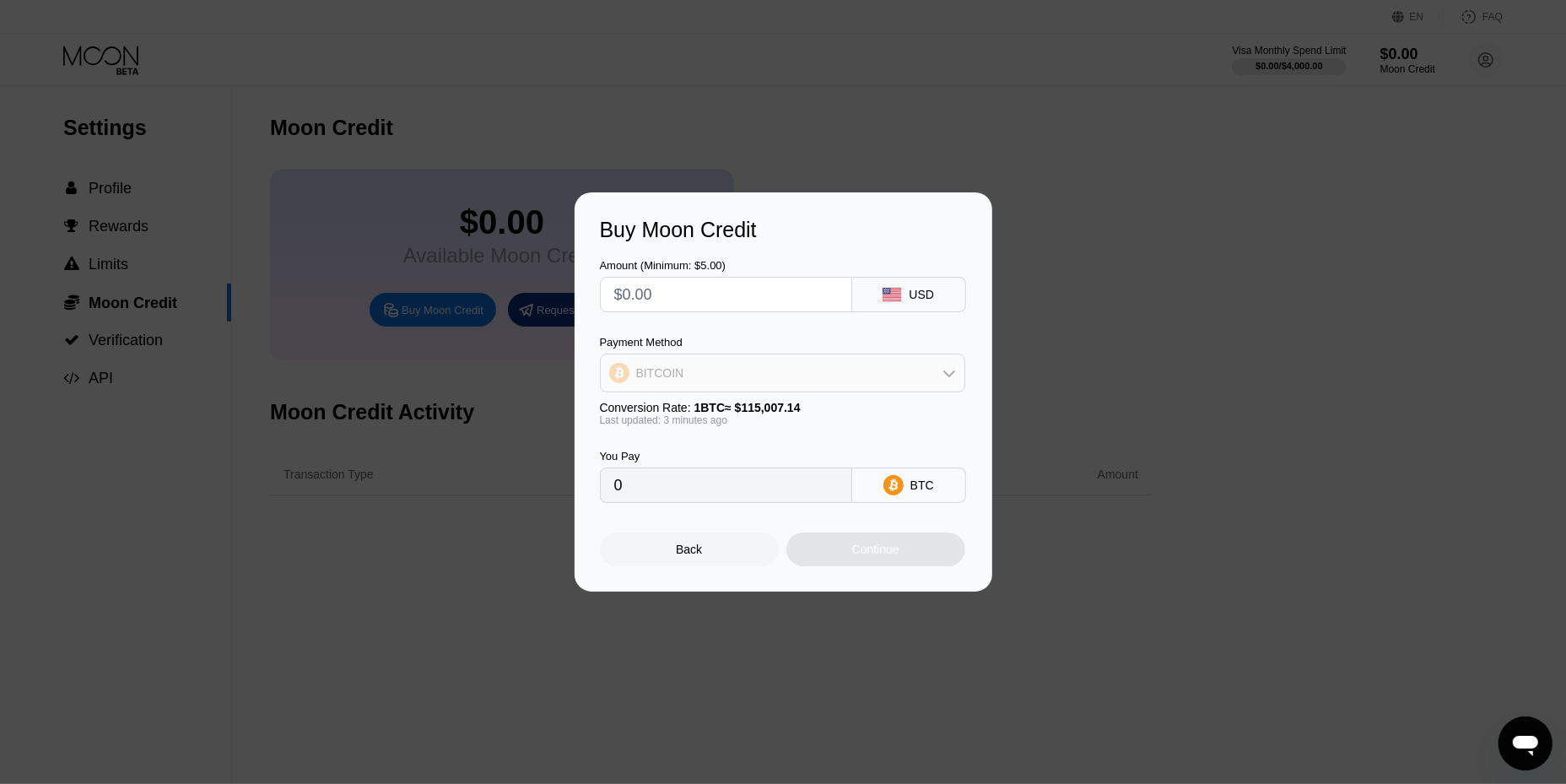
click at [933, 373] on div "BITCOIN" at bounding box center [783, 372] width 364 height 34
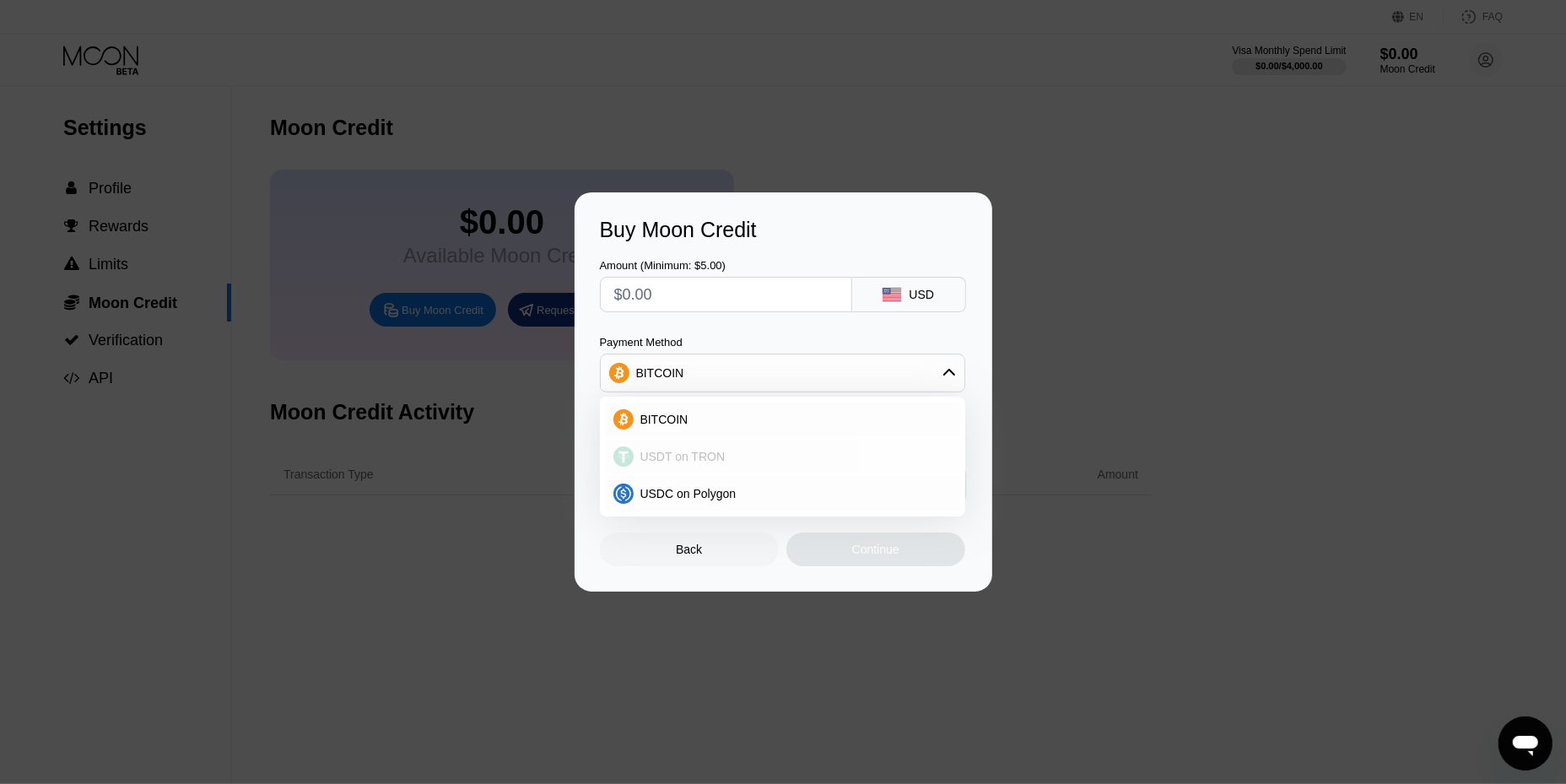
click at [757, 451] on div "USDT on TRON" at bounding box center [793, 457] width 318 height 14
type input "0.00"
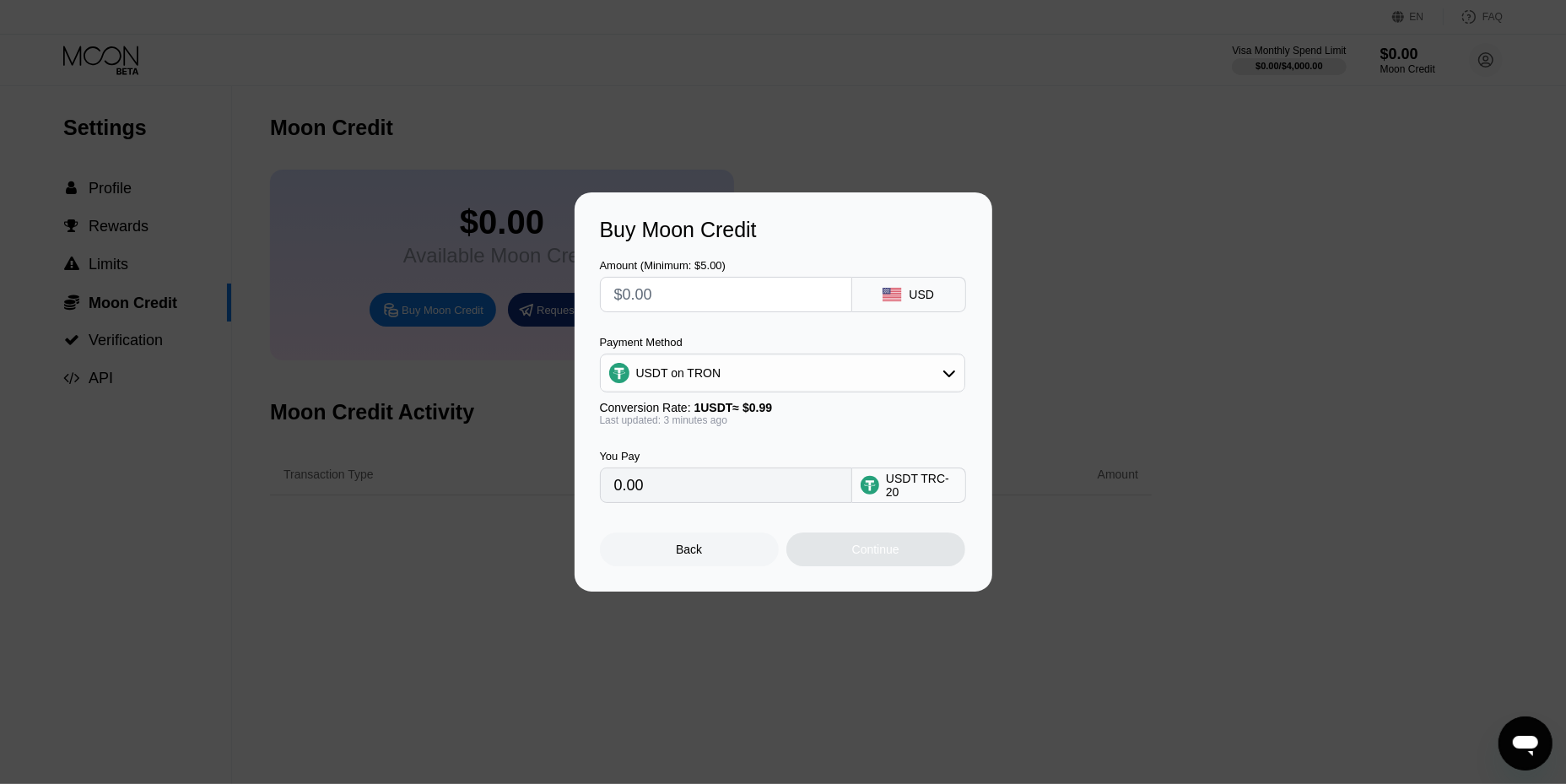
click at [794, 288] on input "text" at bounding box center [726, 294] width 224 height 34
type input "$5"
type input "5.05"
click at [794, 288] on input "$5" at bounding box center [726, 294] width 224 height 34
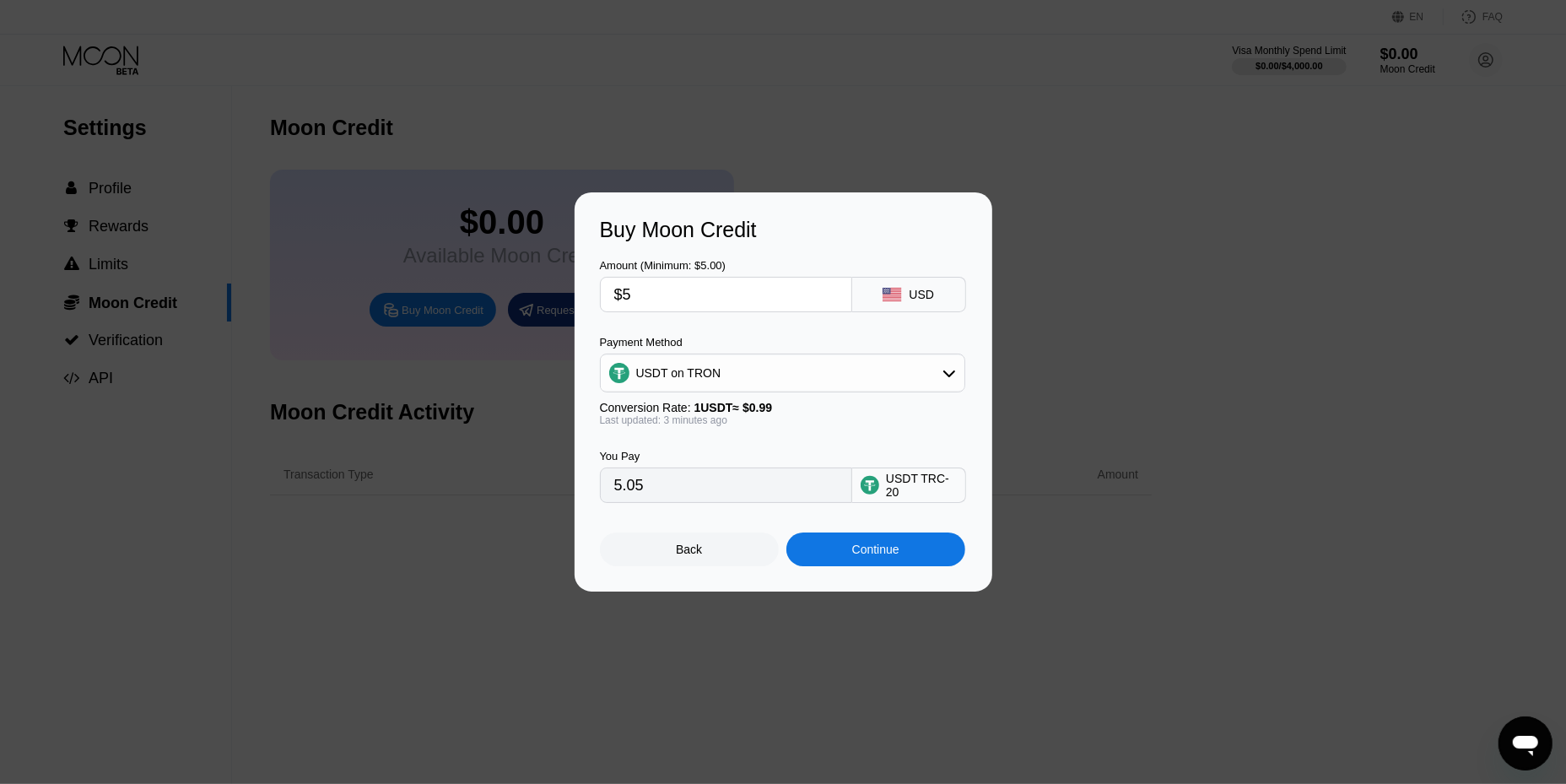
click at [794, 288] on input "$5" at bounding box center [726, 294] width 224 height 34
type input "$1"
type input "1.01"
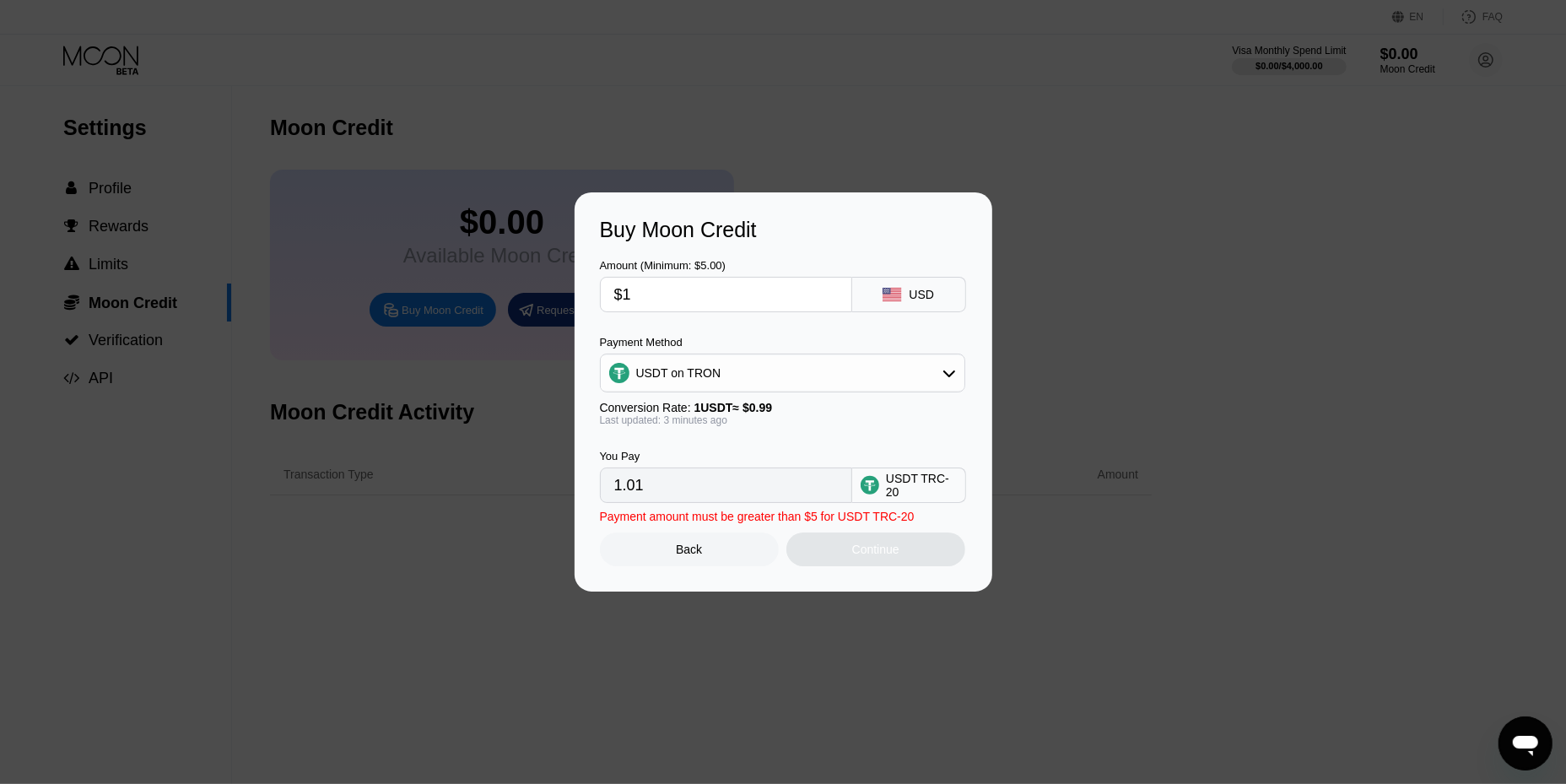
type input "$10"
type input "10.10"
type input "$10"
click at [737, 484] on input "10.10" at bounding box center [726, 484] width 224 height 34
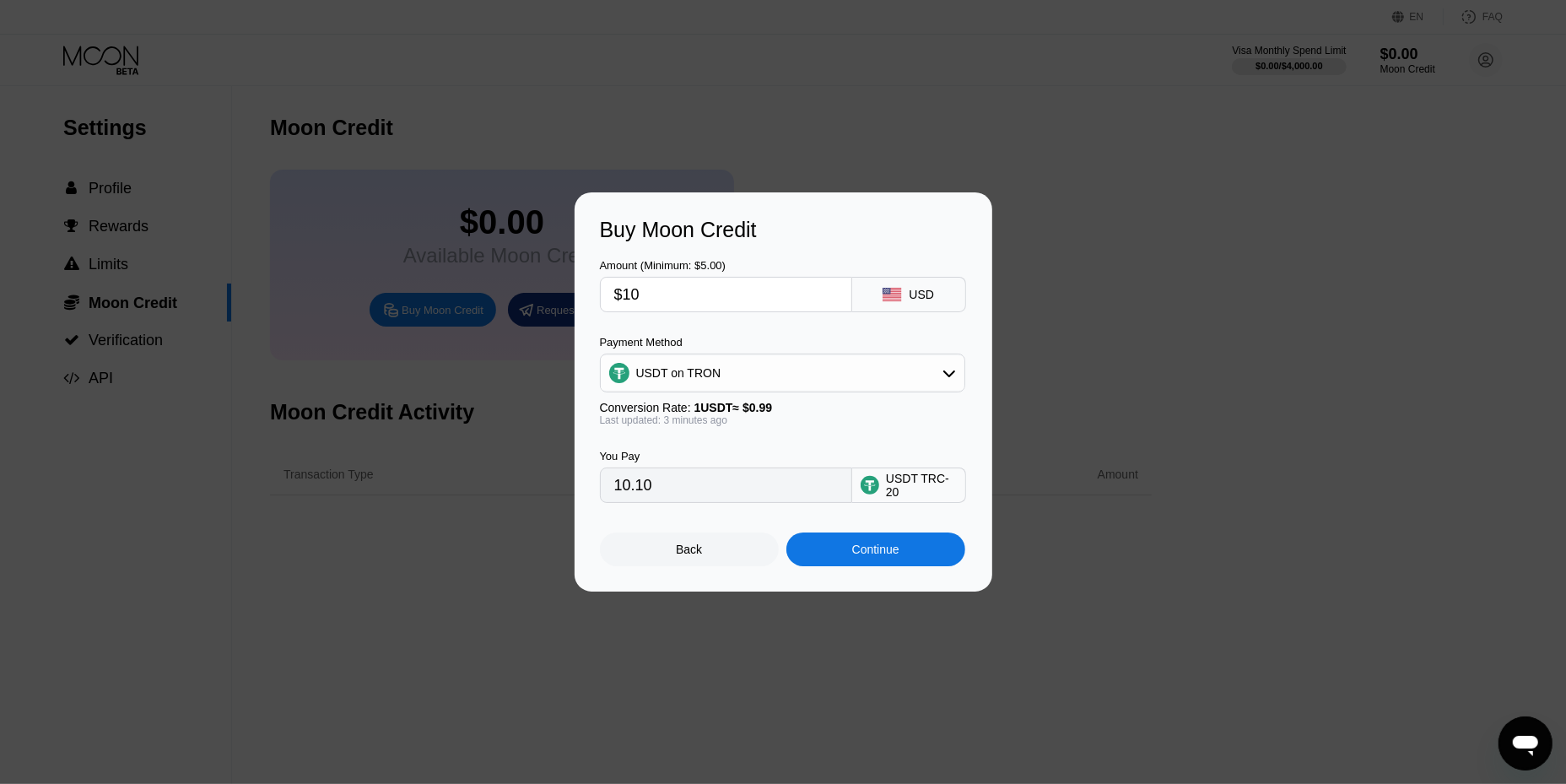
click at [737, 484] on input "10.10" at bounding box center [726, 484] width 224 height 34
click at [696, 552] on div "Back" at bounding box center [689, 549] width 26 height 14
